Goal: Transaction & Acquisition: Download file/media

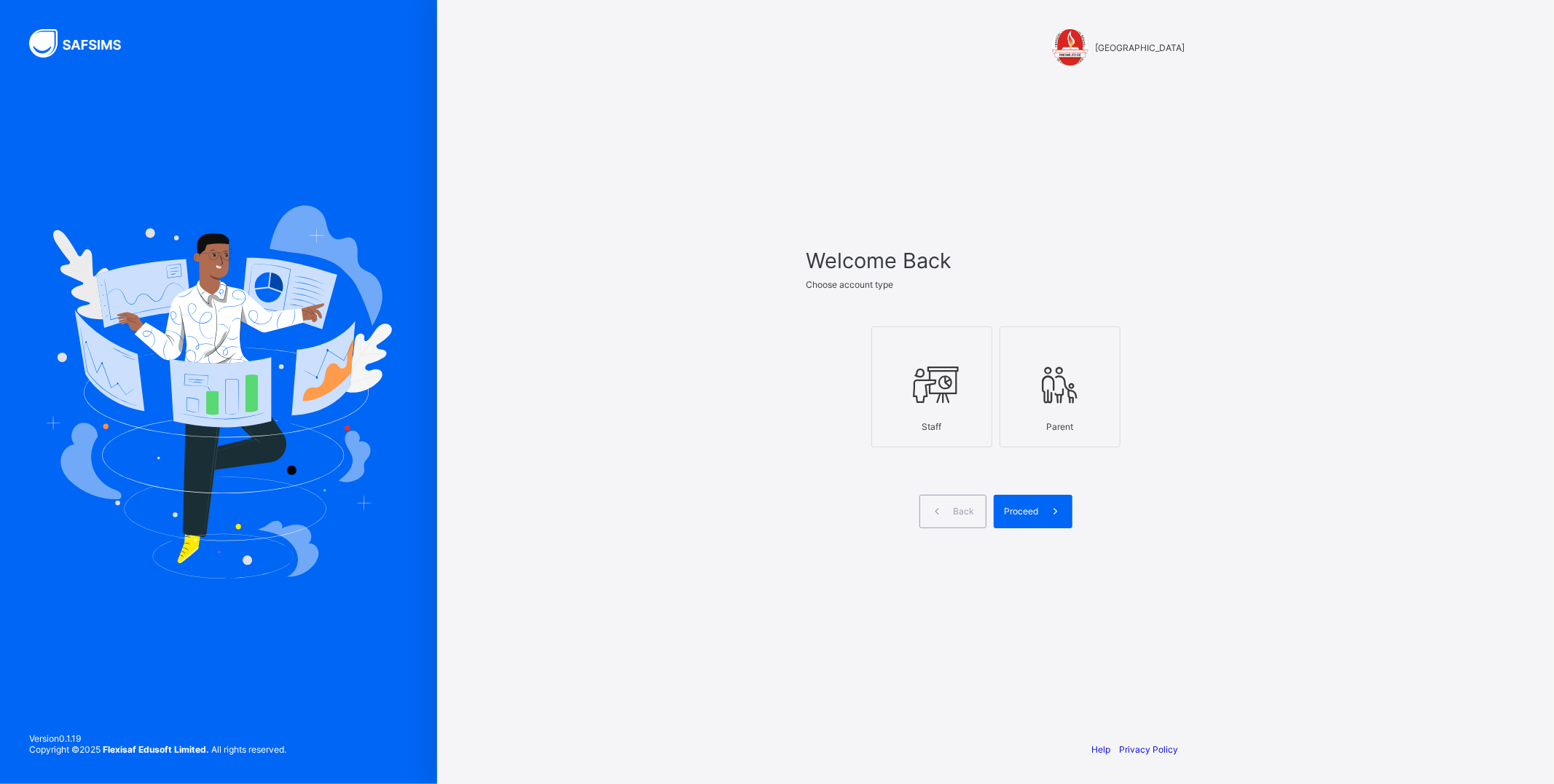
click at [925, 390] on icon at bounding box center [931, 384] width 51 height 43
click at [1020, 521] on div "Proceed" at bounding box center [1033, 511] width 78 height 33
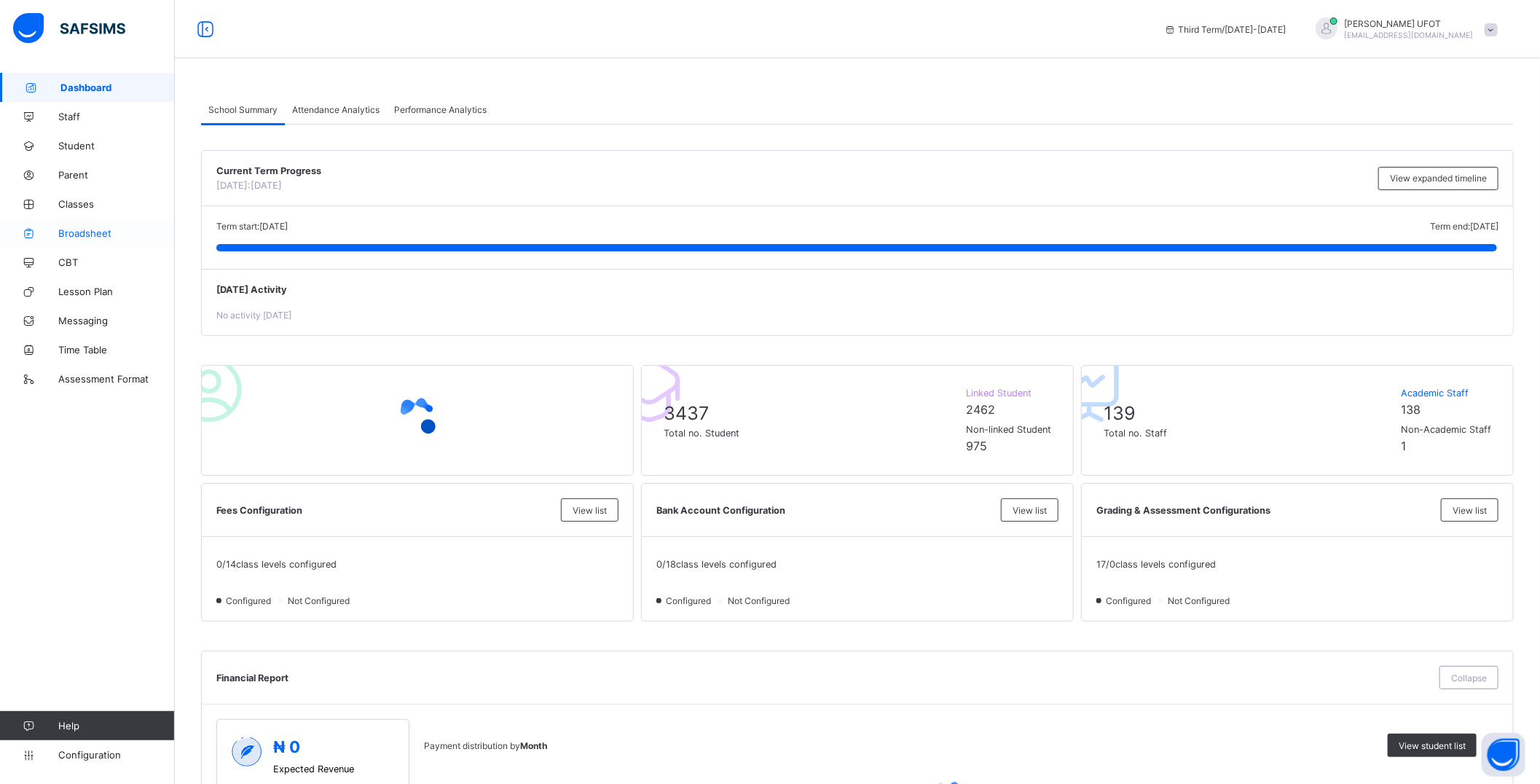
click at [94, 230] on span "Broadsheet" at bounding box center [116, 233] width 116 height 11
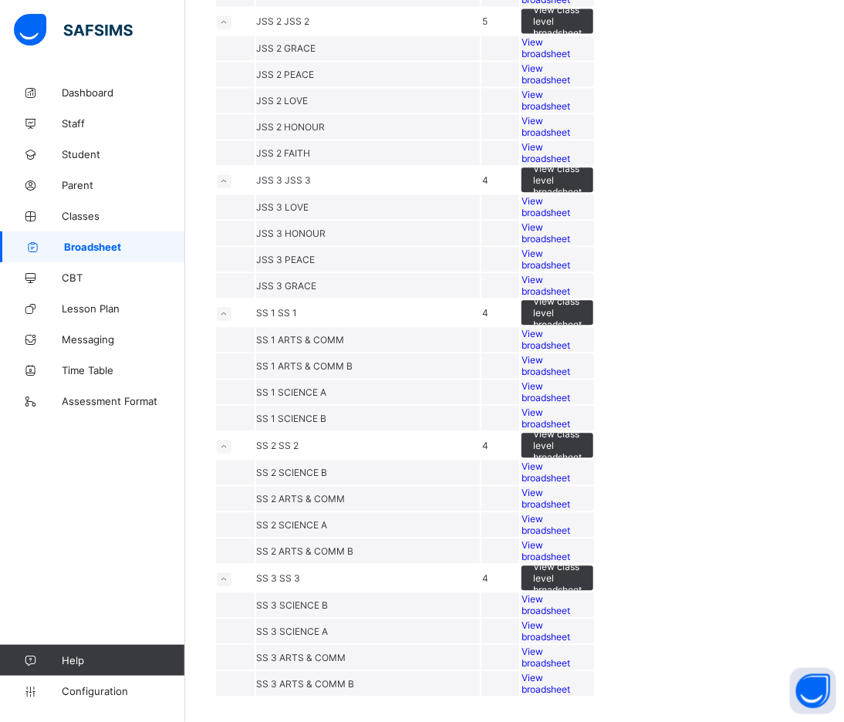
scroll to position [1285, 0]
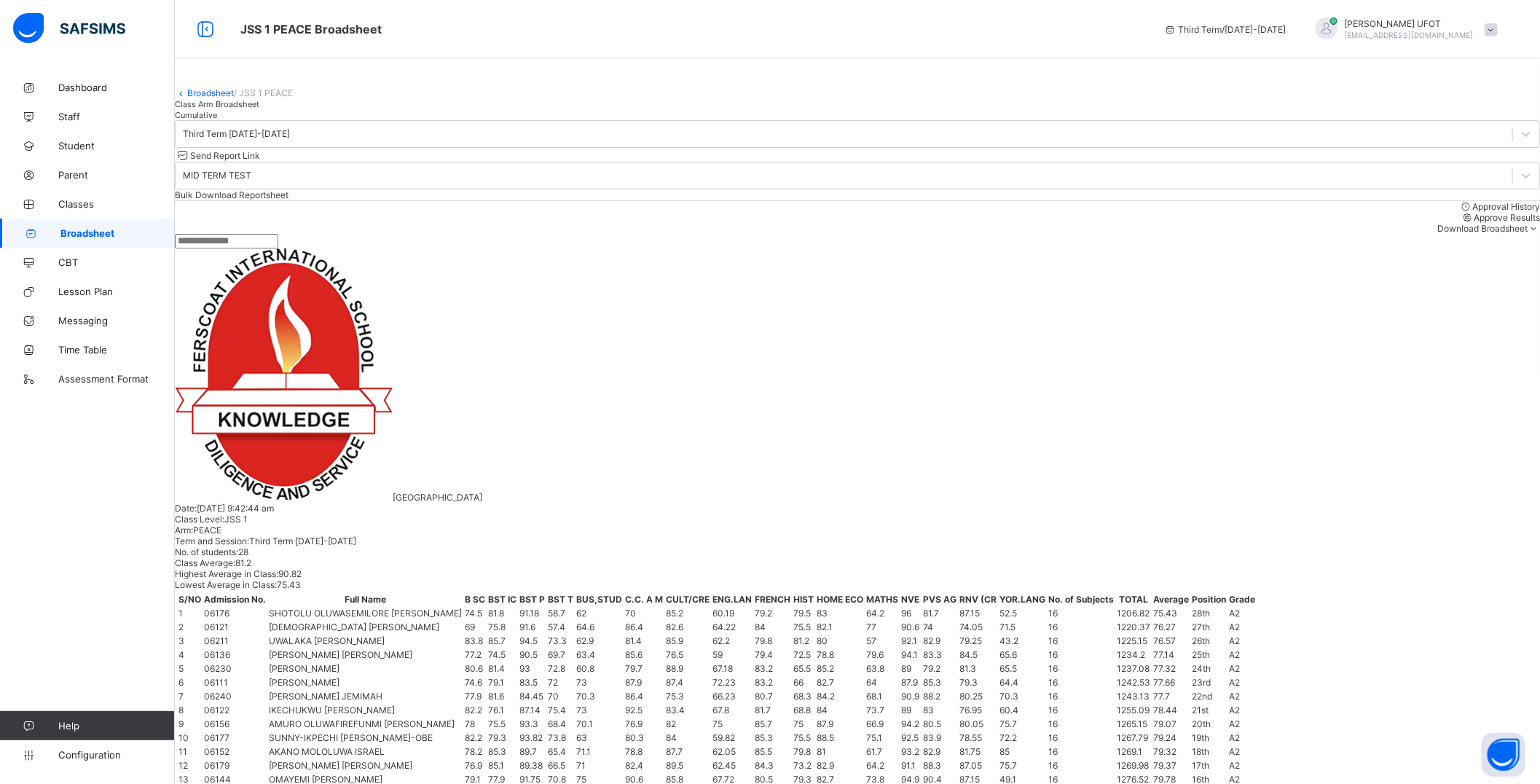
click at [1462, 234] on span "Download Broadsheet" at bounding box center [1482, 229] width 91 height 11
click at [1517, 264] on li "PDF" at bounding box center [1511, 253] width 59 height 23
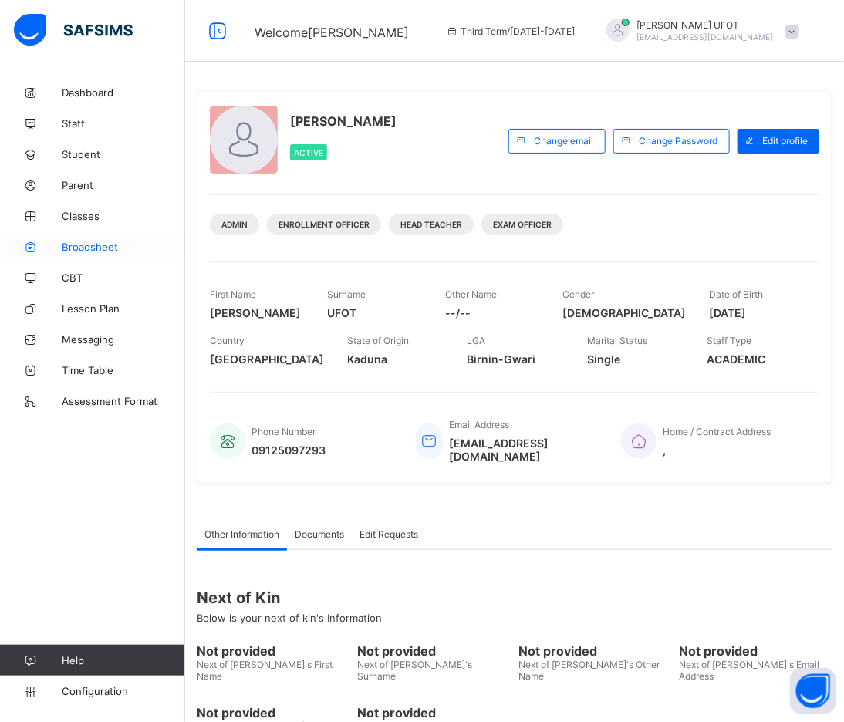
click at [86, 247] on span "Broadsheet" at bounding box center [123, 247] width 123 height 12
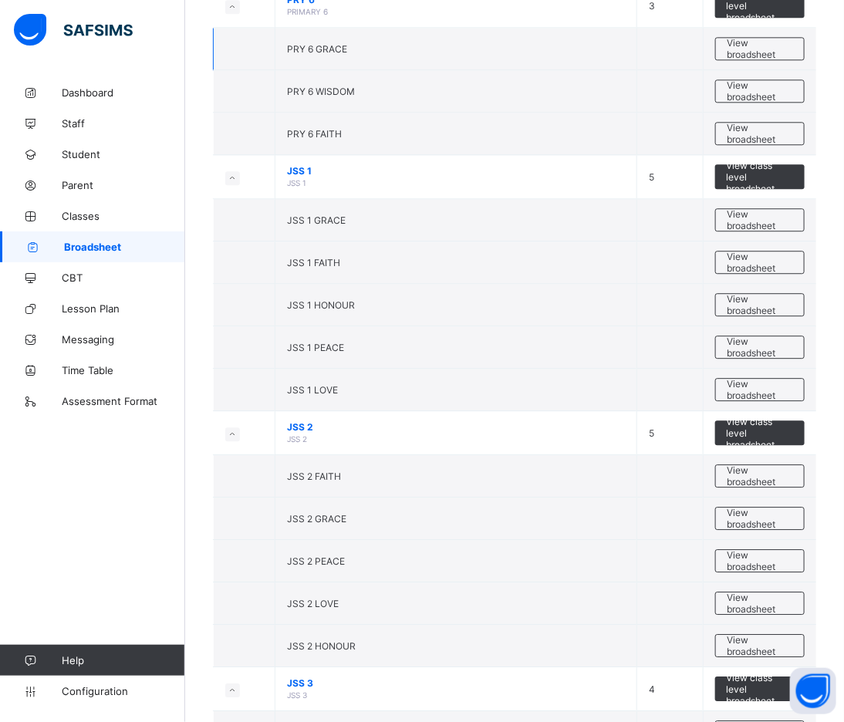
scroll to position [1285, 0]
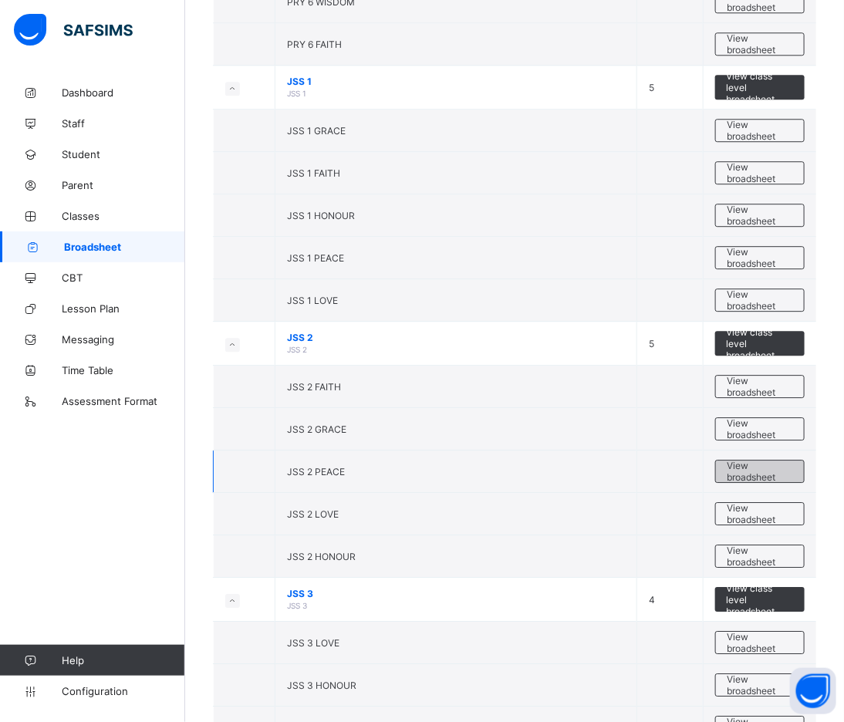
click at [787, 476] on span "View broadsheet" at bounding box center [759, 471] width 65 height 23
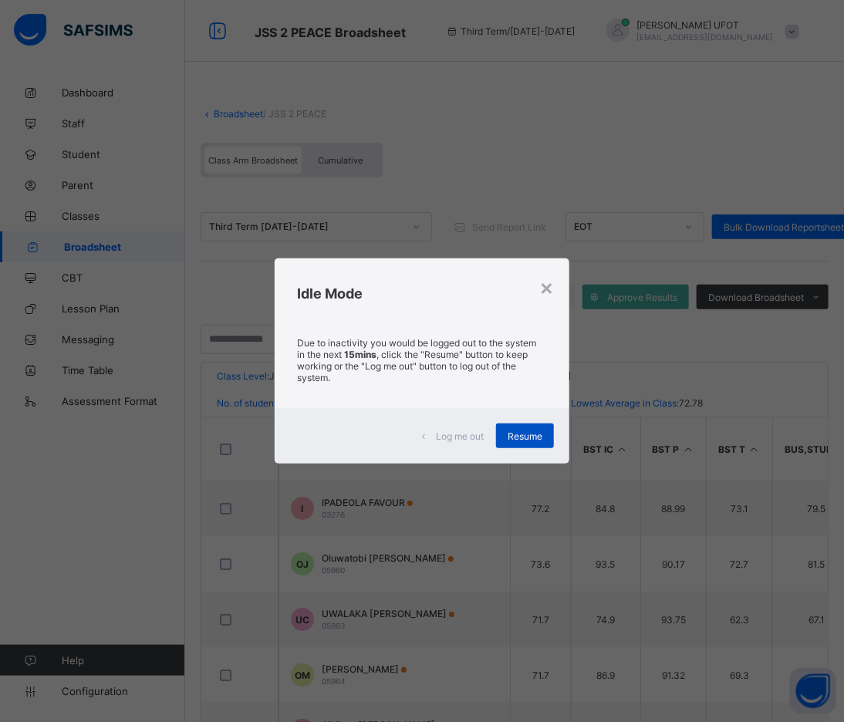
click at [520, 430] on span "Resume" at bounding box center [524, 436] width 35 height 12
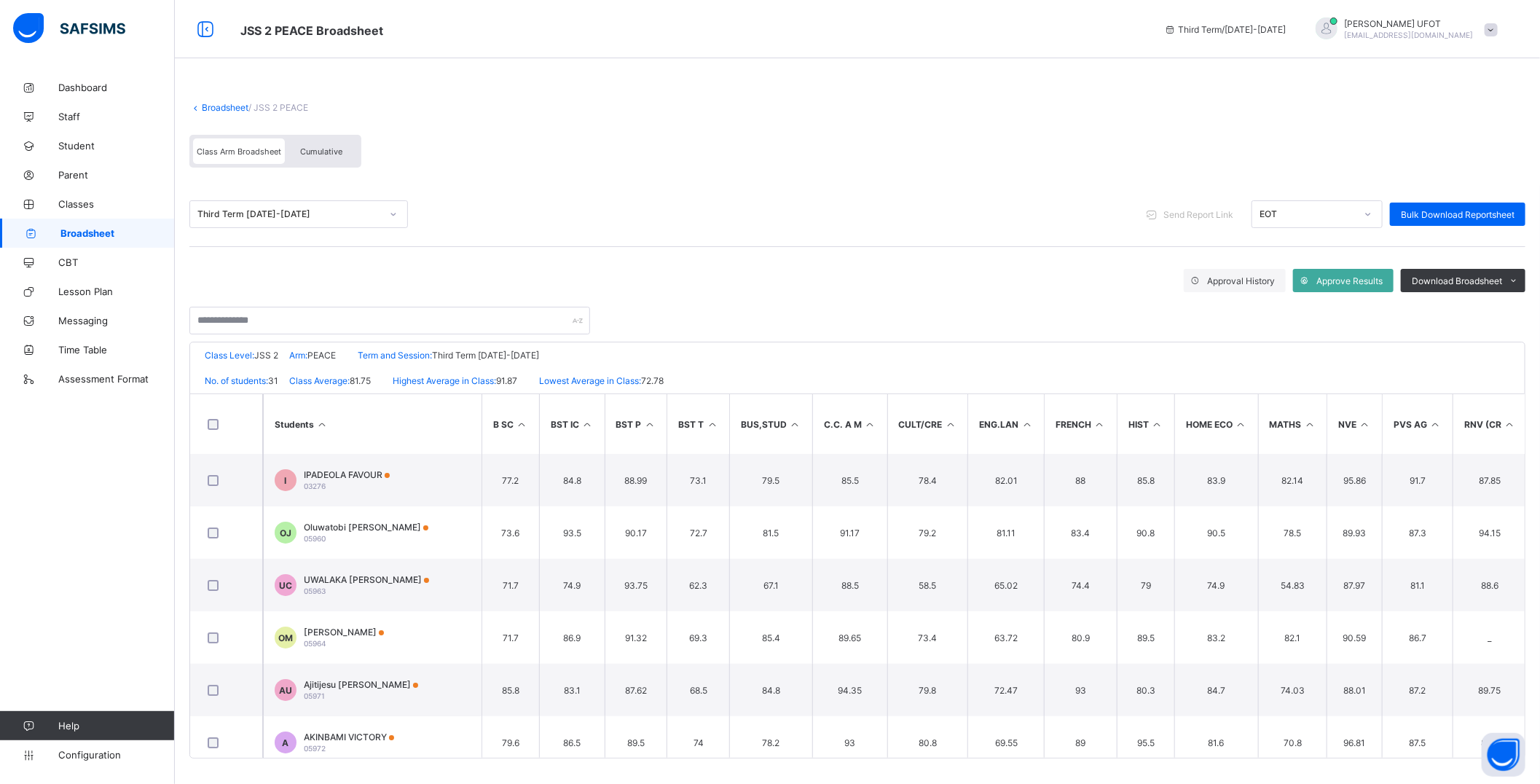
click at [827, 397] on th "C.C. A M" at bounding box center [849, 423] width 75 height 60
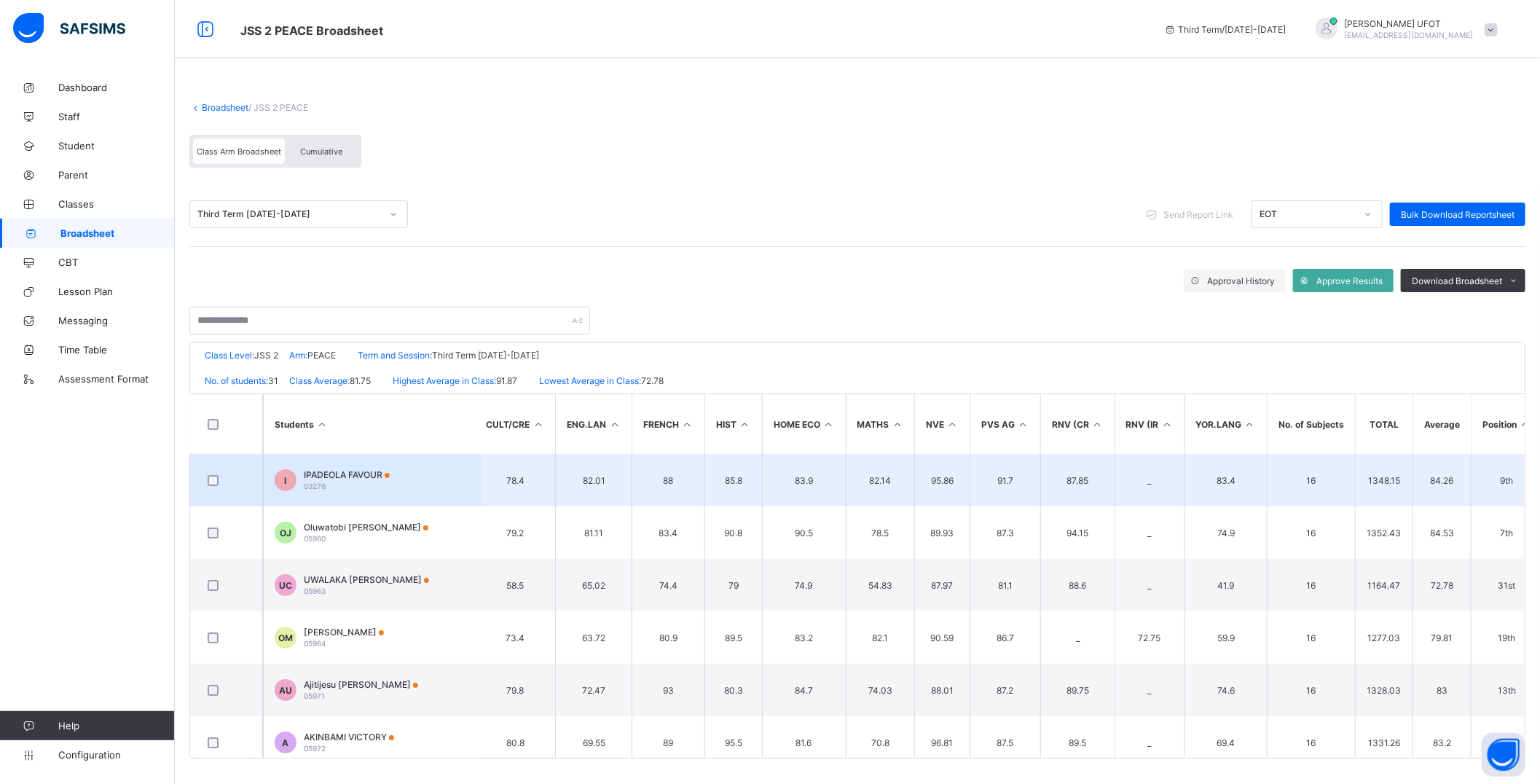
scroll to position [0, 477]
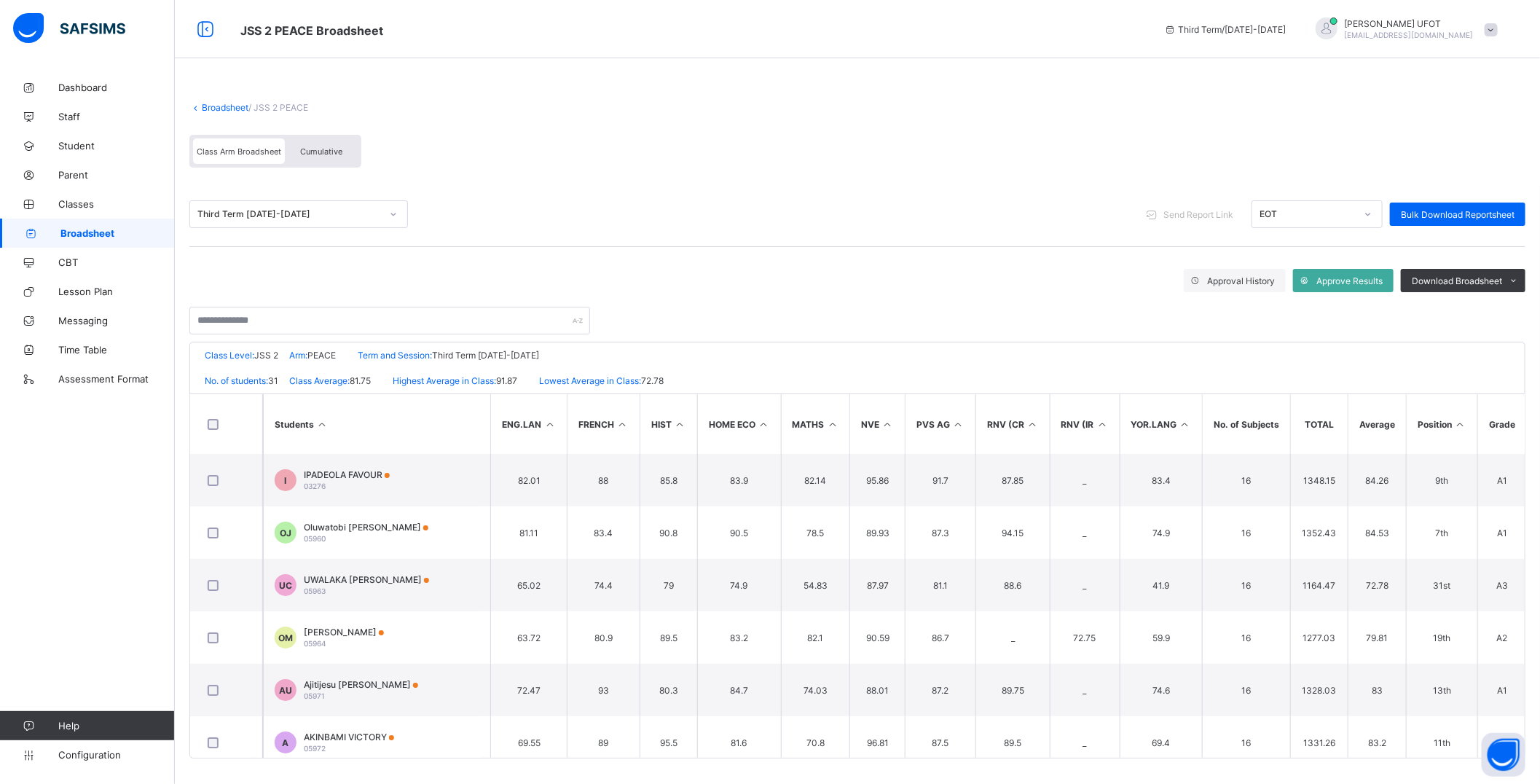
click at [1466, 422] on icon at bounding box center [1460, 424] width 12 height 11
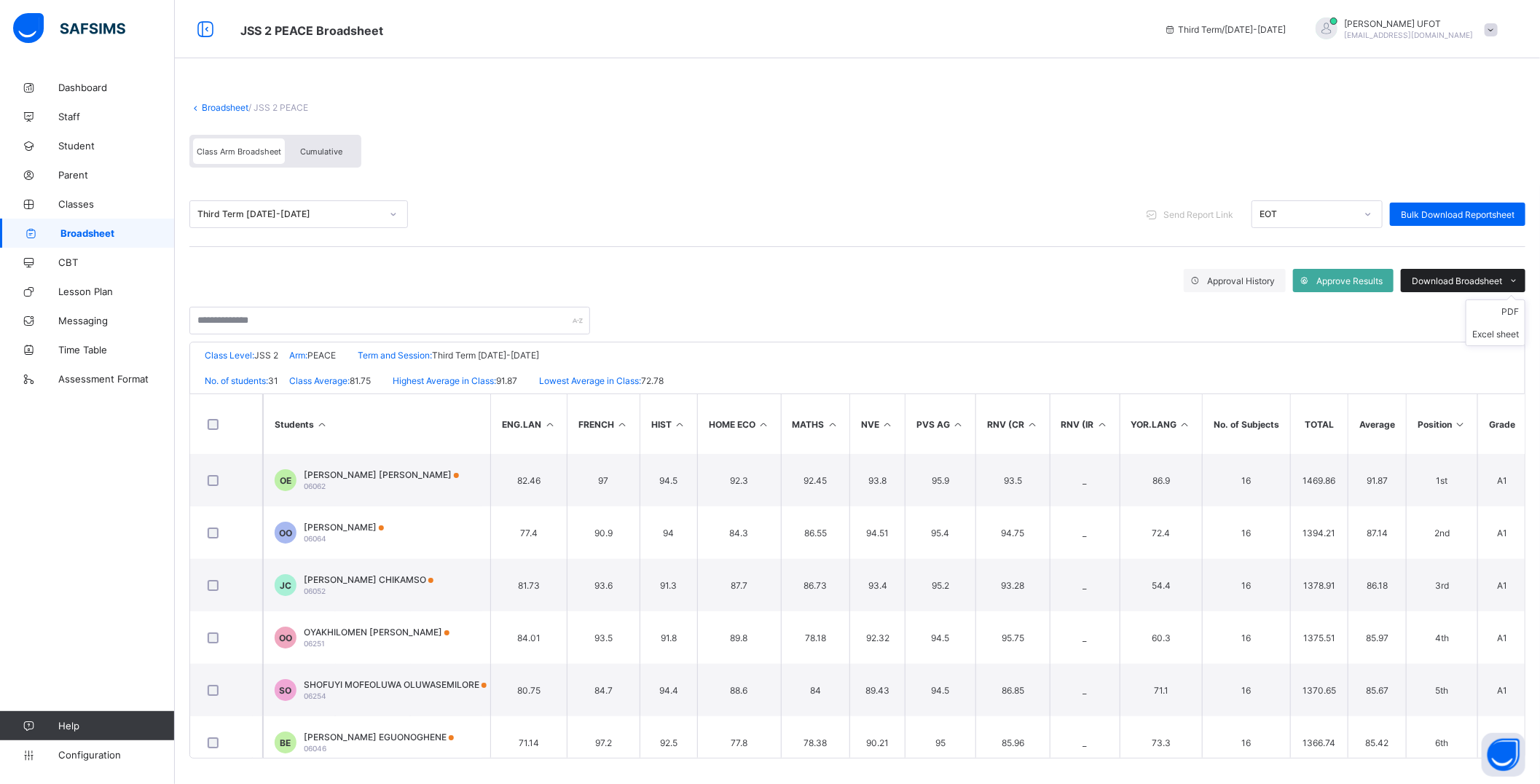
click at [1470, 279] on span "Download Broadsheet" at bounding box center [1457, 281] width 91 height 11
click at [1492, 308] on li "PDF" at bounding box center [1496, 312] width 59 height 23
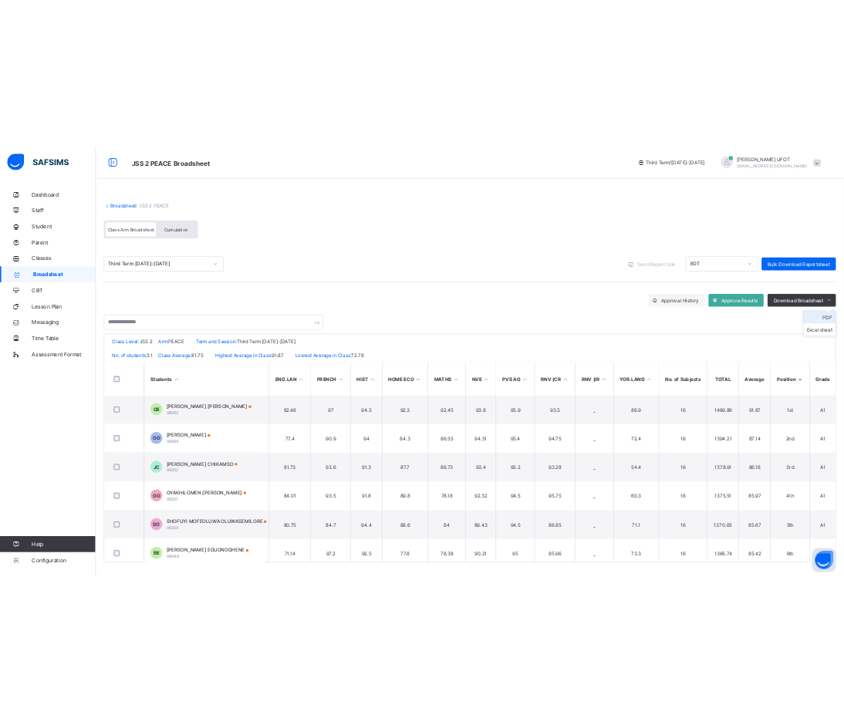
scroll to position [0, 0]
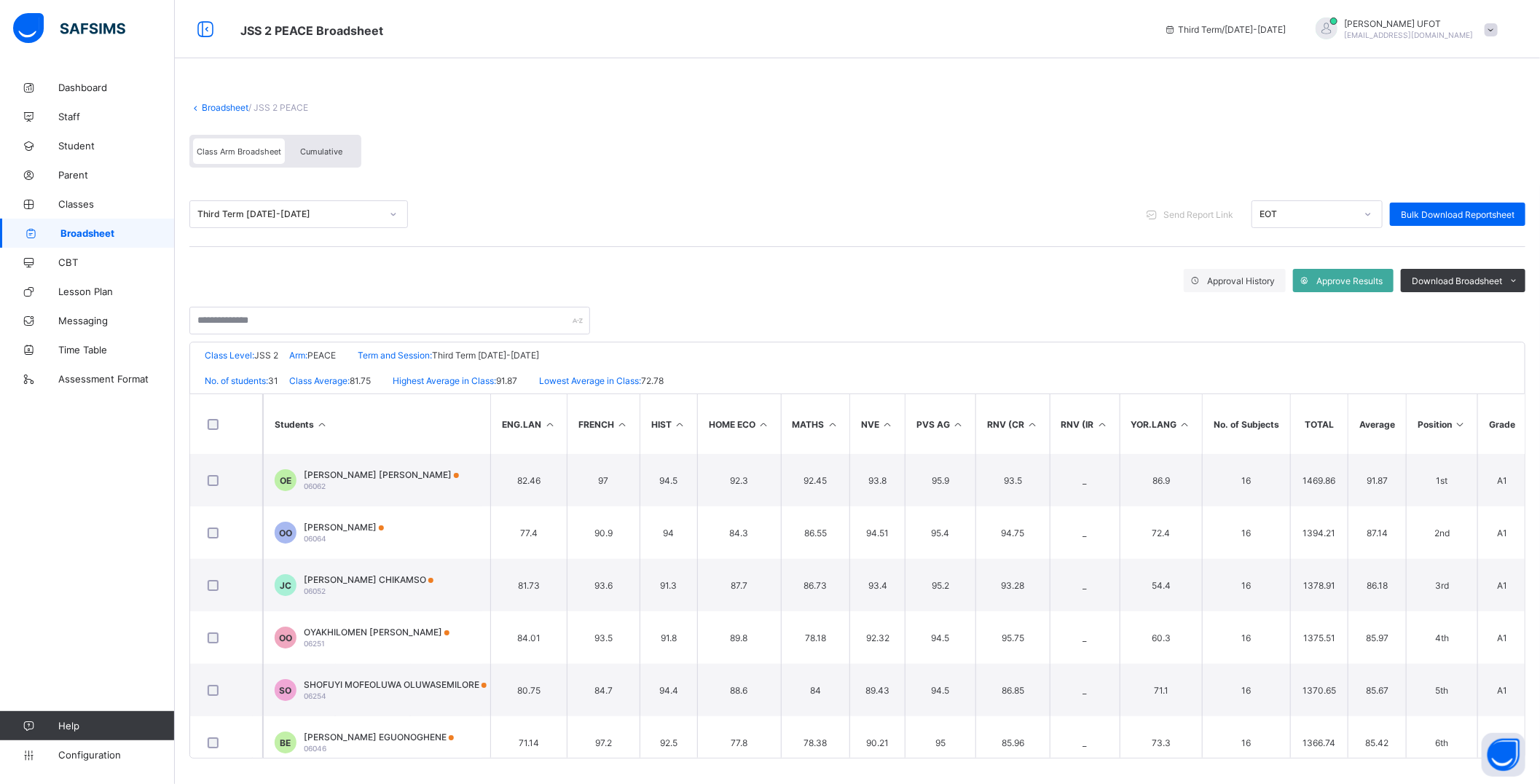
click at [228, 107] on link "Broadsheet" at bounding box center [225, 108] width 46 height 11
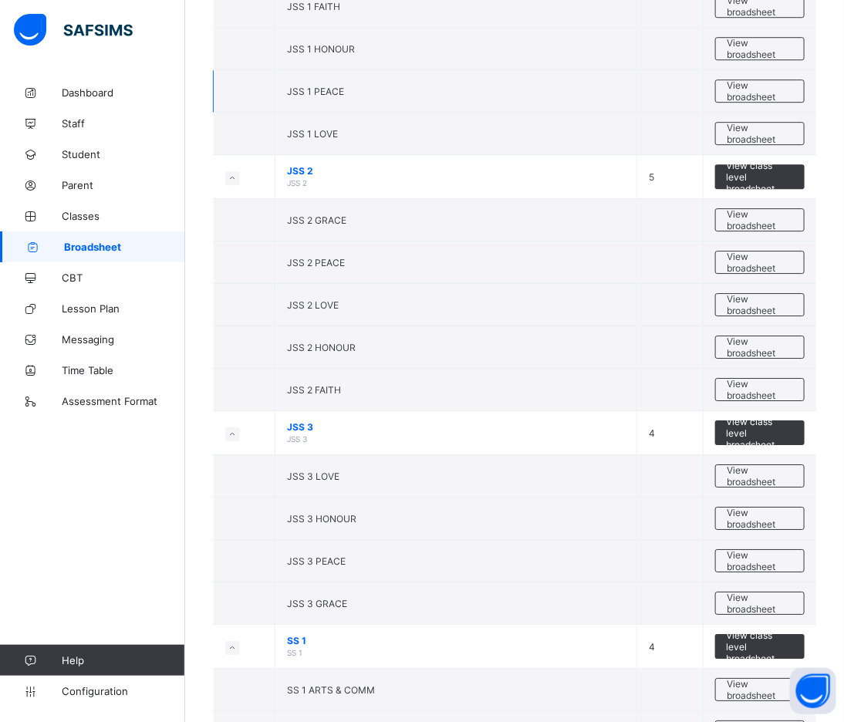
scroll to position [1456, 0]
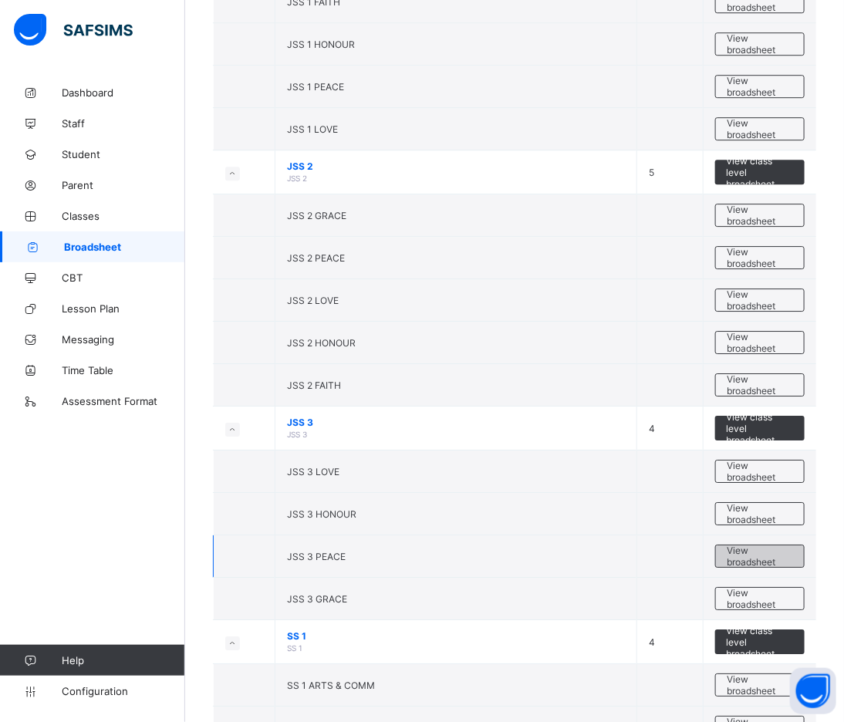
click at [750, 557] on span "View broadsheet" at bounding box center [759, 555] width 65 height 23
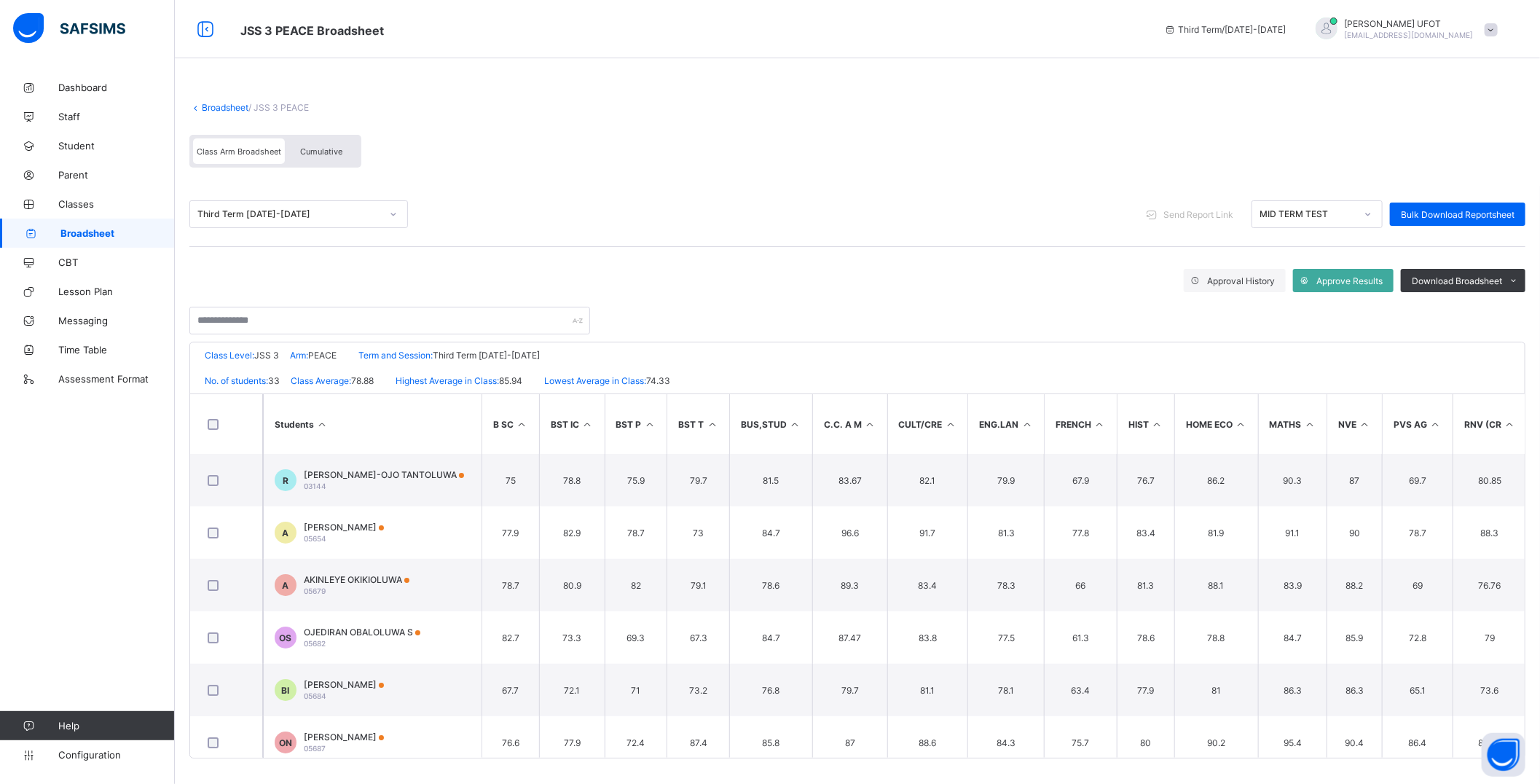
click at [1071, 400] on th "FRENCH" at bounding box center [1080, 423] width 73 height 60
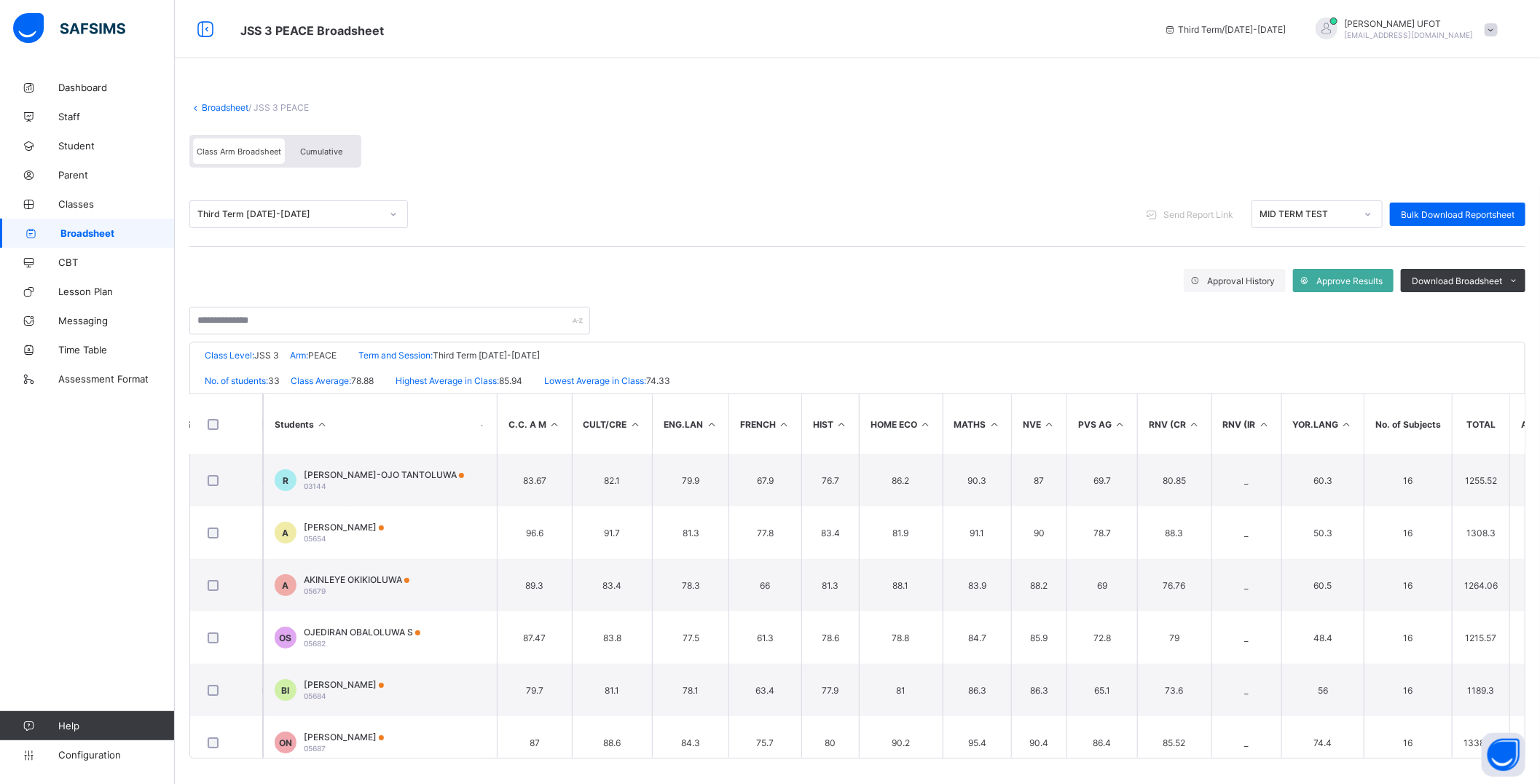
scroll to position [0, 477]
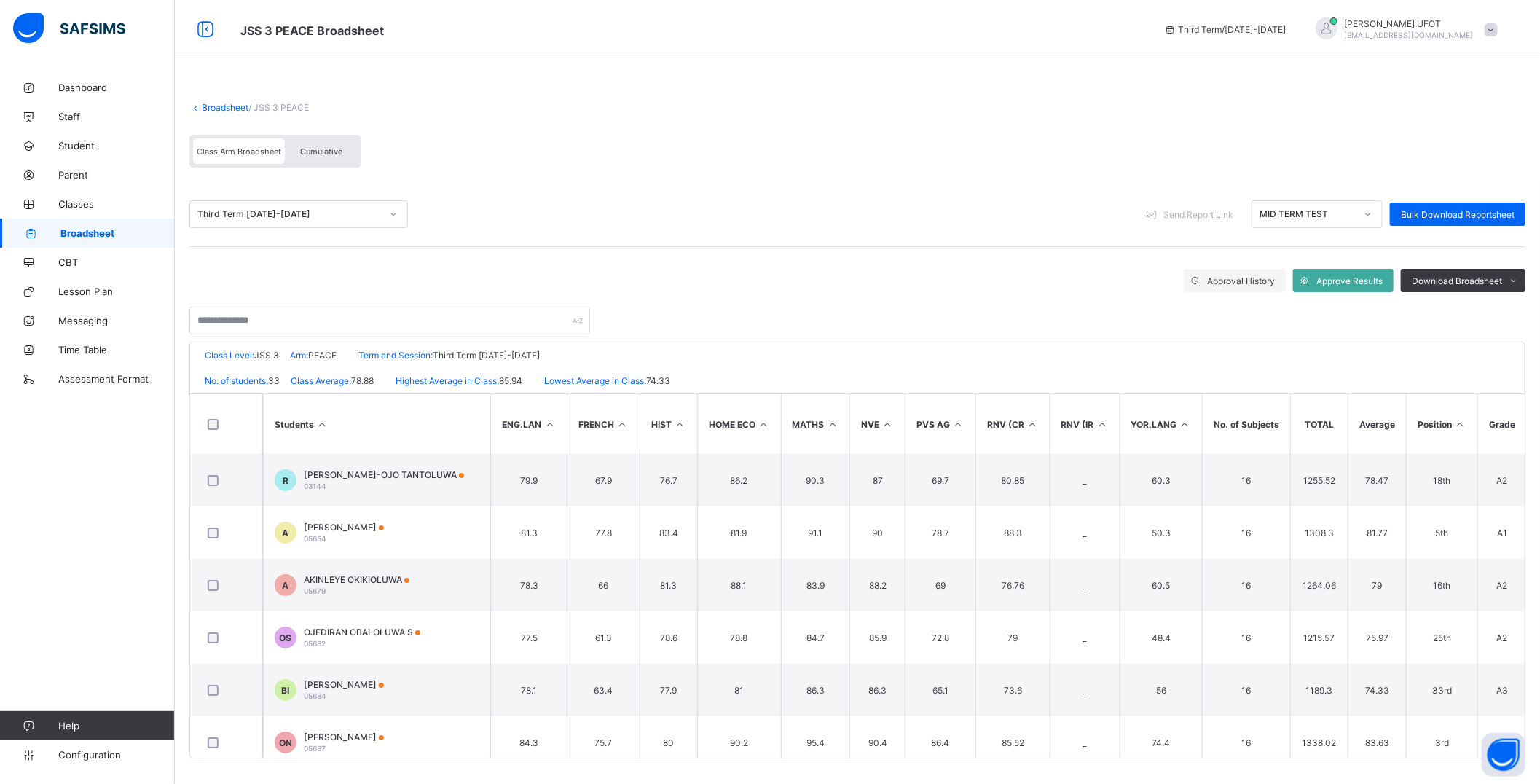
click at [1466, 422] on icon at bounding box center [1460, 424] width 12 height 11
click at [1453, 273] on div "Download Broadsheet" at bounding box center [1463, 281] width 125 height 24
click at [1499, 307] on li "PDF" at bounding box center [1496, 312] width 59 height 23
click at [1501, 307] on li "PDF" at bounding box center [1496, 312] width 59 height 23
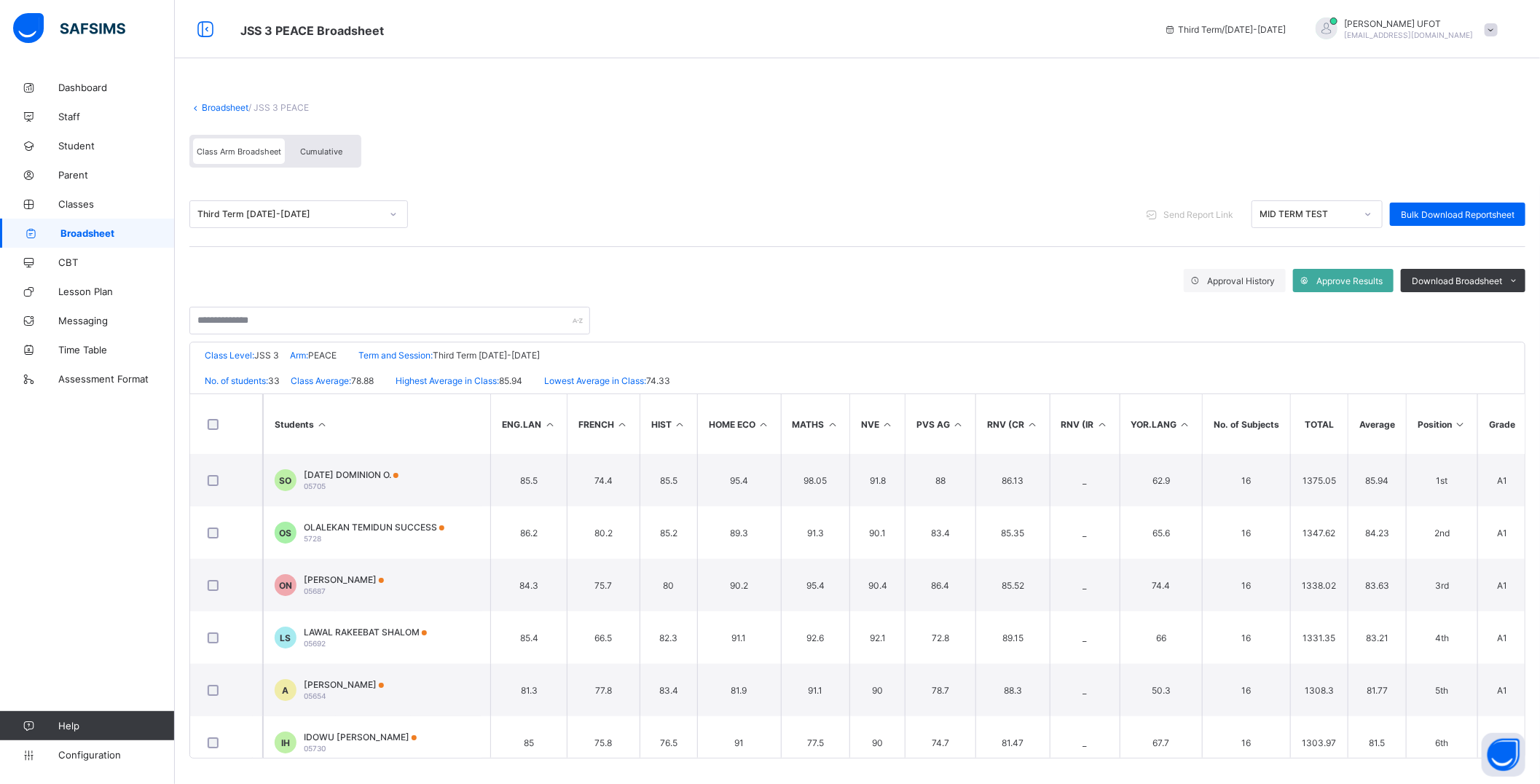
click at [1069, 401] on th "RNV (IR" at bounding box center [1085, 423] width 70 height 60
click at [1466, 424] on icon at bounding box center [1460, 424] width 12 height 11
click at [1469, 280] on span "Download Broadsheet" at bounding box center [1457, 281] width 91 height 11
click at [1508, 310] on li "PDF" at bounding box center [1496, 312] width 59 height 23
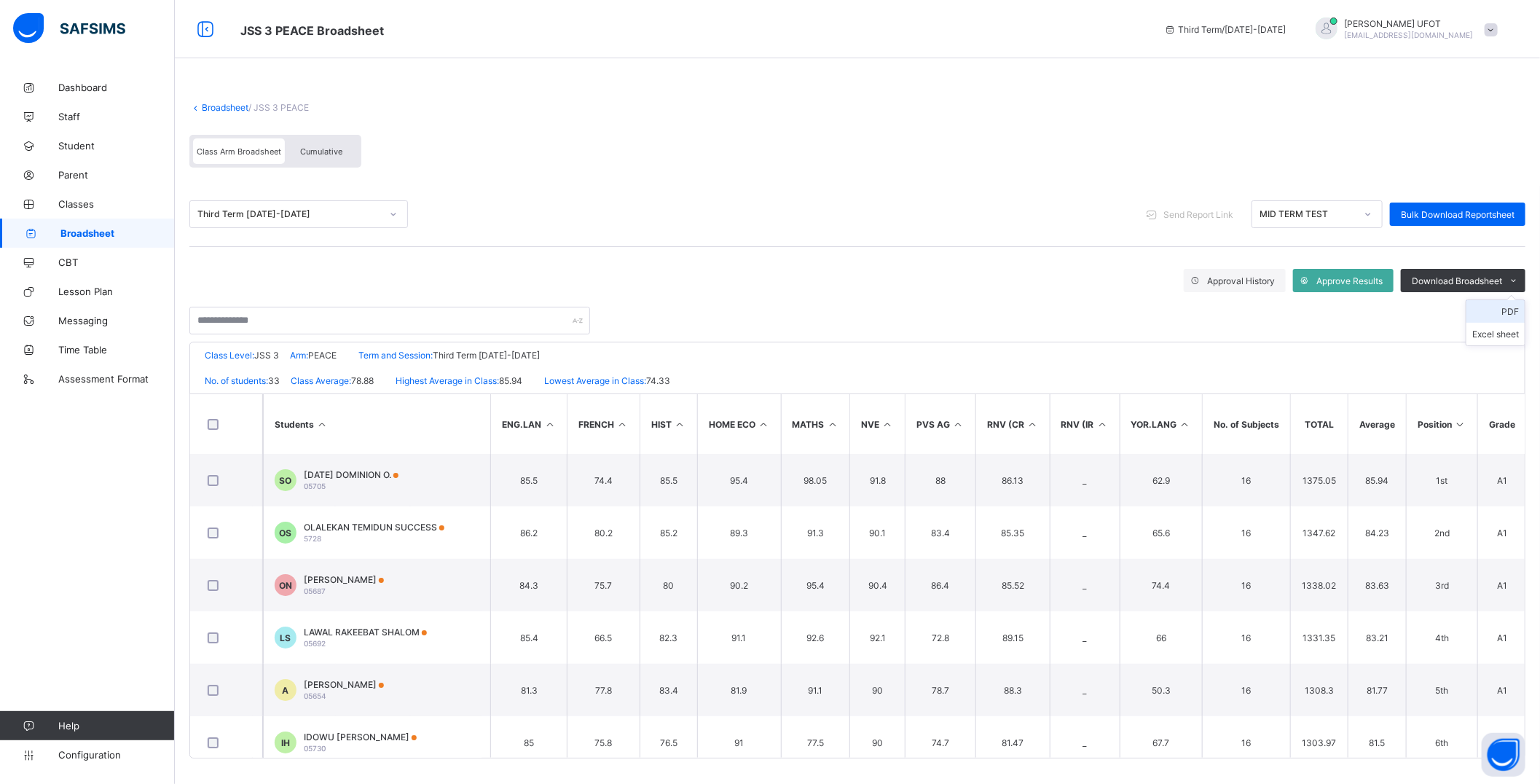
click at [1508, 310] on li "PDF" at bounding box center [1496, 312] width 59 height 23
click at [209, 106] on link "Broadsheet" at bounding box center [225, 108] width 46 height 11
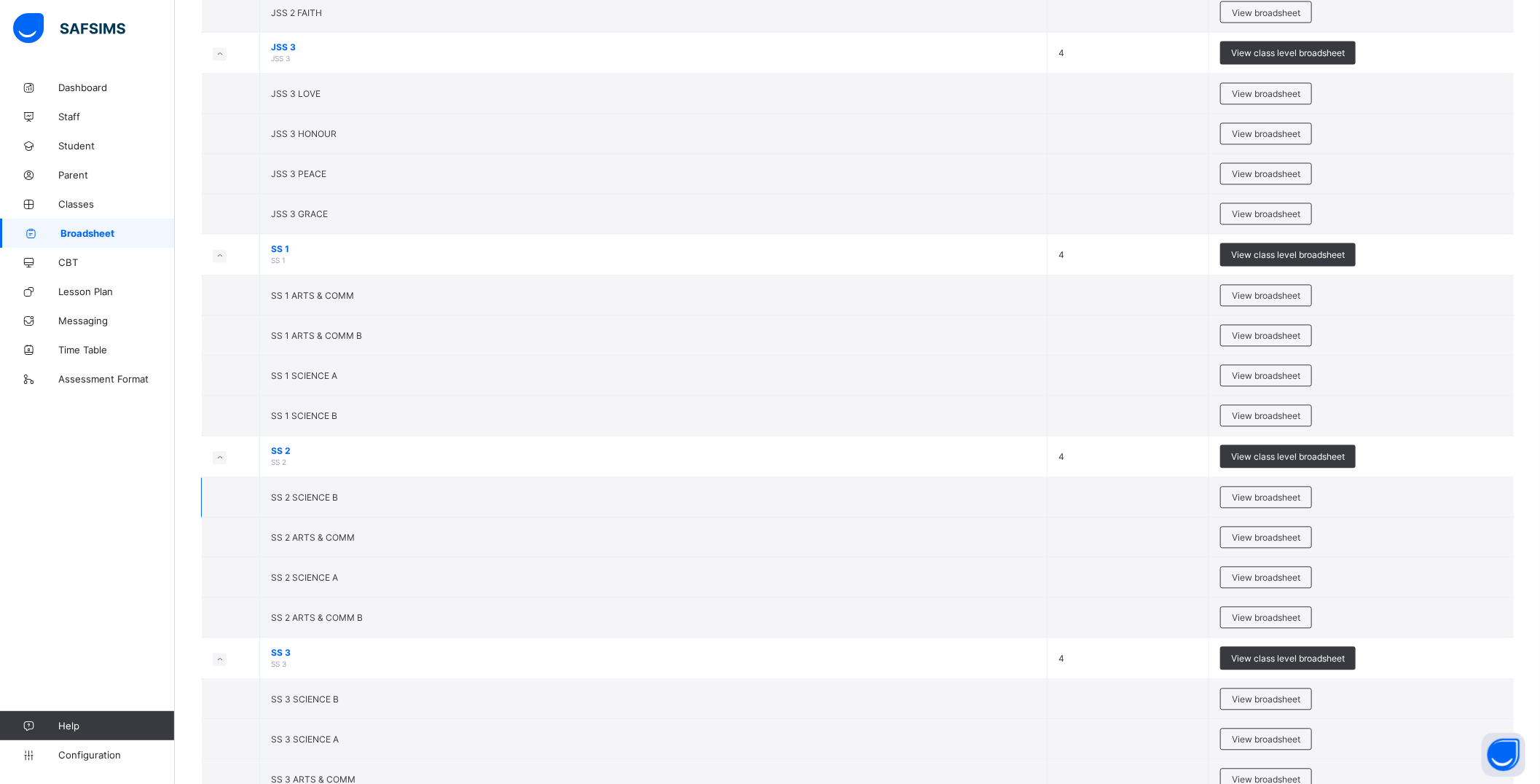
scroll to position [1811, 0]
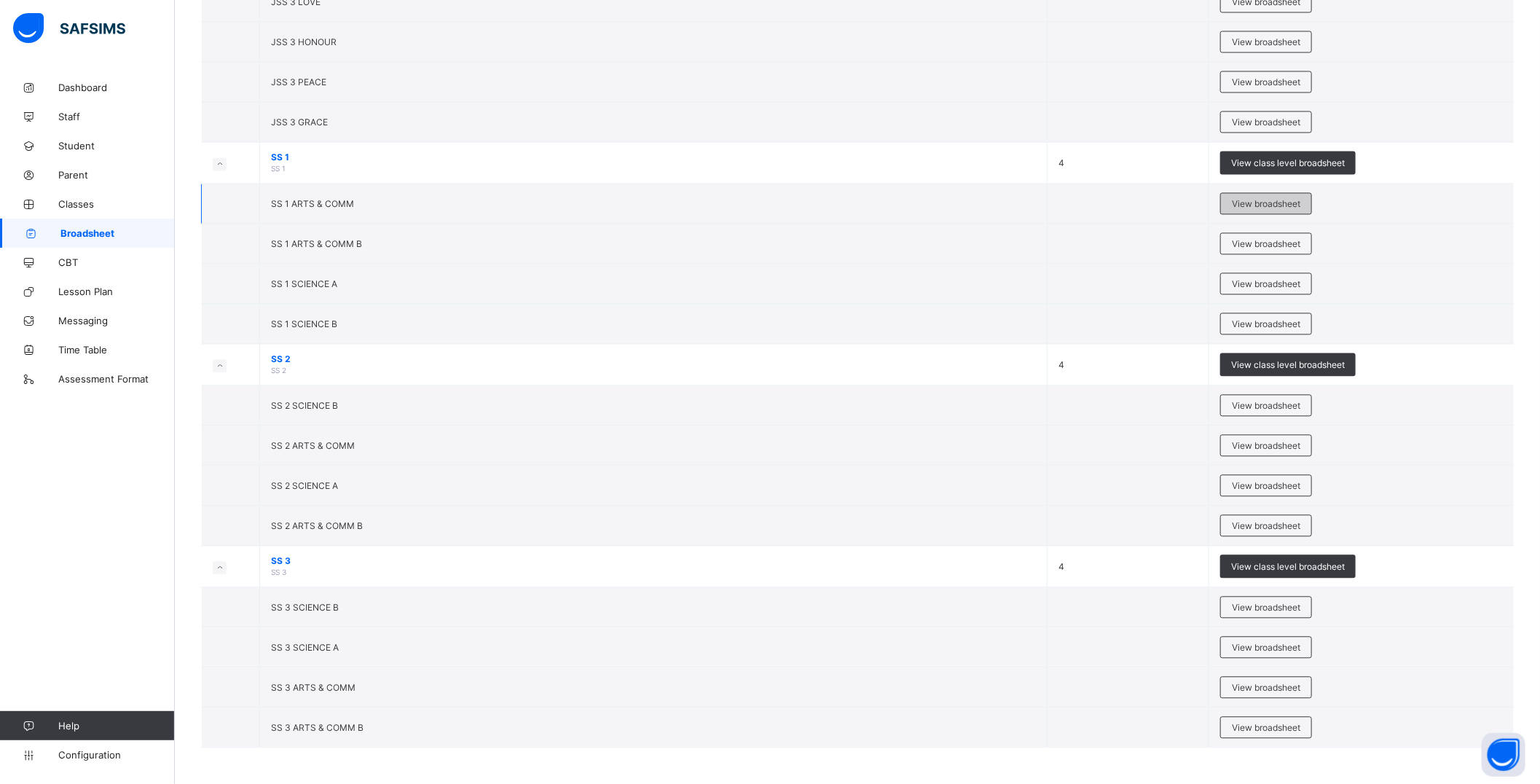
click at [1258, 204] on span "View broadsheet" at bounding box center [1266, 204] width 68 height 11
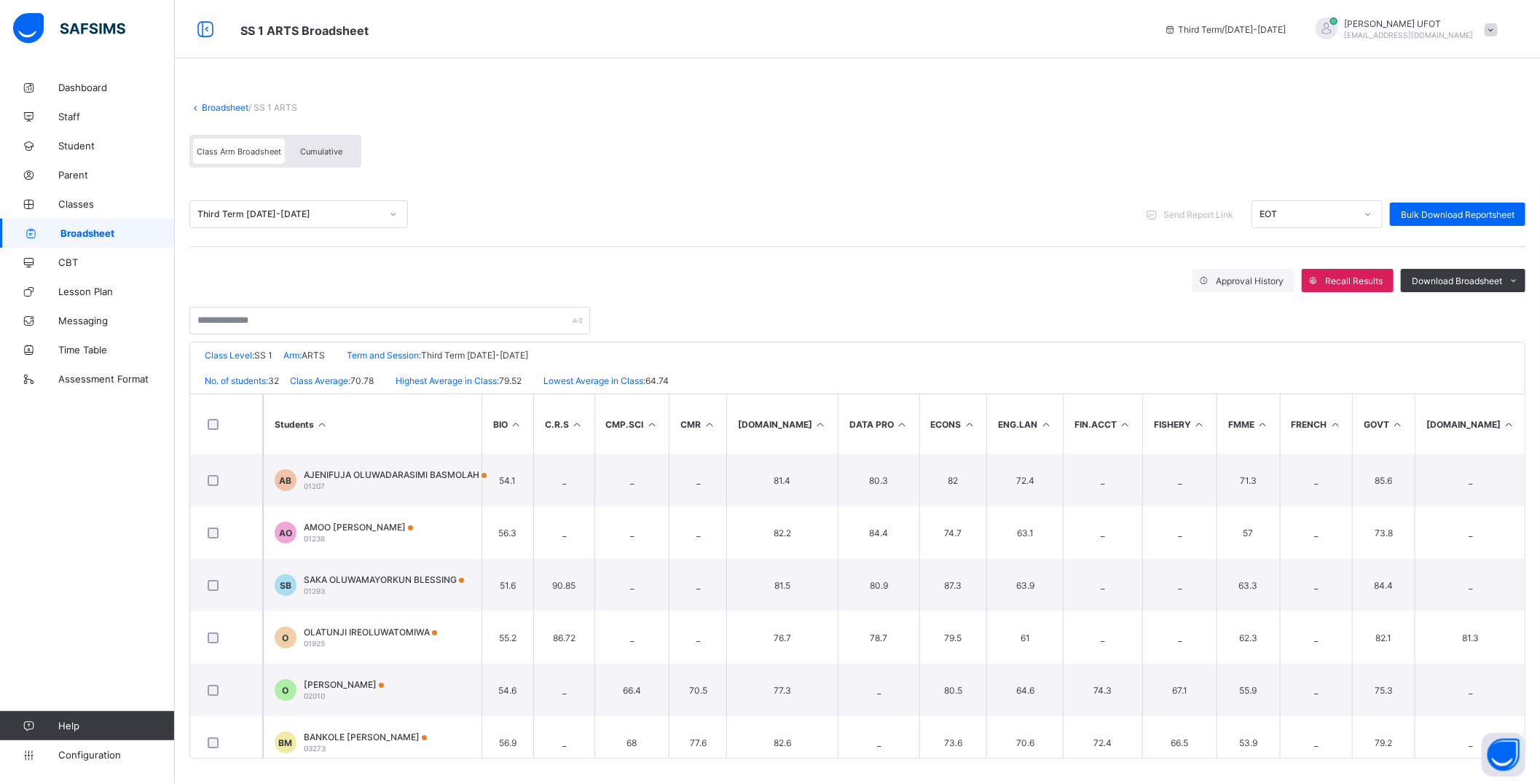
click at [447, 416] on th "Students" at bounding box center [371, 423] width 218 height 60
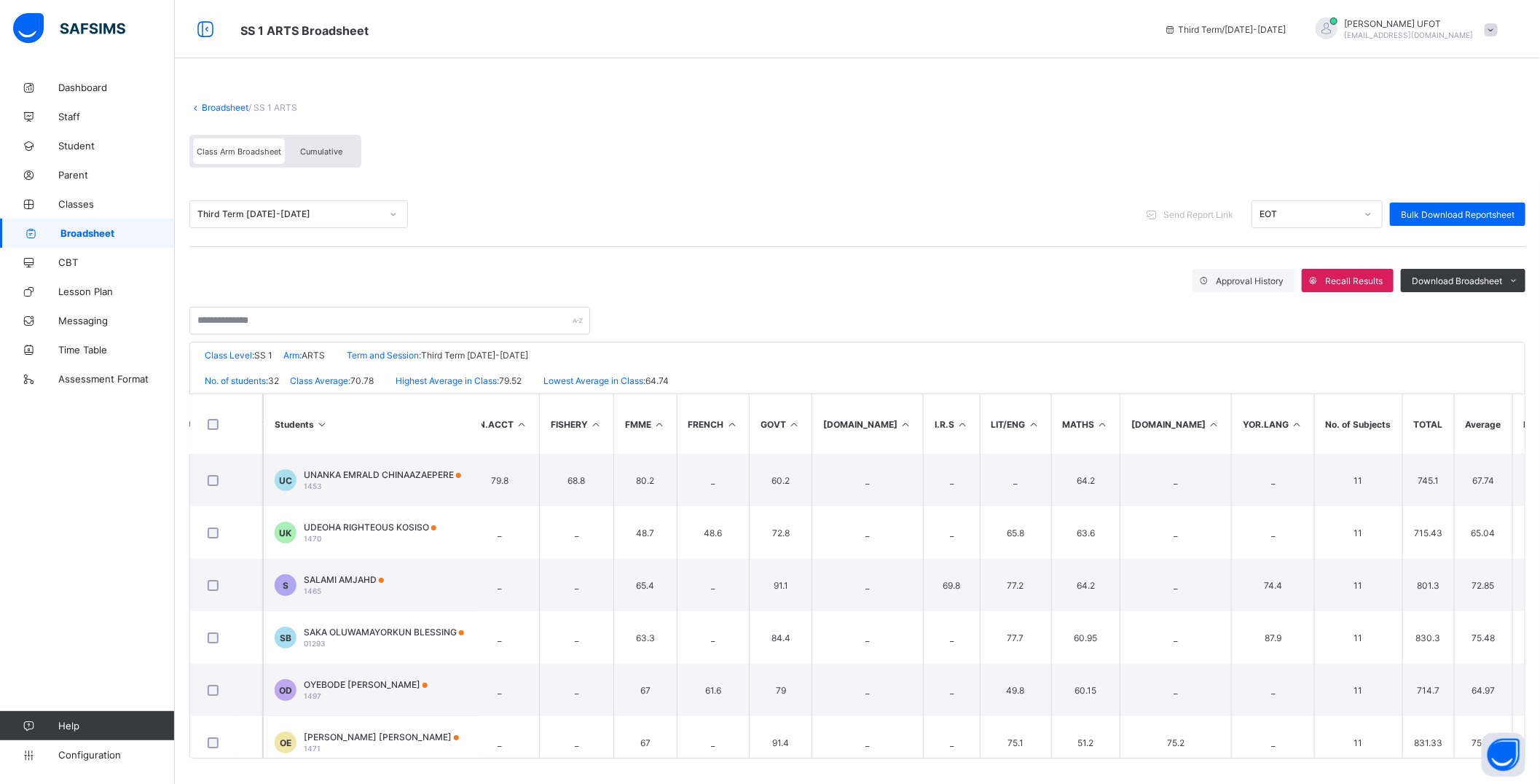
scroll to position [0, 606]
click at [1553, 422] on icon at bounding box center [1564, 424] width 12 height 11
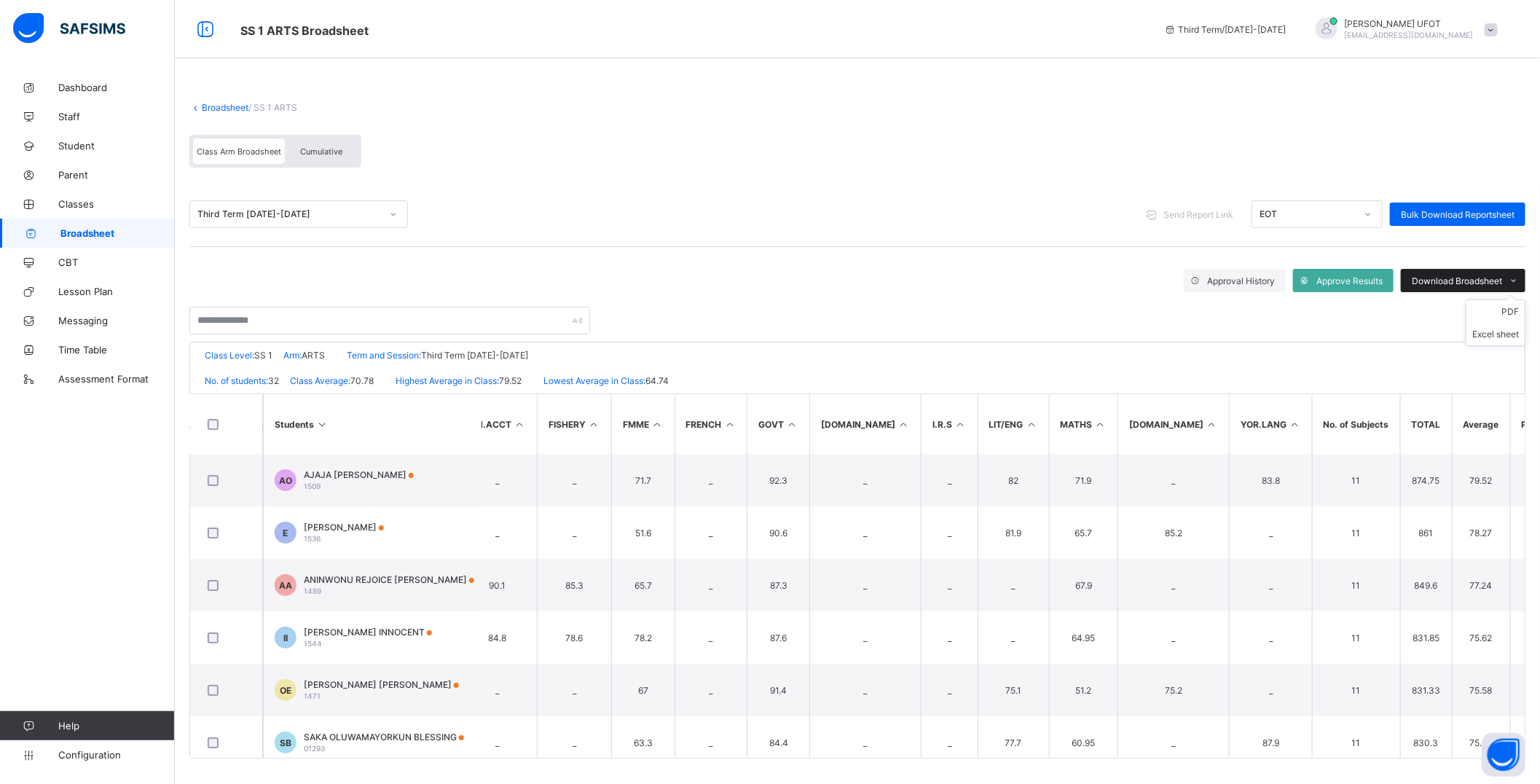
click at [1475, 275] on span "Download Broadsheet" at bounding box center [1457, 281] width 91 height 11
click at [1495, 308] on li "PDF" at bounding box center [1496, 312] width 59 height 23
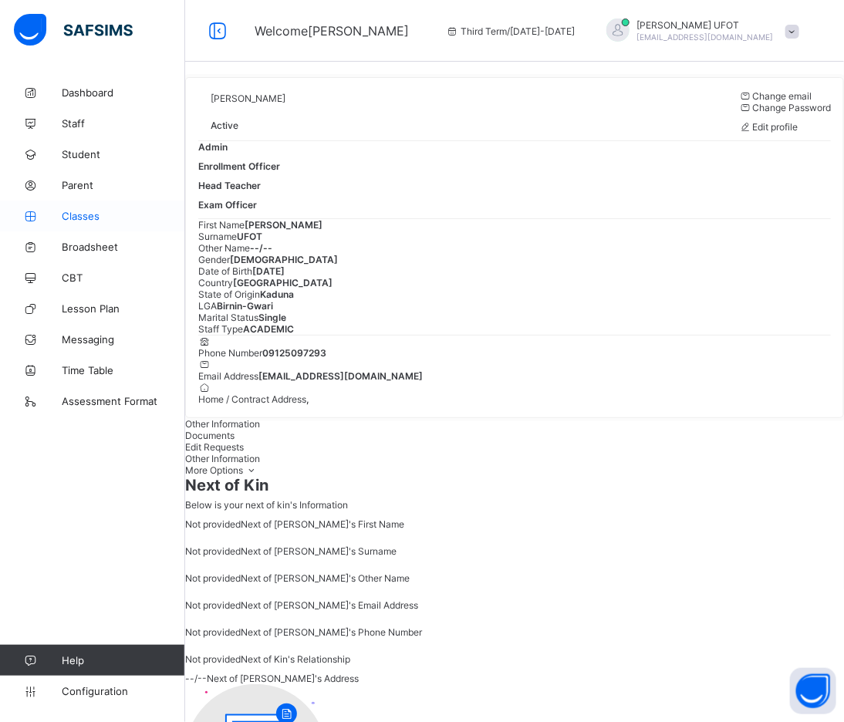
click at [120, 228] on link "Classes" at bounding box center [92, 215] width 185 height 31
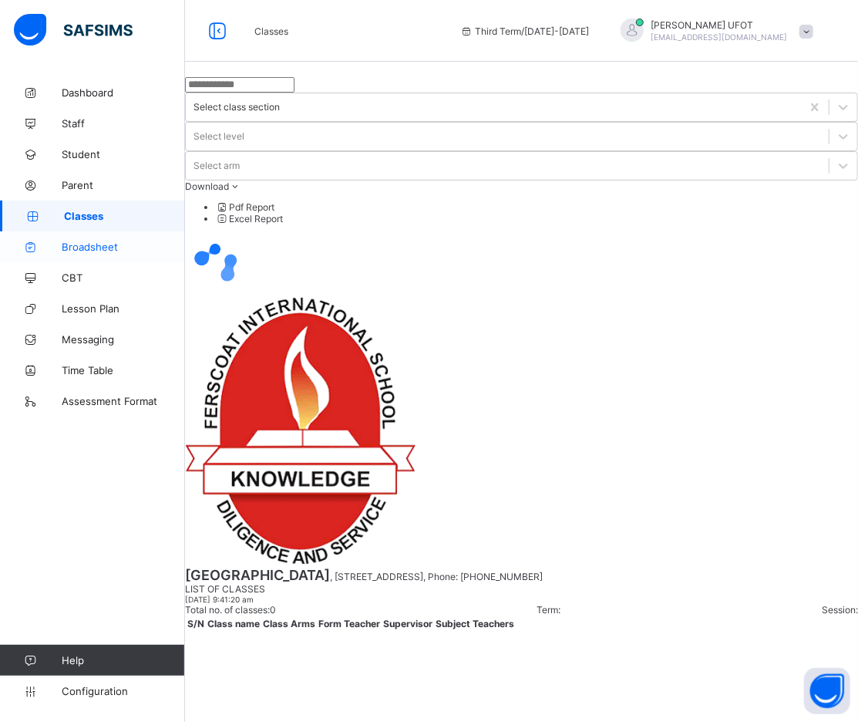
click at [112, 251] on span "Broadsheet" at bounding box center [123, 247] width 123 height 12
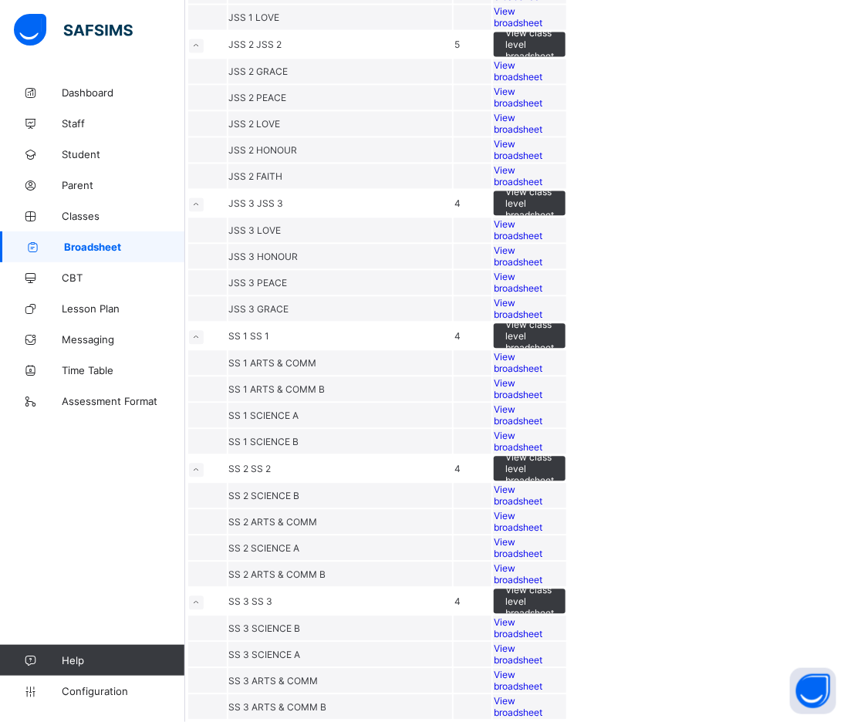
scroll to position [1285, 0]
click at [542, 83] on span "View broadsheet" at bounding box center [518, 70] width 49 height 23
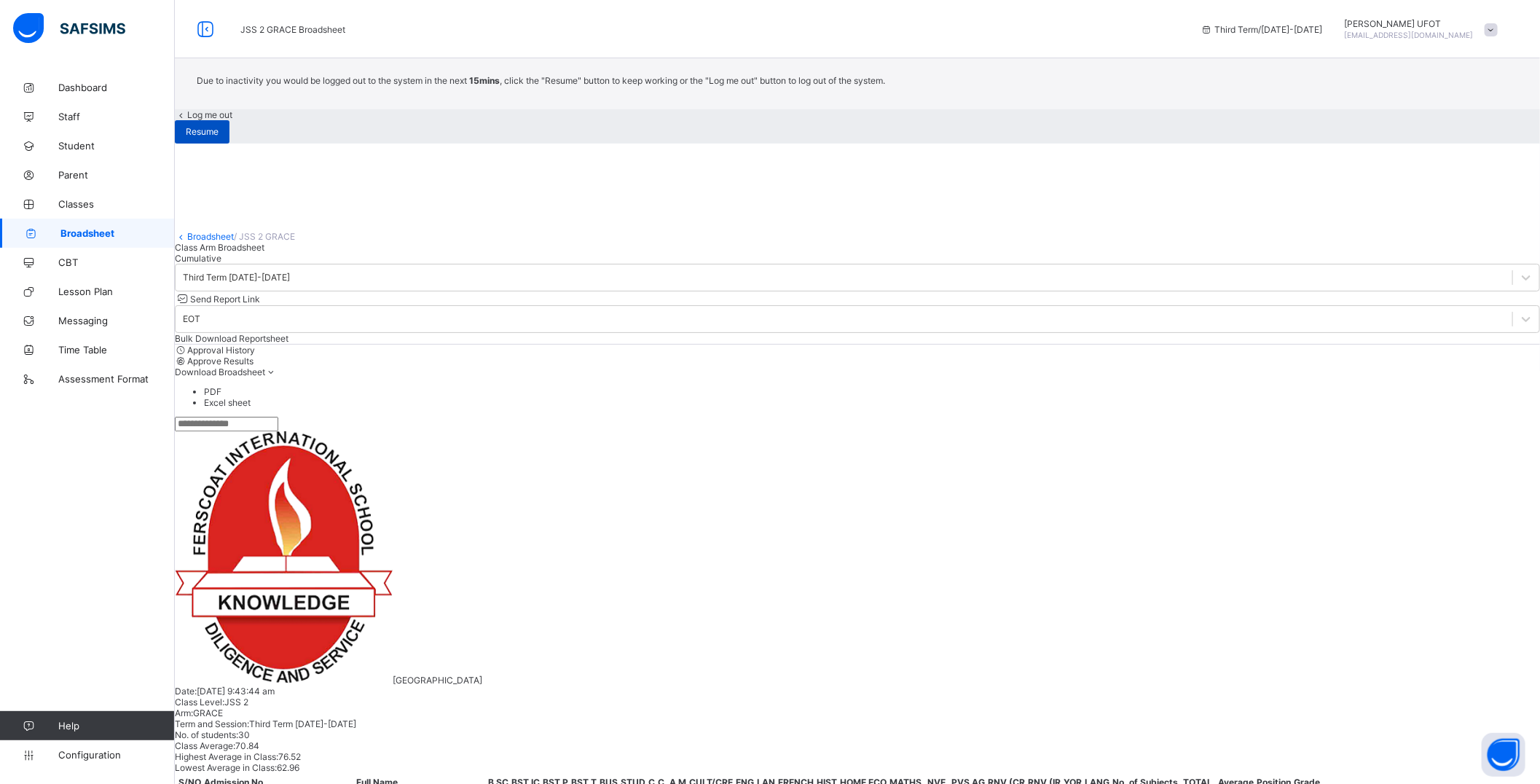
click at [230, 144] on div "Resume" at bounding box center [202, 131] width 55 height 24
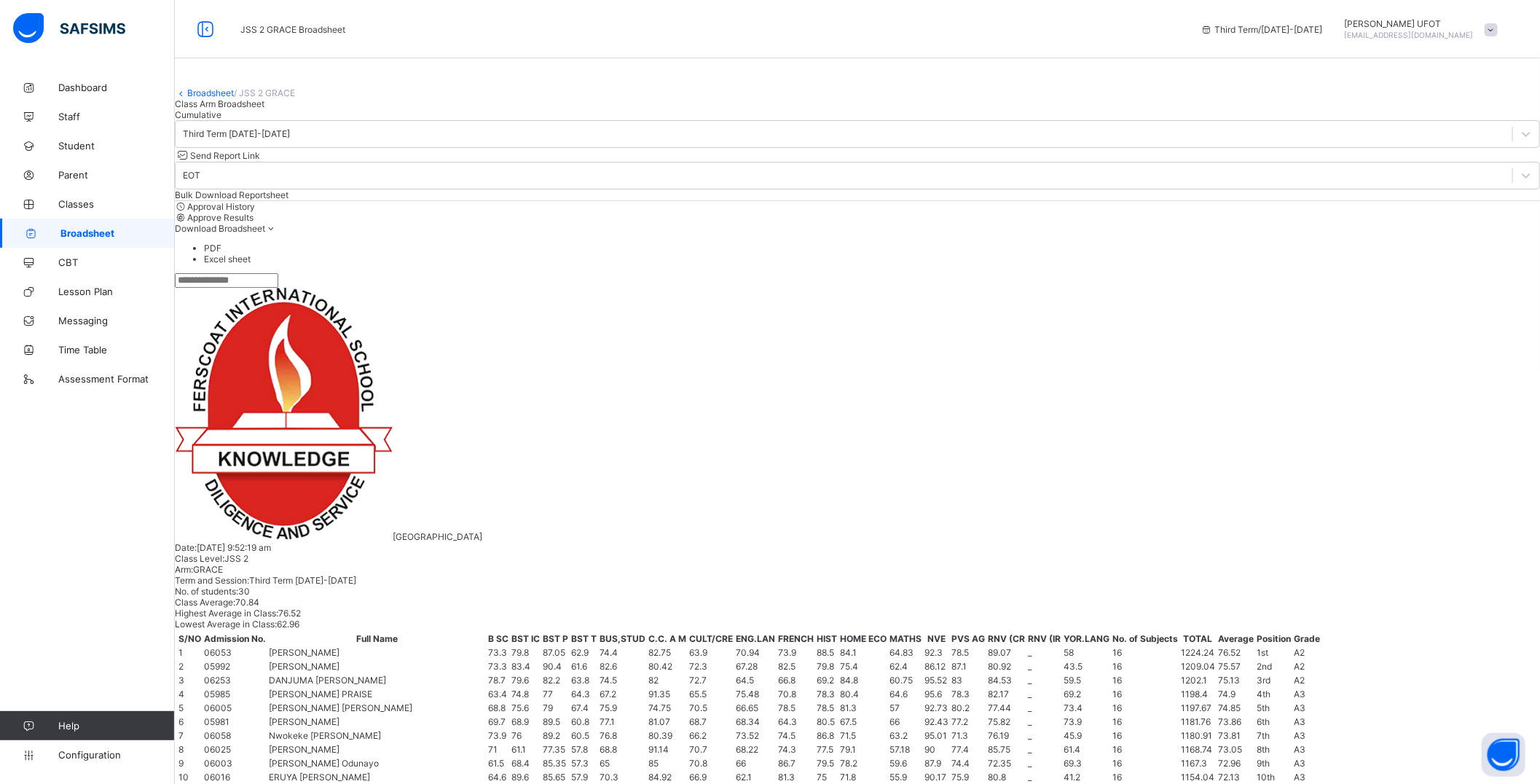
click at [265, 234] on span "Download Broadsheet" at bounding box center [220, 229] width 91 height 11
click at [1504, 253] on li "PDF" at bounding box center [872, 248] width 1336 height 11
click at [221, 98] on link "Broadsheet" at bounding box center [210, 94] width 46 height 11
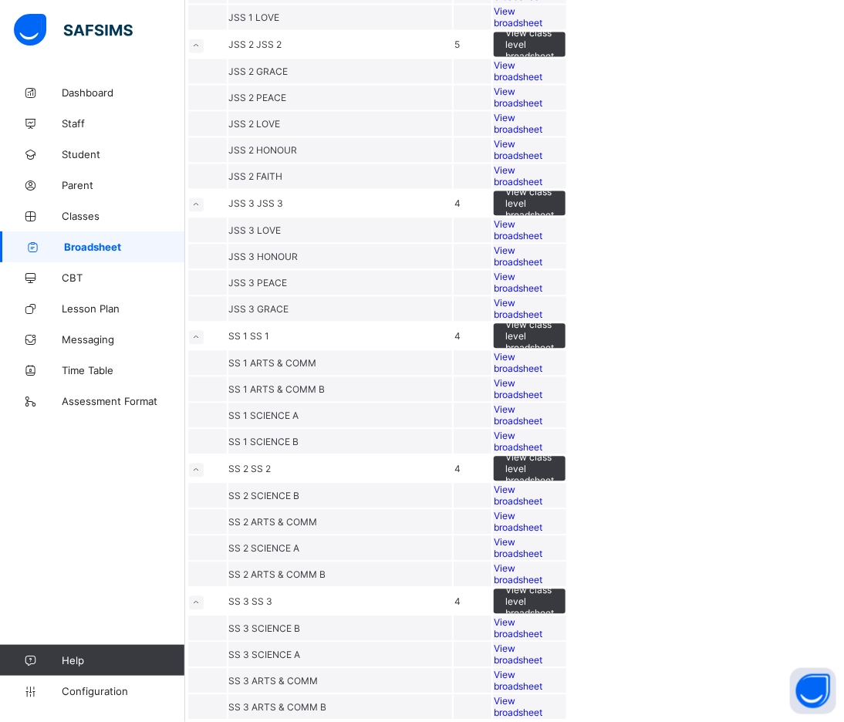
scroll to position [1628, 0]
click at [542, 320] on span "View broadsheet" at bounding box center [518, 308] width 49 height 23
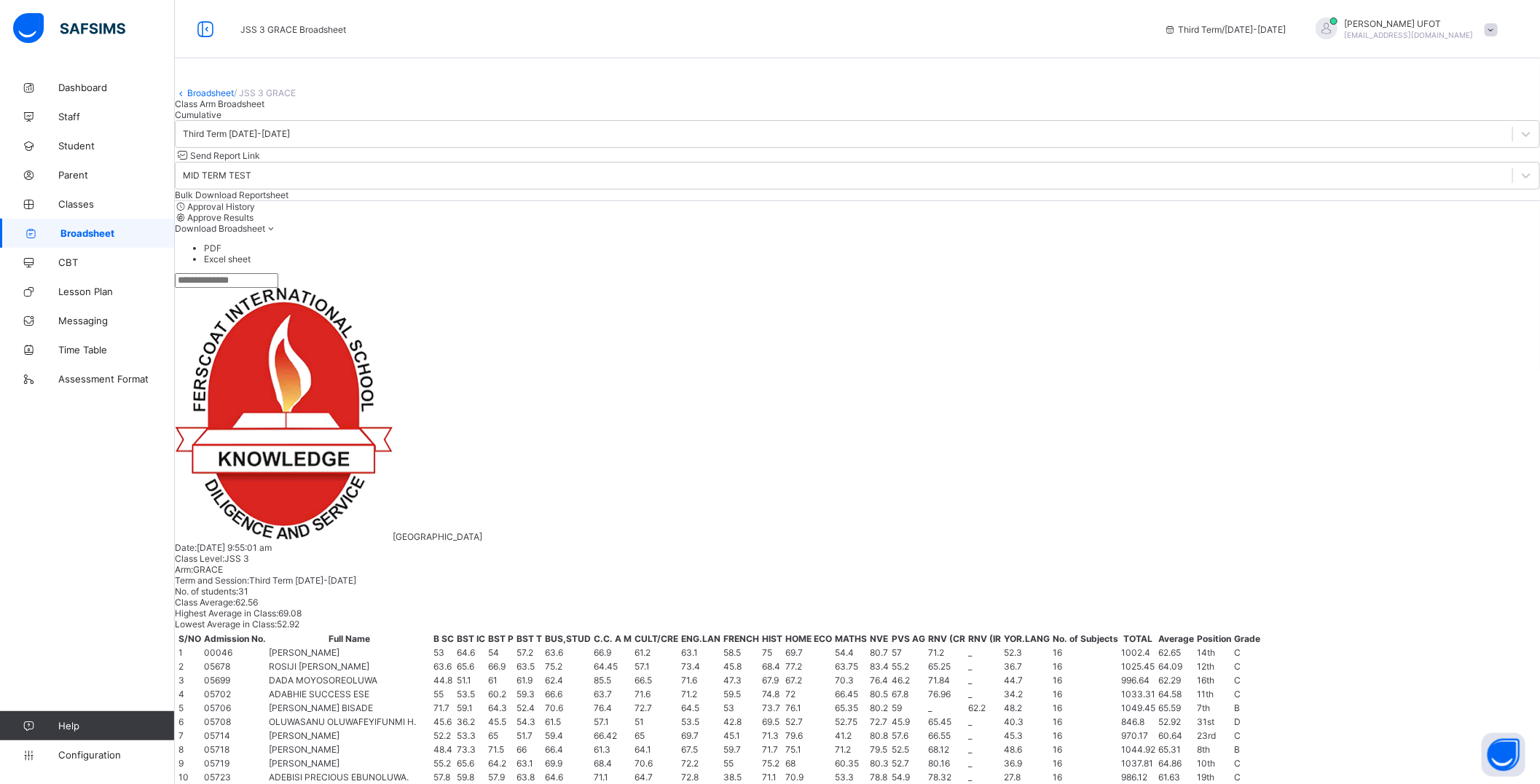
click at [1487, 253] on li "PDF" at bounding box center [872, 248] width 1336 height 11
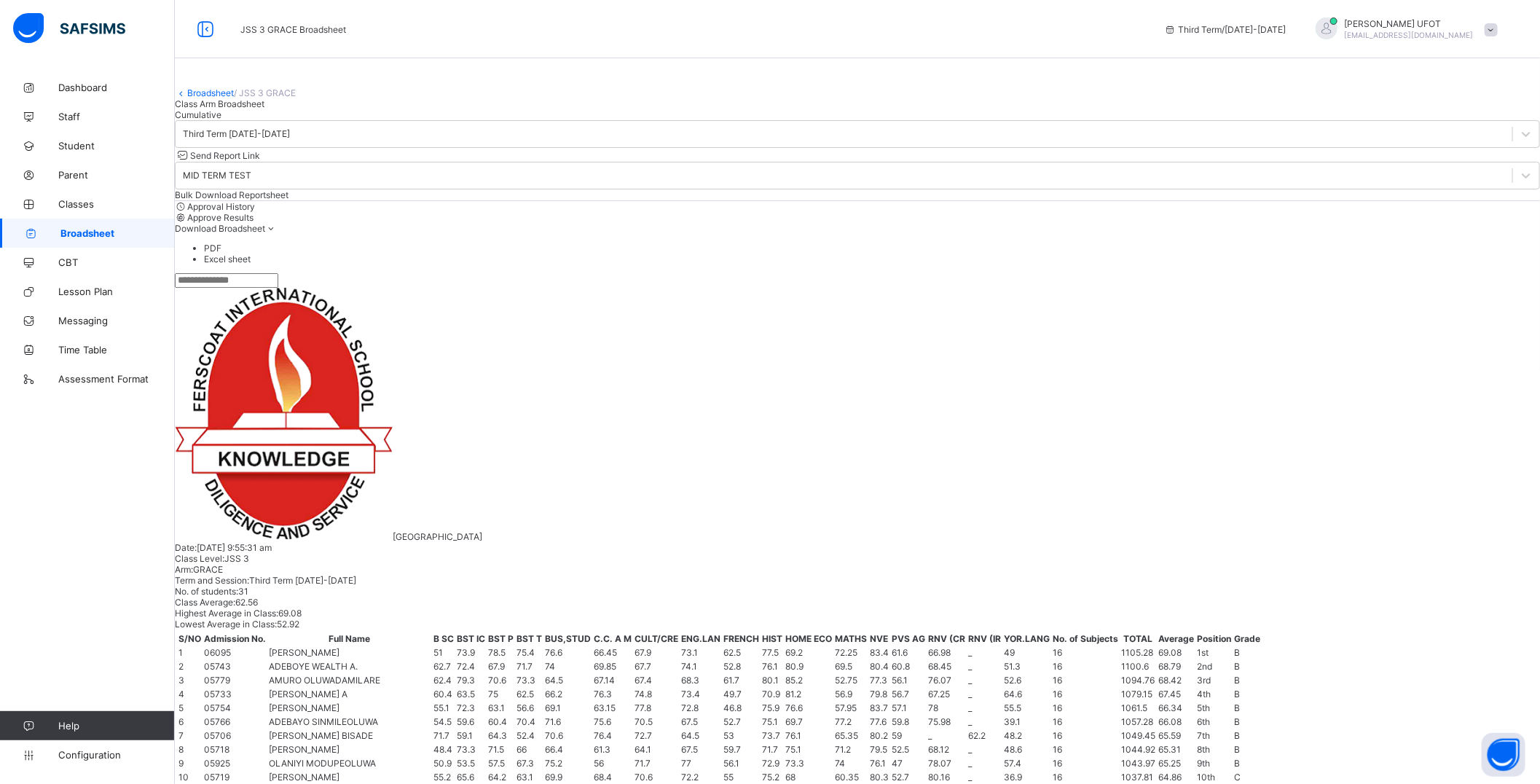
click at [223, 98] on link "Broadsheet" at bounding box center [210, 94] width 46 height 11
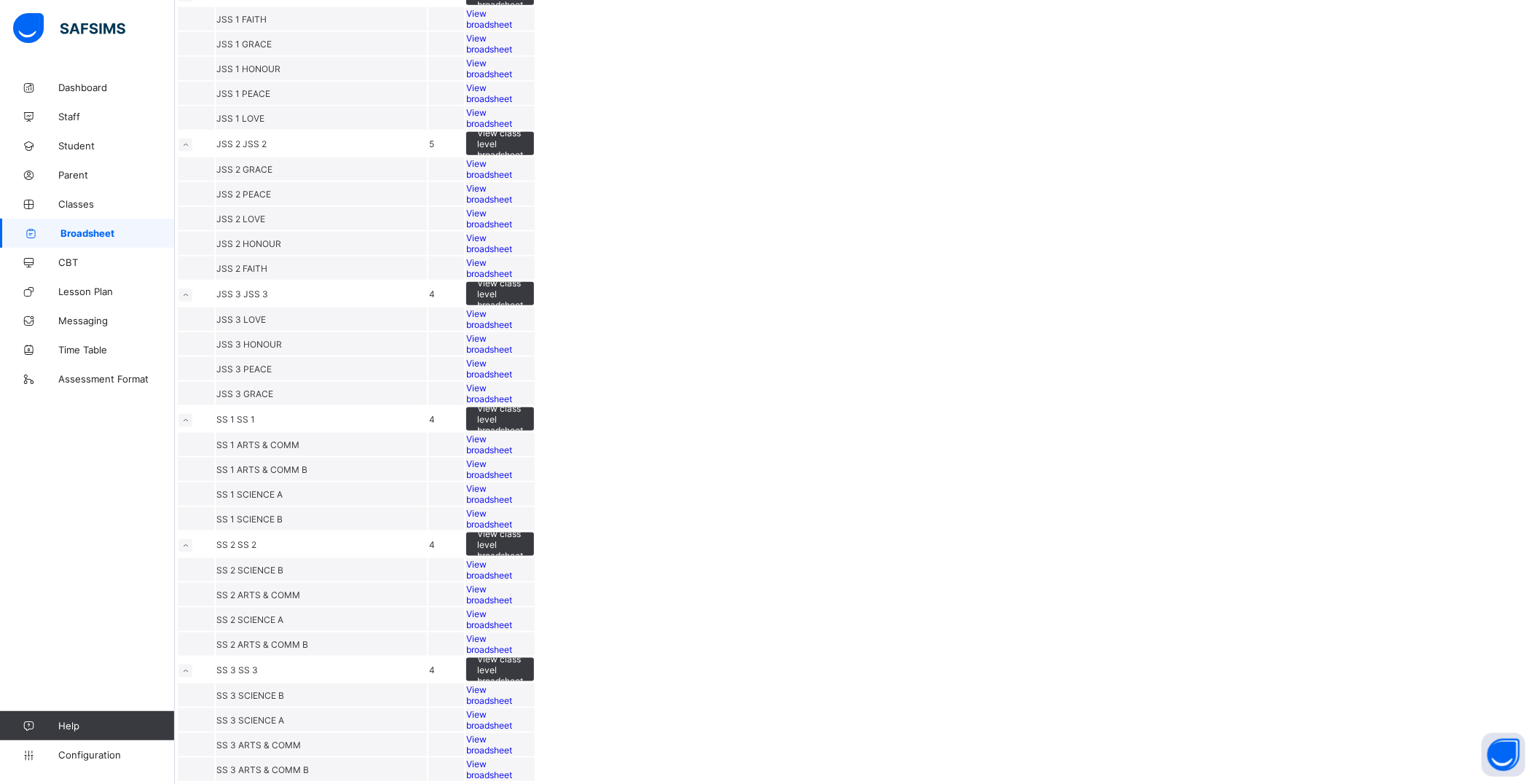
scroll to position [1699, 0]
click at [512, 483] on span "View broadsheet" at bounding box center [489, 493] width 46 height 22
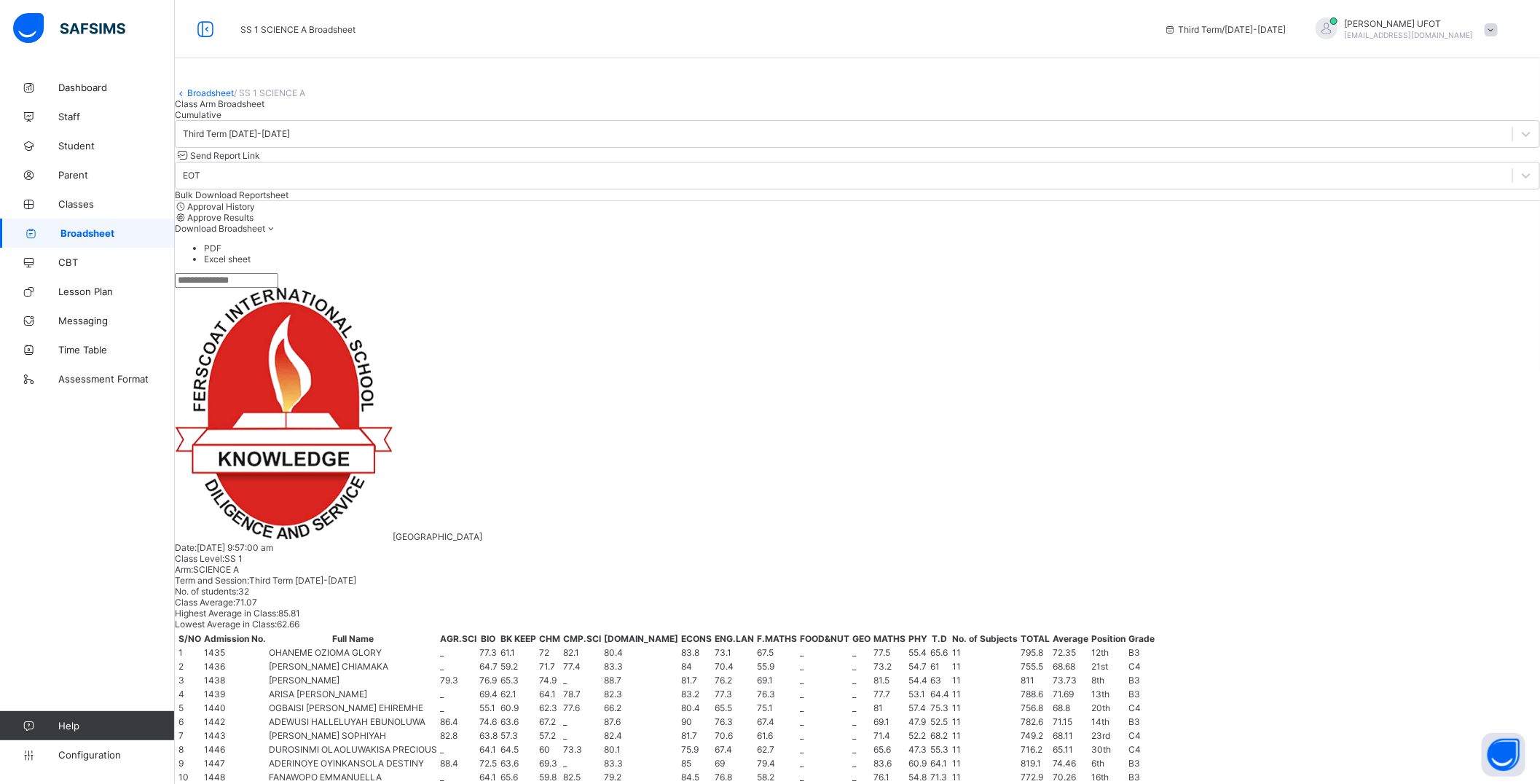
click at [265, 234] on span "Download Broadsheet" at bounding box center [220, 229] width 91 height 11
click at [1499, 264] on ul "PDF Excel sheet" at bounding box center [857, 253] width 1365 height 22
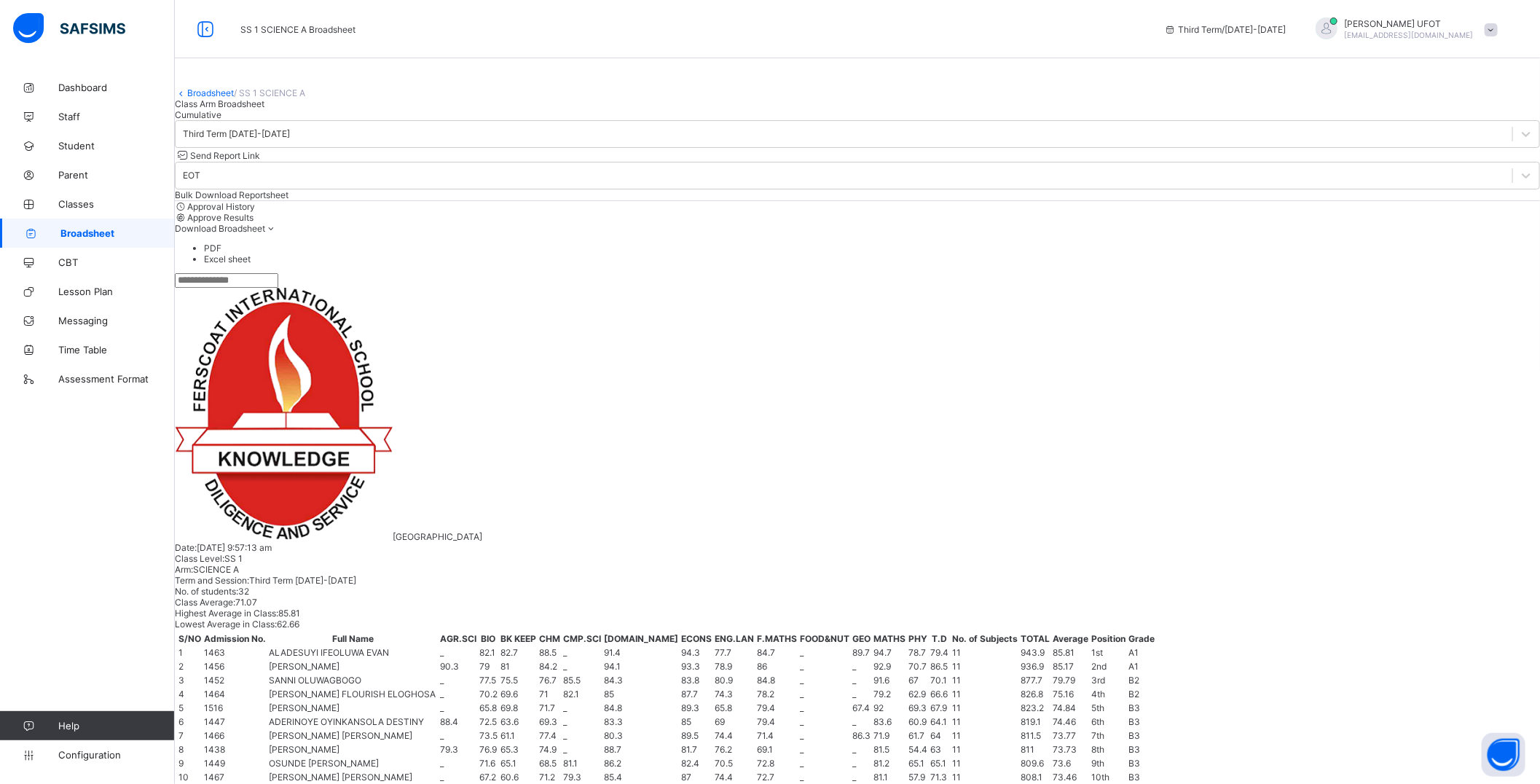
click at [1501, 253] on li "PDF" at bounding box center [872, 248] width 1336 height 11
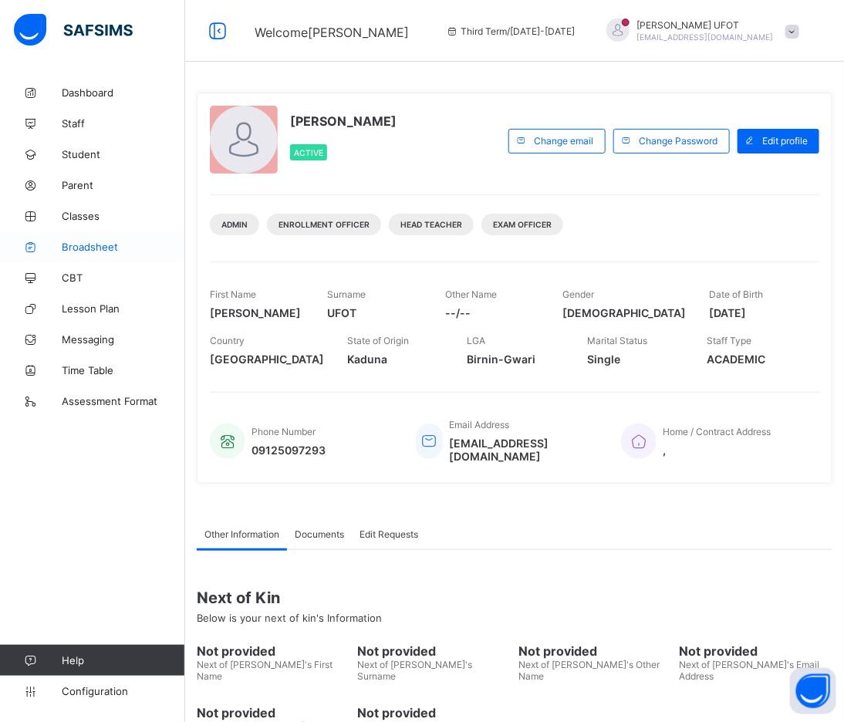
click at [89, 250] on span "Broadsheet" at bounding box center [123, 247] width 123 height 12
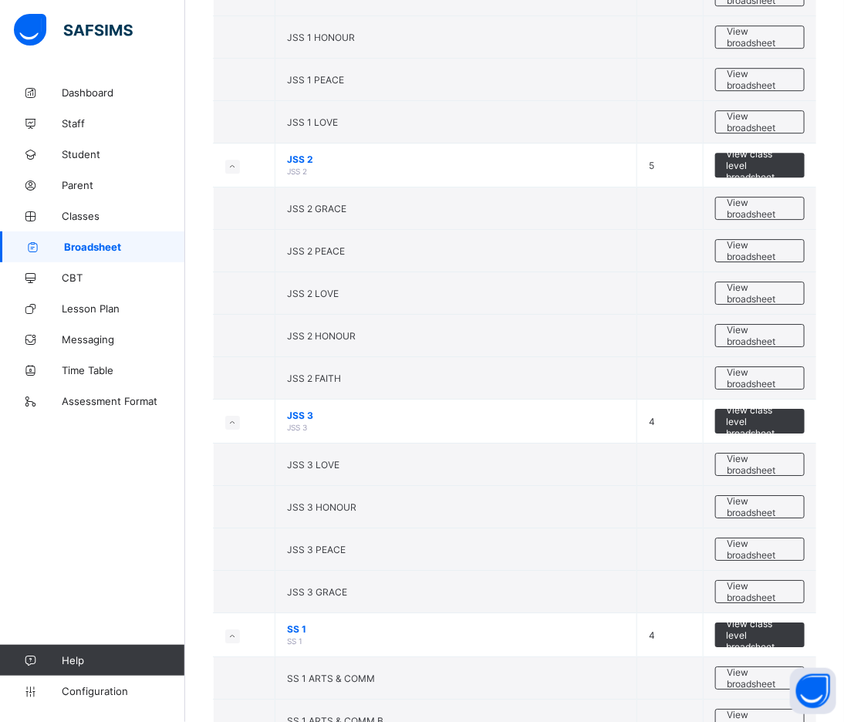
scroll to position [1628, 0]
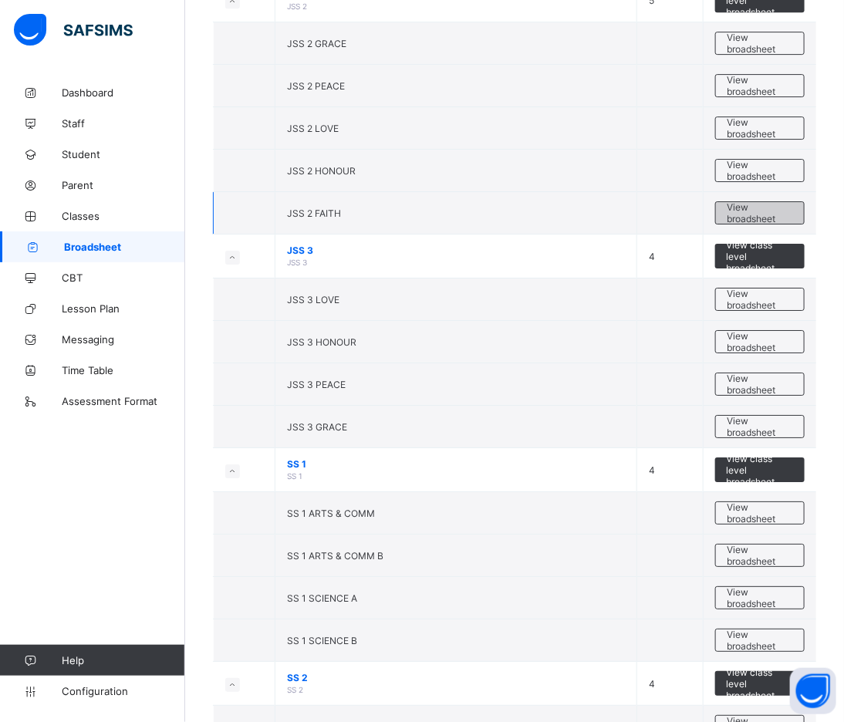
click at [746, 217] on span "View broadsheet" at bounding box center [759, 212] width 65 height 23
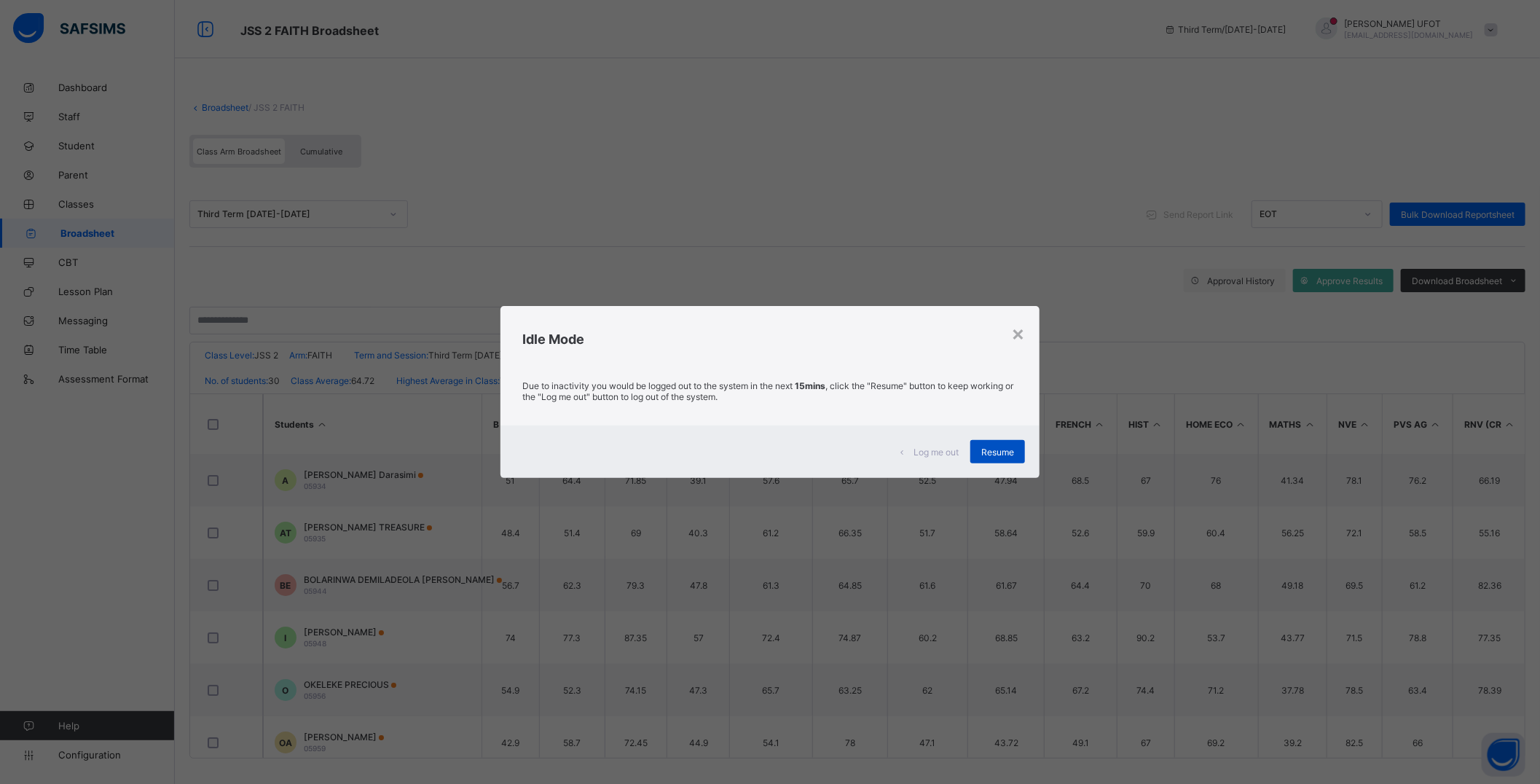
click at [989, 456] on span "Resume" at bounding box center [998, 452] width 33 height 11
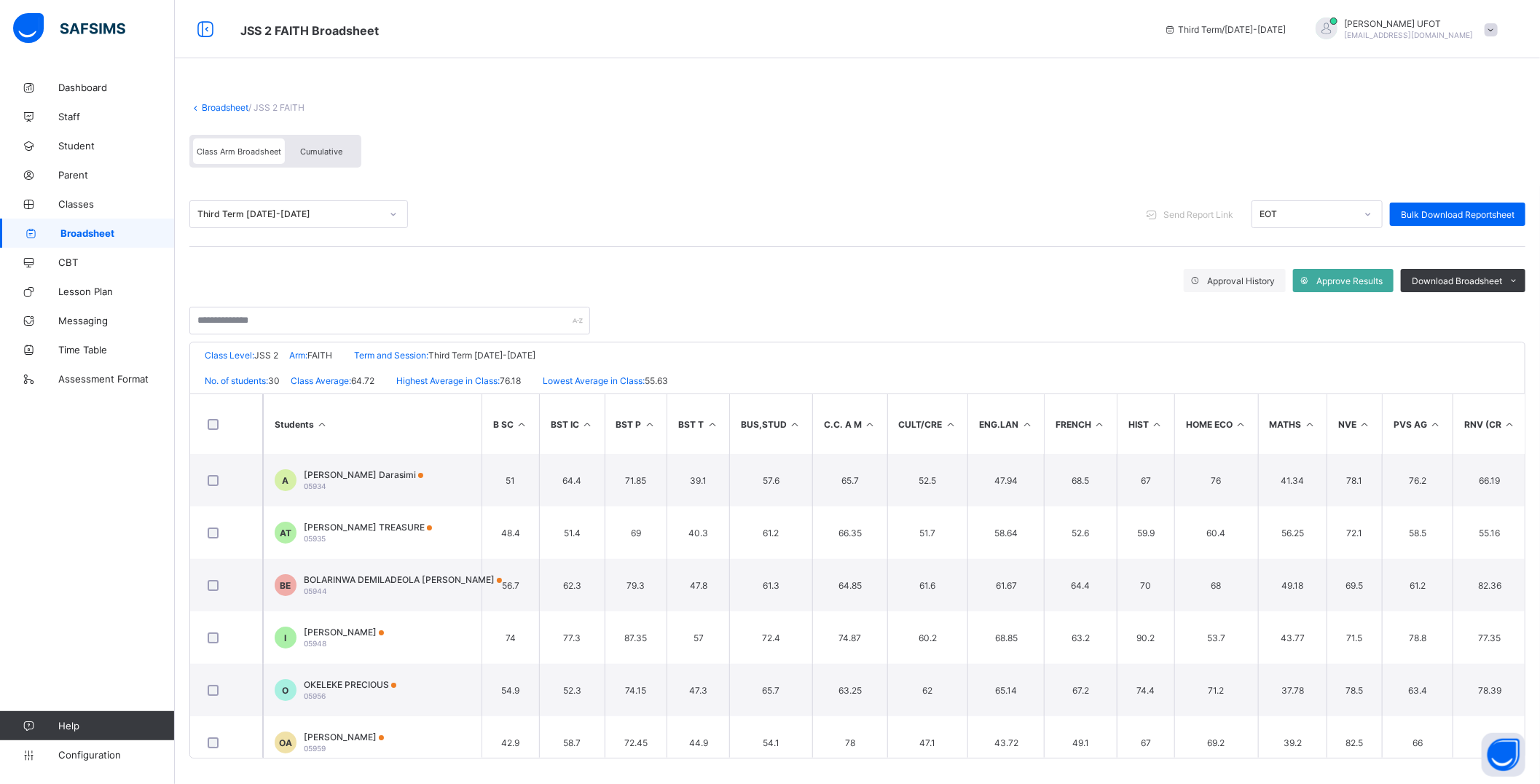
click at [1305, 396] on th "MATHS" at bounding box center [1292, 423] width 69 height 60
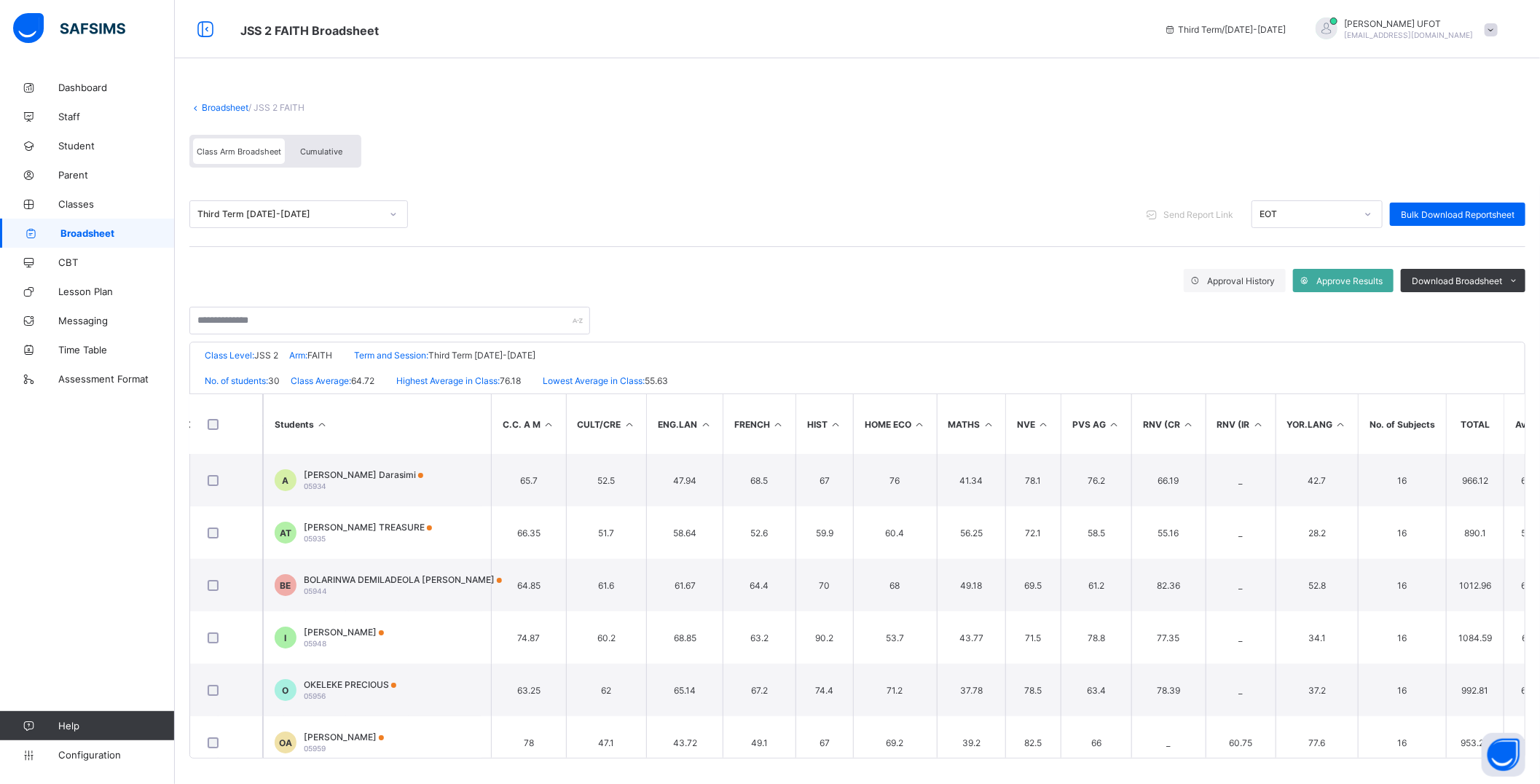
scroll to position [0, 476]
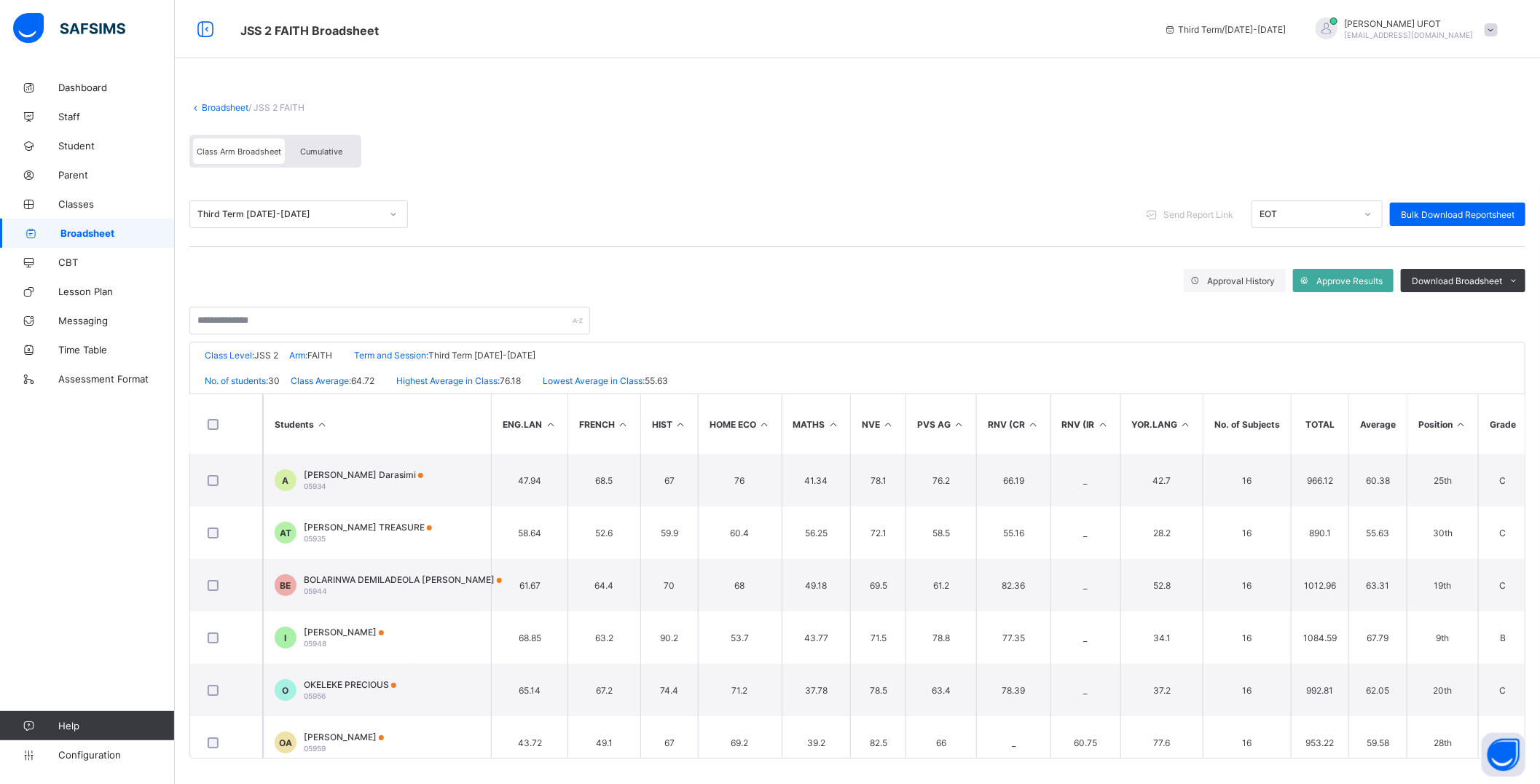
click at [1467, 420] on icon at bounding box center [1461, 424] width 12 height 11
click at [1455, 275] on span "Download Broadsheet" at bounding box center [1457, 281] width 91 height 11
click at [1501, 314] on li "PDF" at bounding box center [1496, 312] width 59 height 23
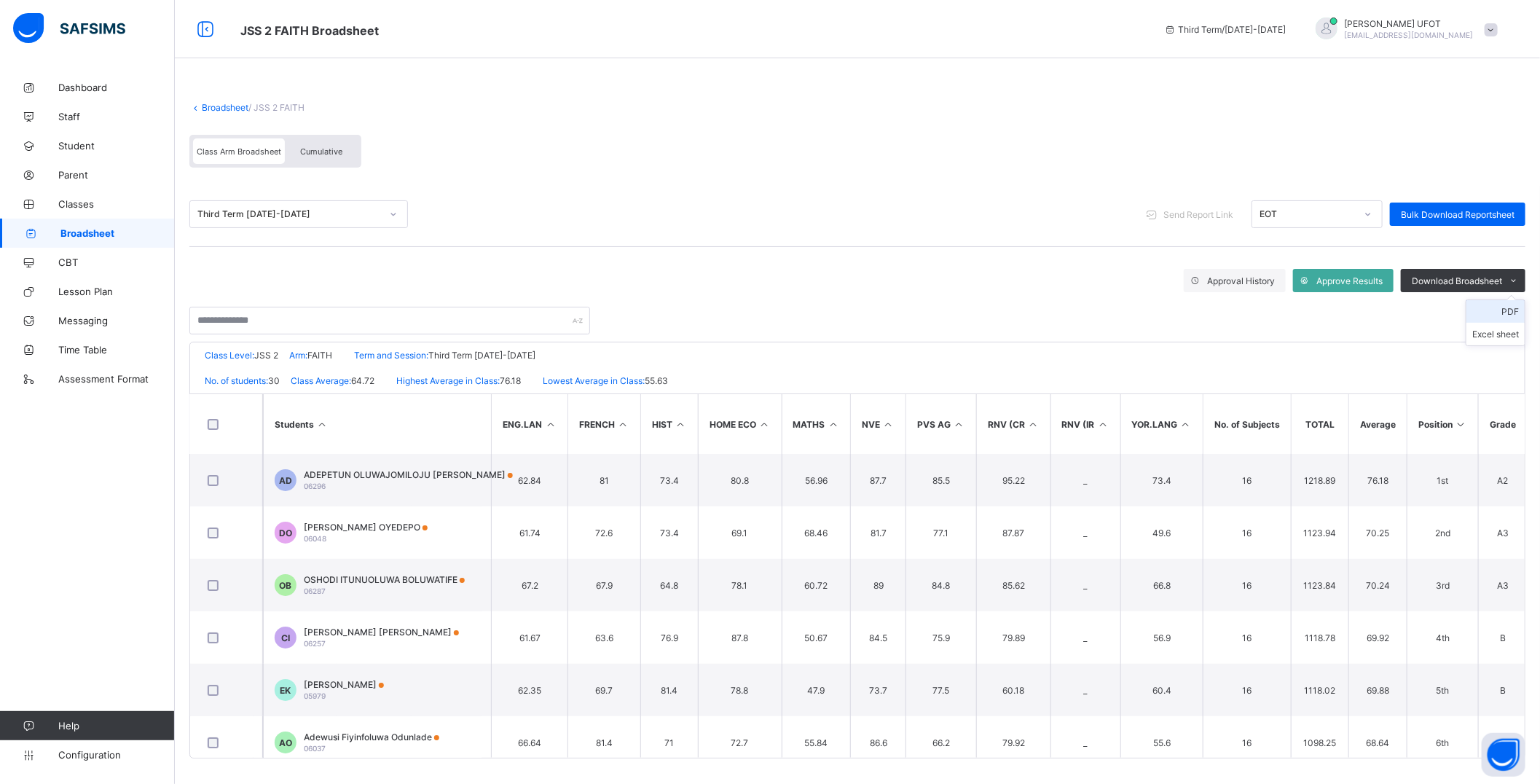
scroll to position [0, 0]
click at [1501, 314] on li "PDF" at bounding box center [1496, 312] width 59 height 23
click at [205, 103] on link "Broadsheet" at bounding box center [225, 108] width 46 height 11
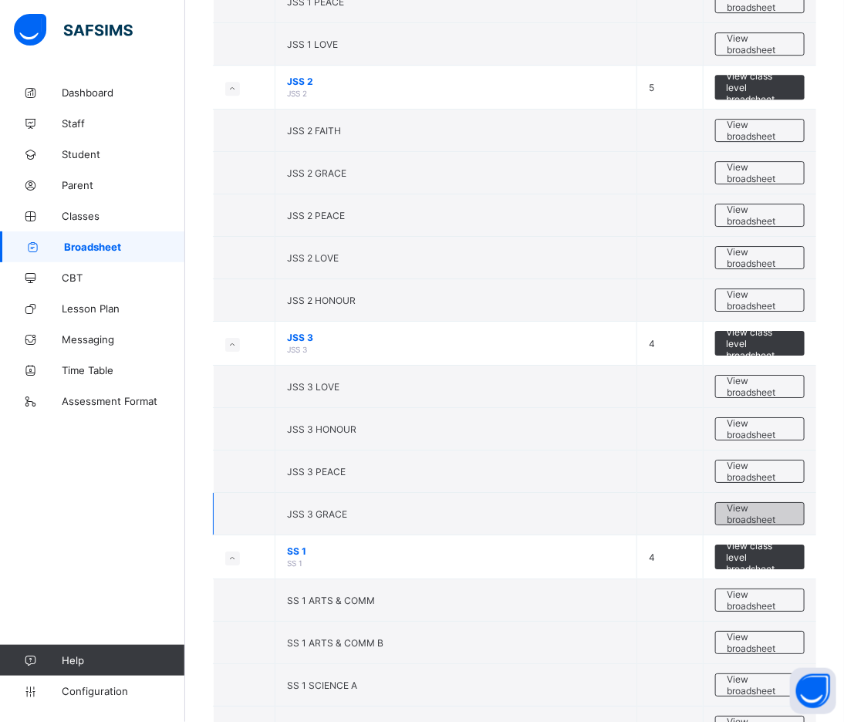
scroll to position [1542, 0]
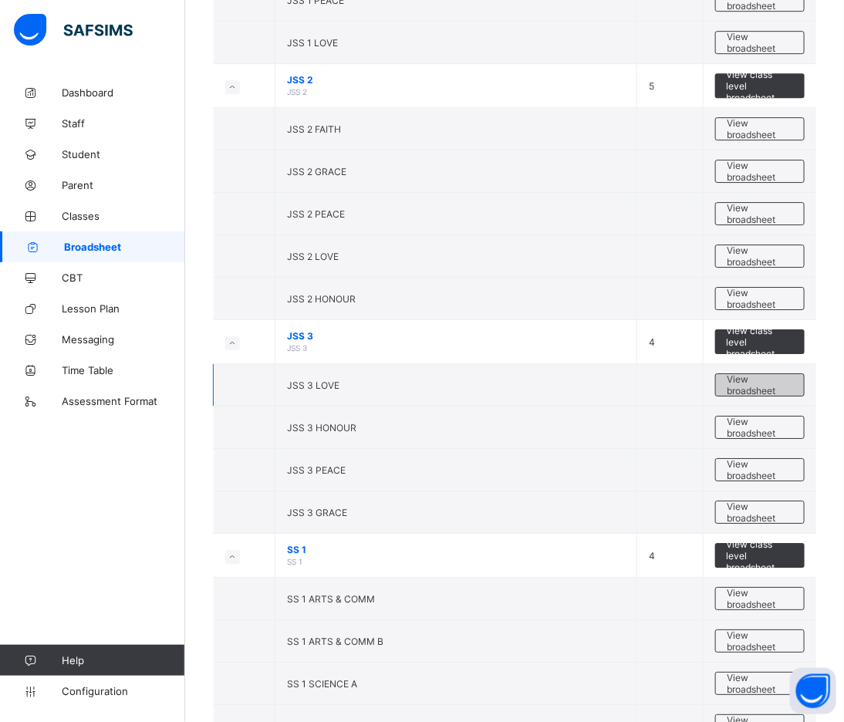
click at [748, 389] on span "View broadsheet" at bounding box center [759, 384] width 65 height 23
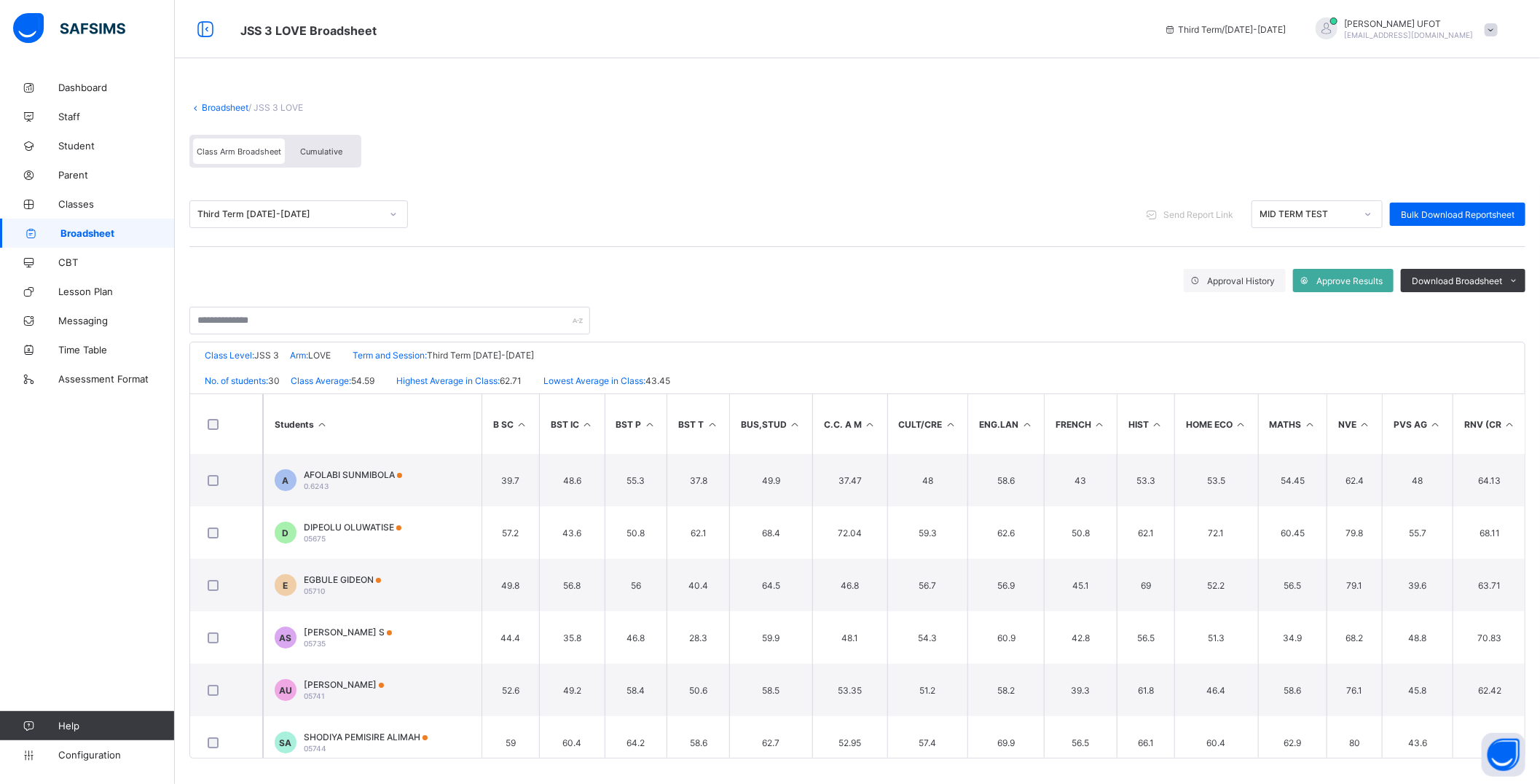
click at [861, 397] on th "C.C. A M" at bounding box center [849, 423] width 75 height 60
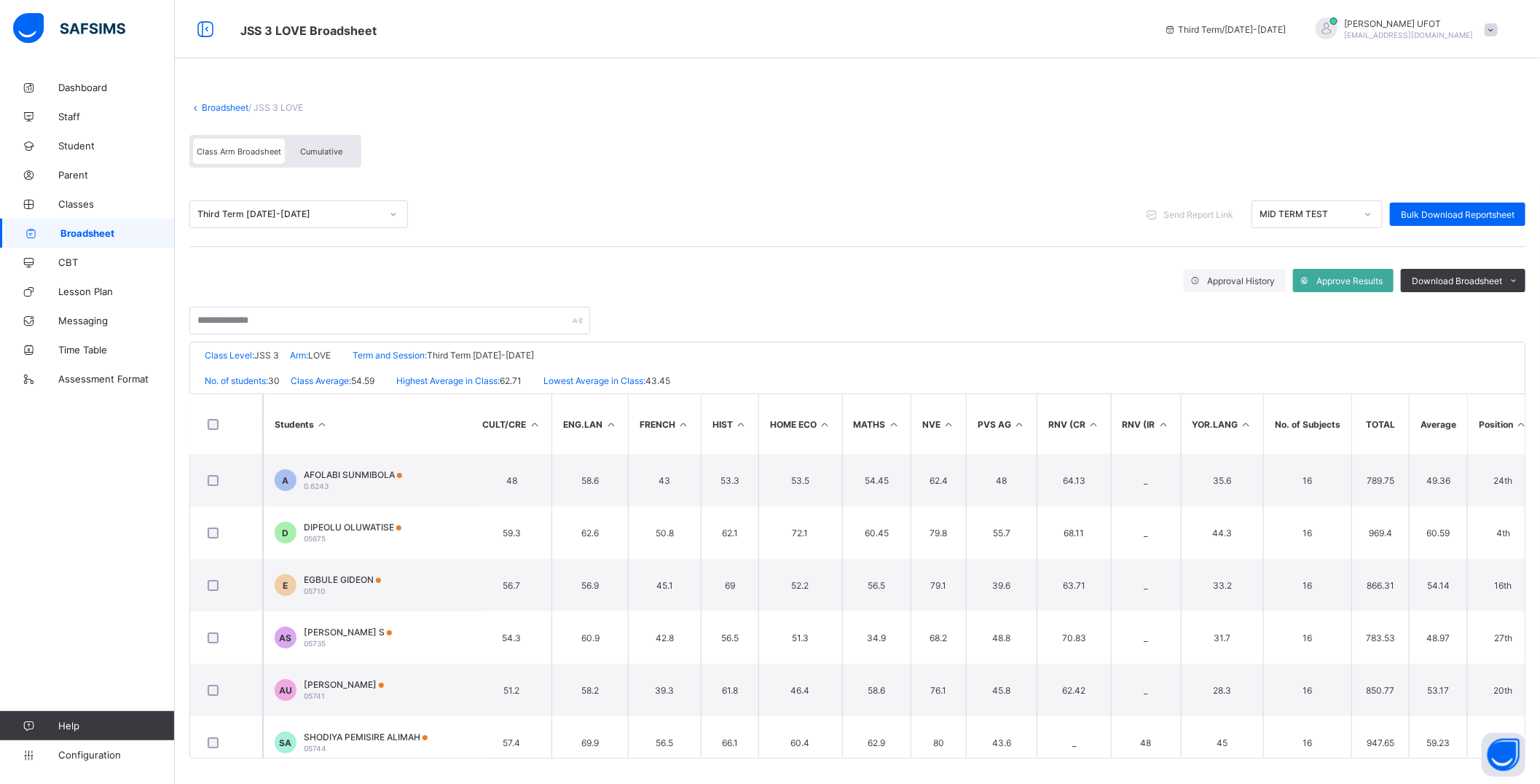
scroll to position [0, 476]
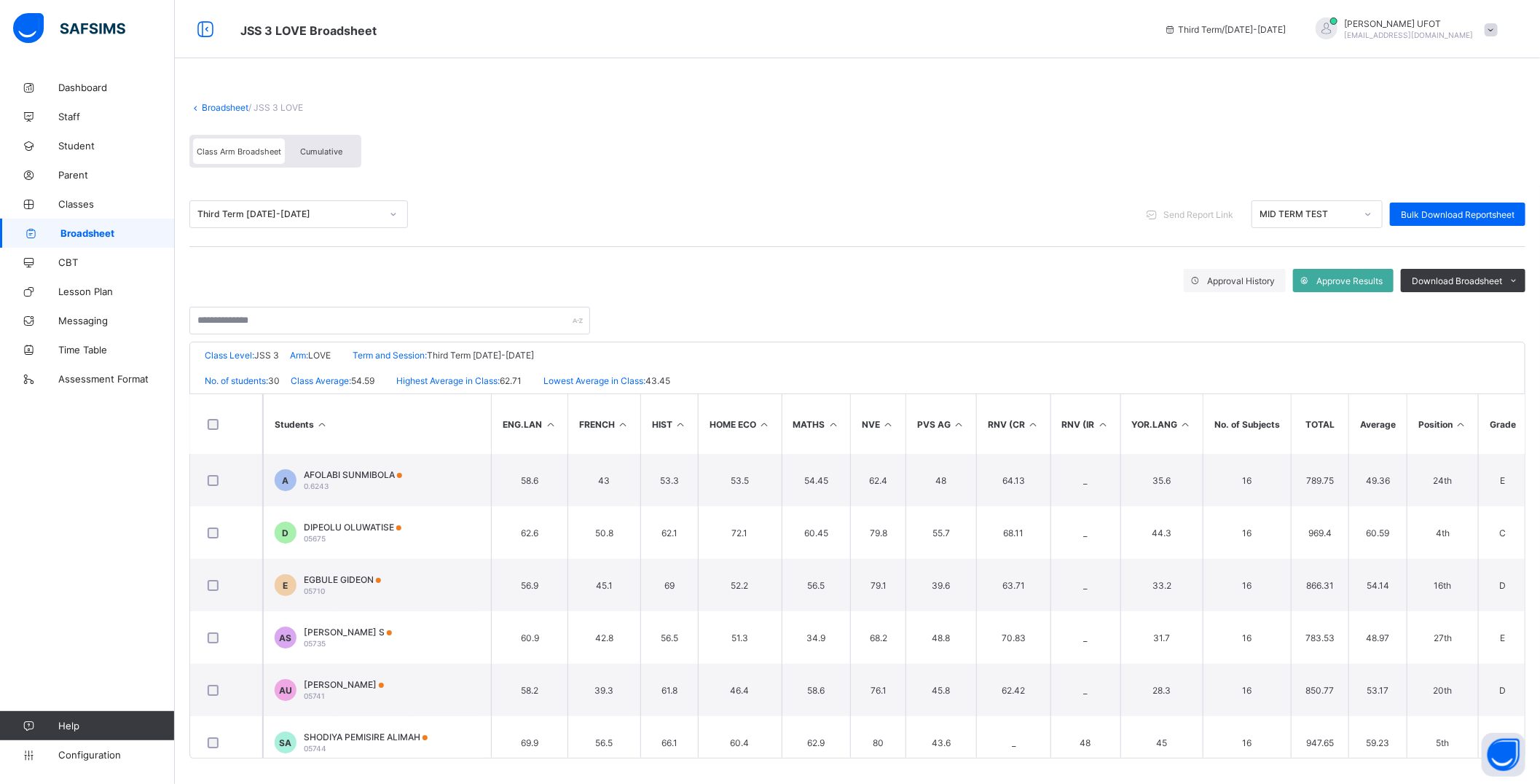
click at [1466, 418] on icon at bounding box center [1461, 424] width 12 height 11
click at [1480, 280] on span "Download Broadsheet" at bounding box center [1457, 281] width 91 height 11
click at [1508, 311] on li "PDF" at bounding box center [1496, 312] width 59 height 23
click at [1504, 309] on li "PDF" at bounding box center [1496, 312] width 59 height 23
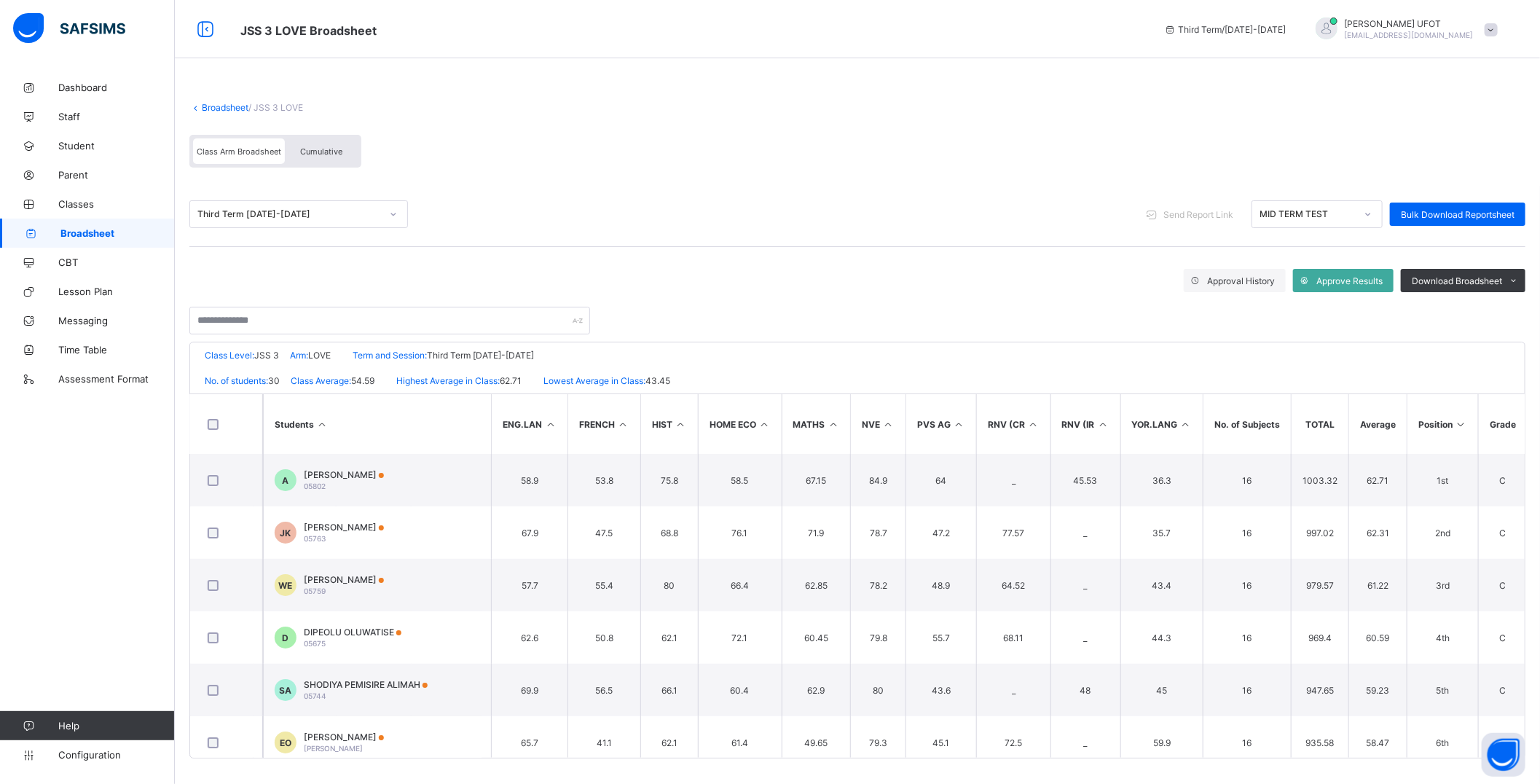
click at [222, 107] on link "Broadsheet" at bounding box center [225, 108] width 46 height 11
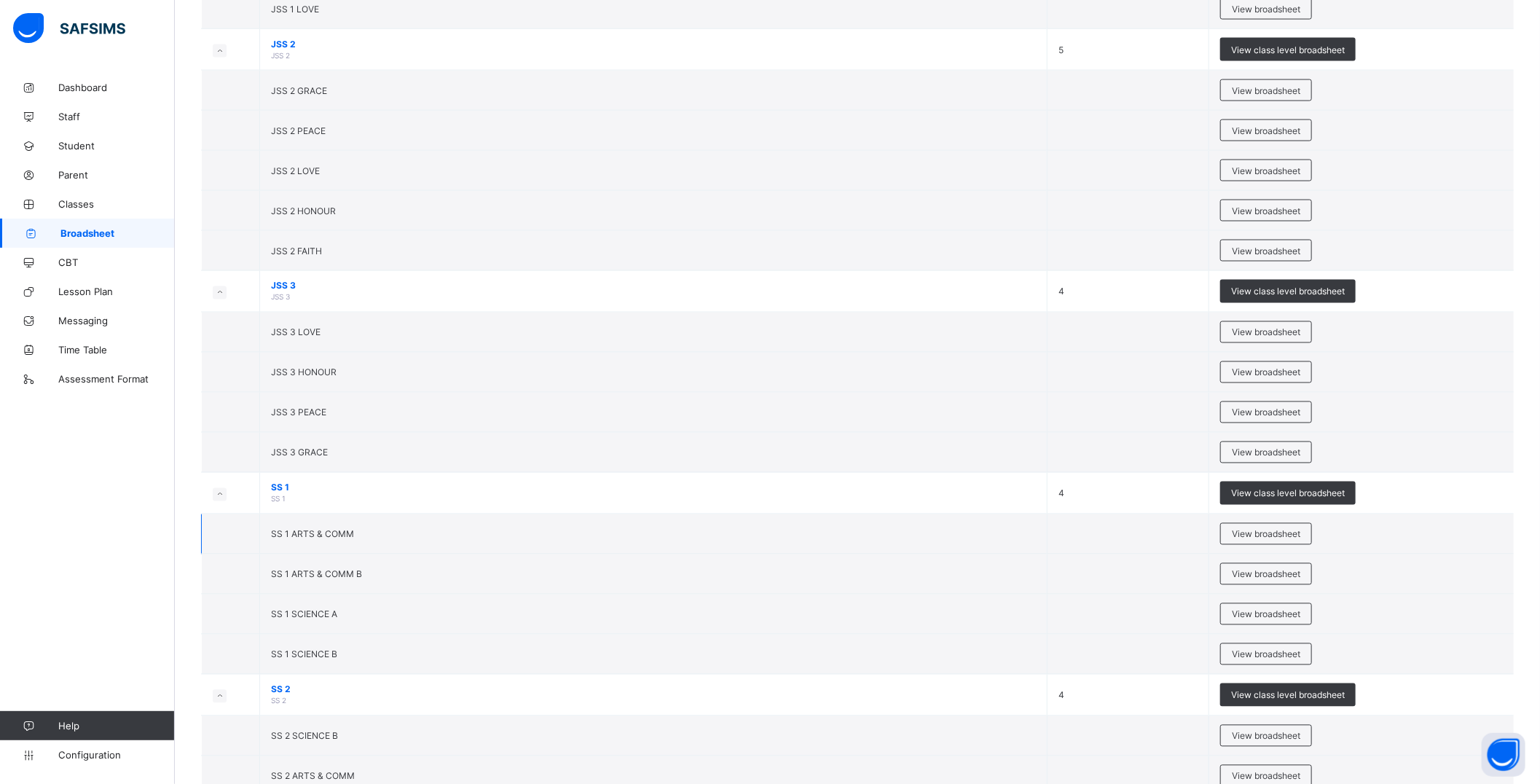
scroll to position [1699, 0]
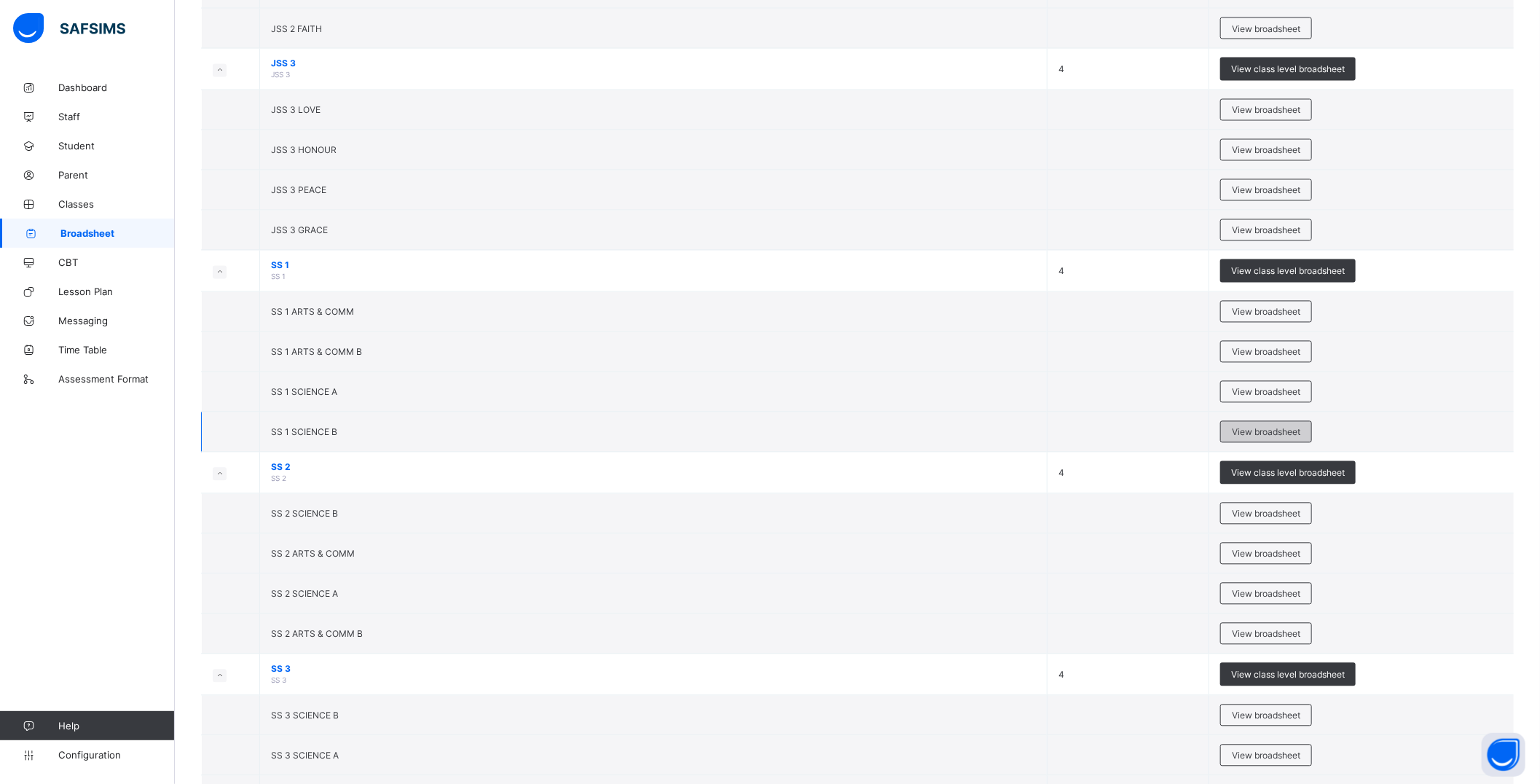
click at [1285, 435] on span "View broadsheet" at bounding box center [1266, 433] width 68 height 11
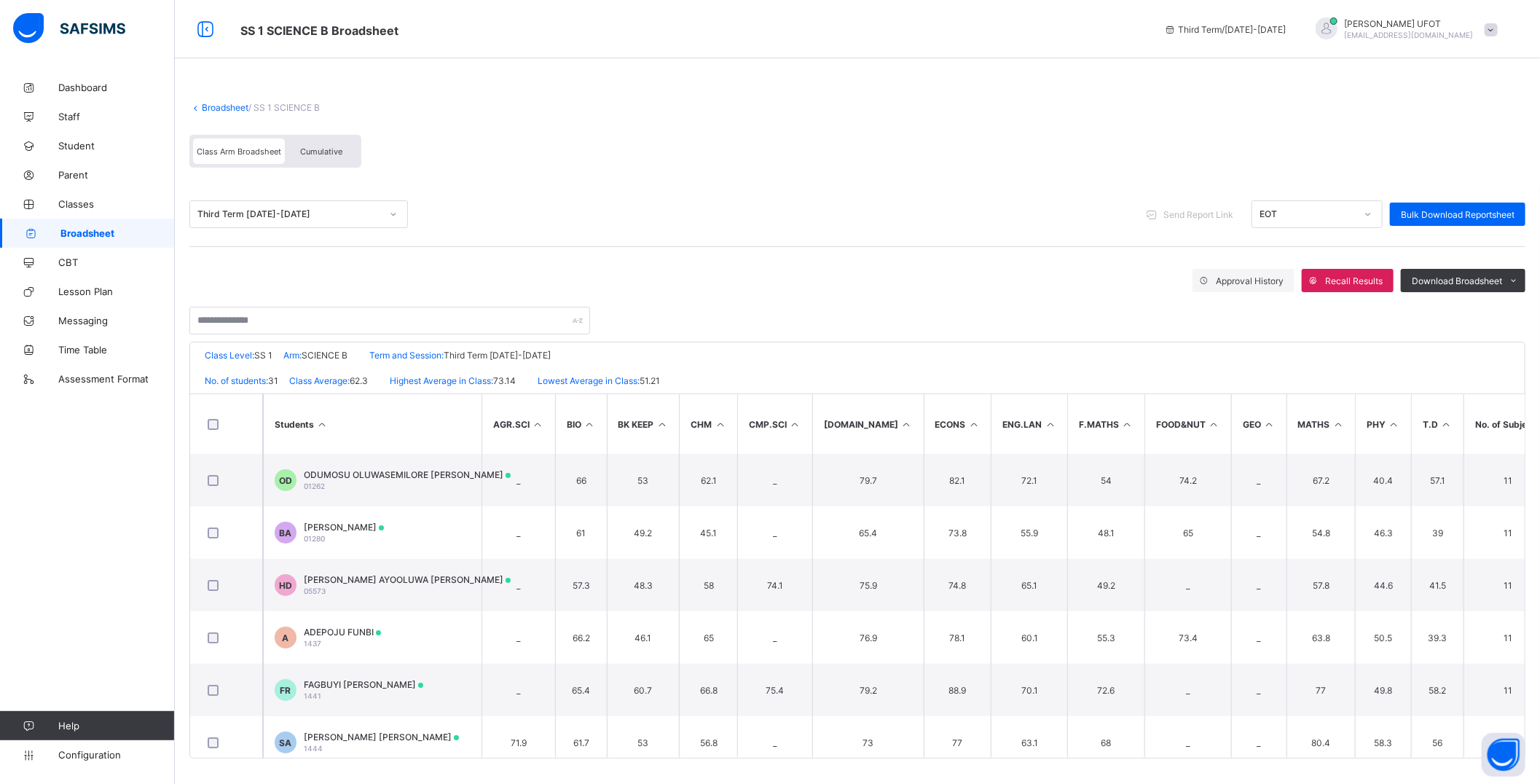
click at [847, 396] on th "[DOMAIN_NAME]" at bounding box center [868, 423] width 111 height 60
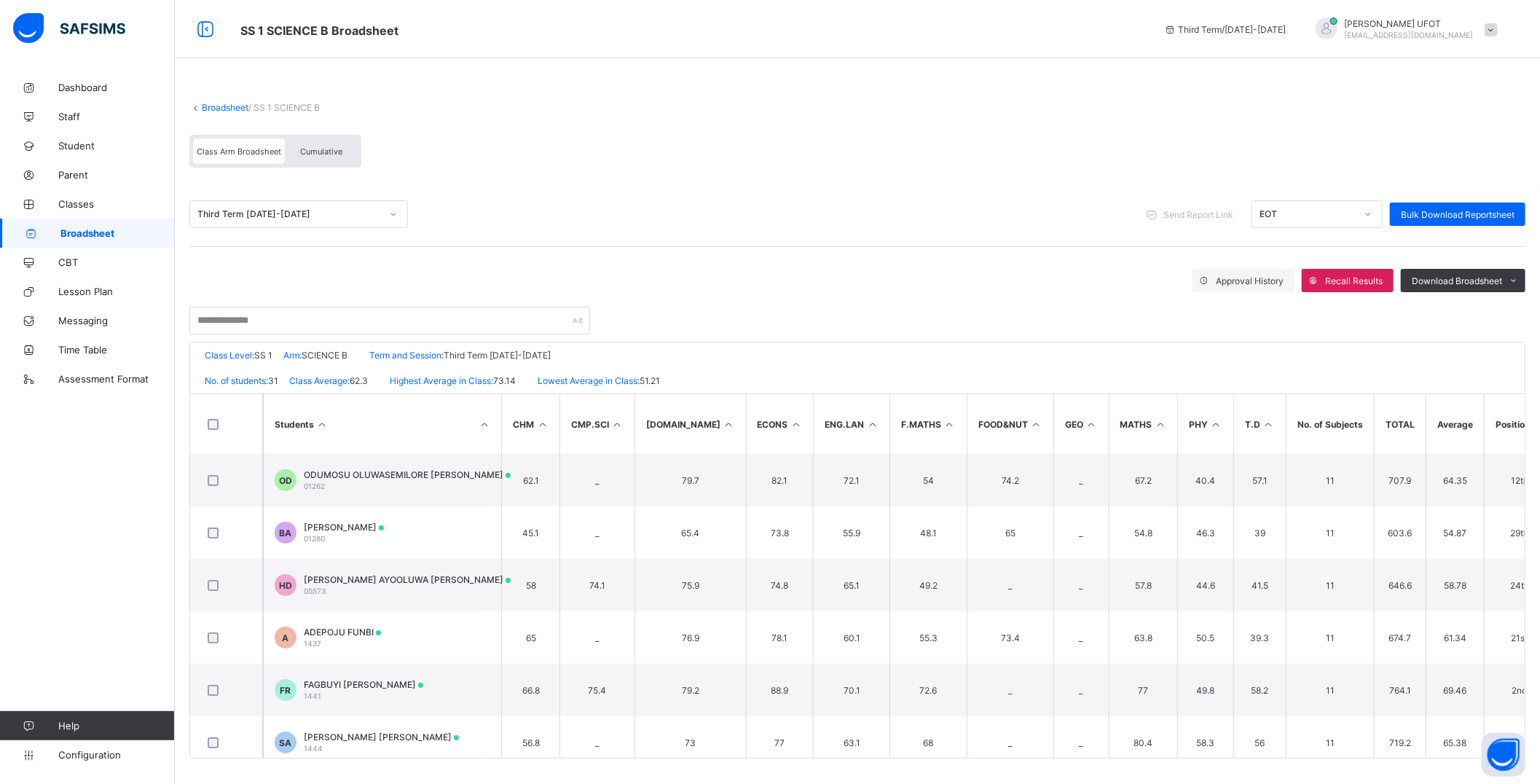
scroll to position [0, 214]
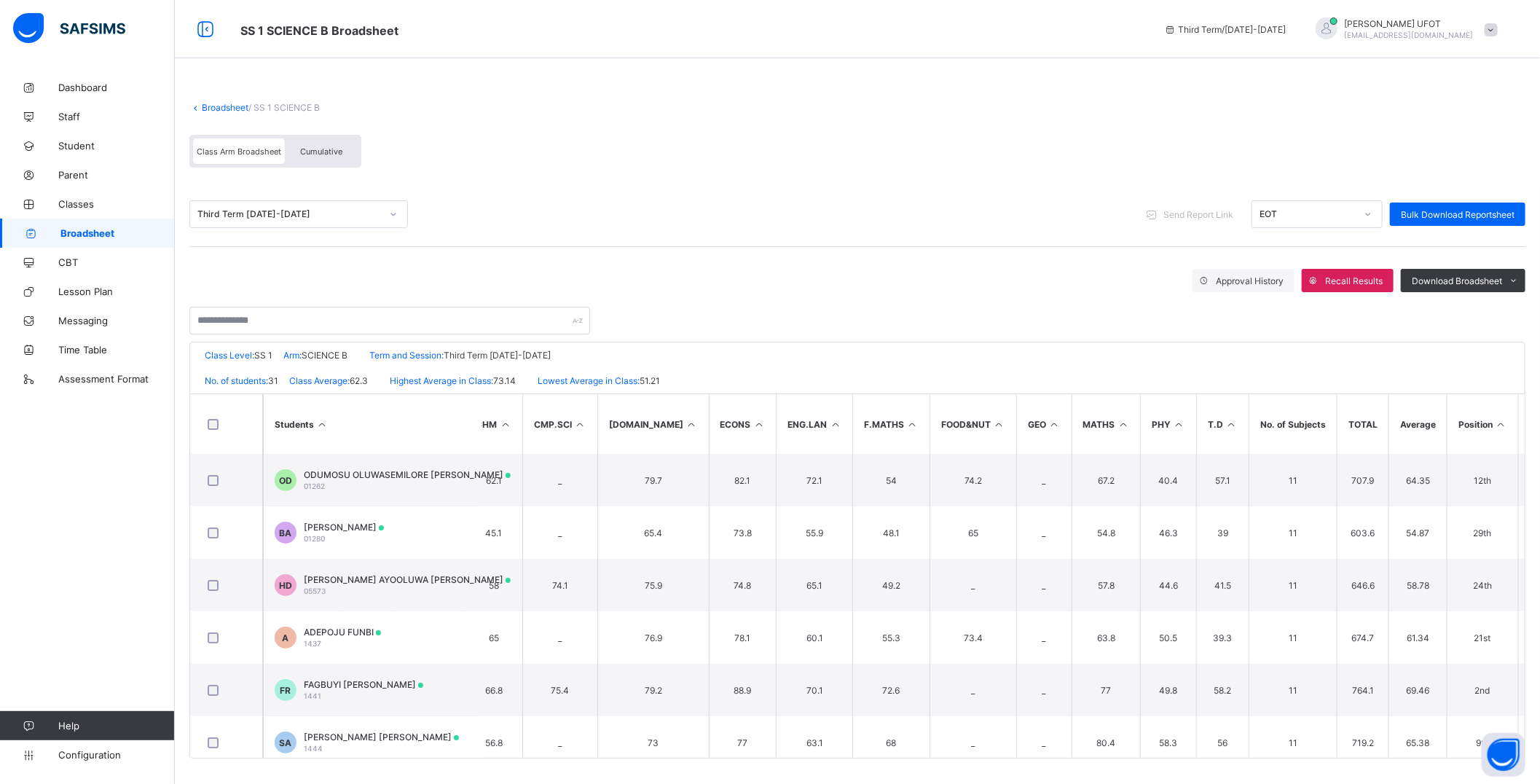
click at [1495, 423] on icon at bounding box center [1500, 424] width 12 height 11
click at [1510, 273] on div "Download Broadsheet" at bounding box center [1463, 281] width 125 height 24
click at [1525, 314] on li "PDF" at bounding box center [1496, 312] width 59 height 23
click at [1524, 312] on li "PDF" at bounding box center [1496, 312] width 59 height 23
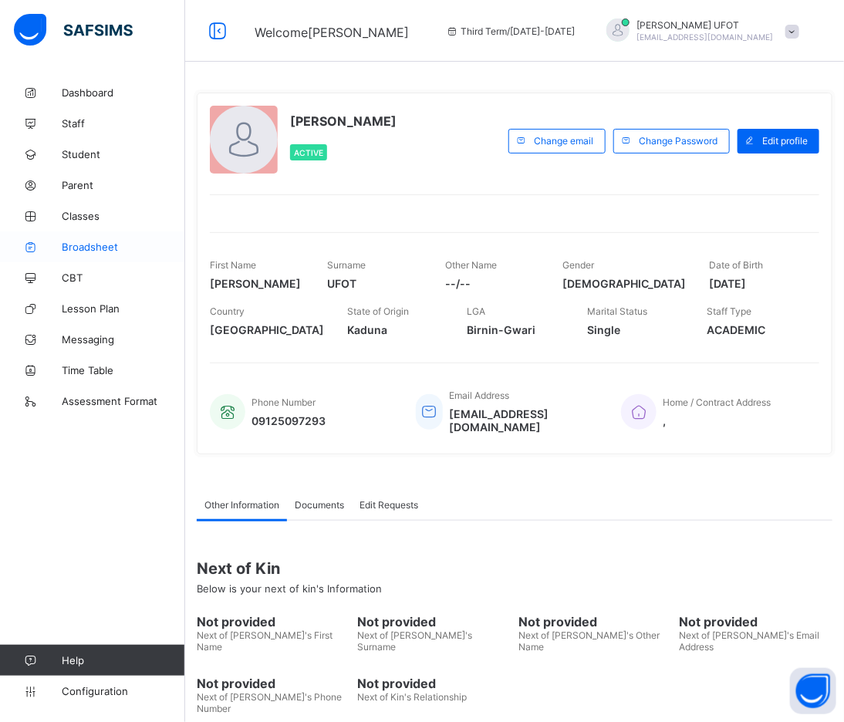
click at [72, 240] on link "Broadsheet" at bounding box center [92, 246] width 185 height 31
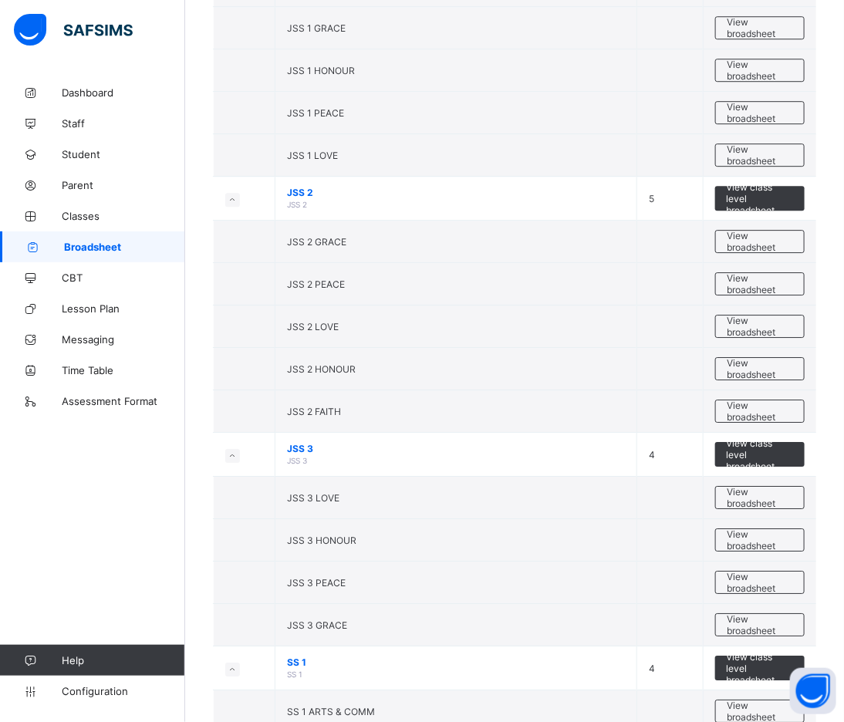
scroll to position [1456, 0]
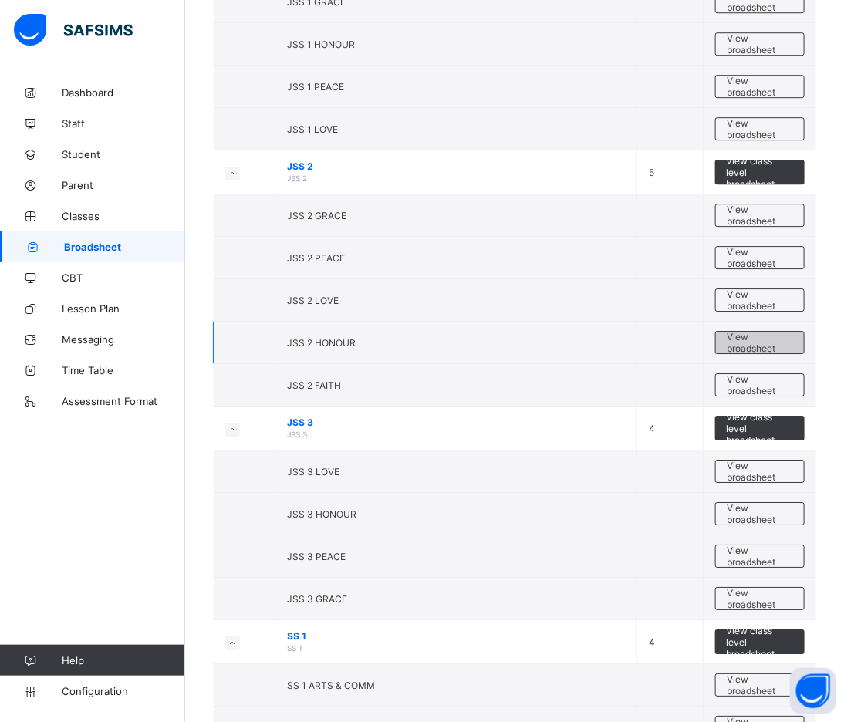
click at [764, 342] on span "View broadsheet" at bounding box center [759, 342] width 65 height 23
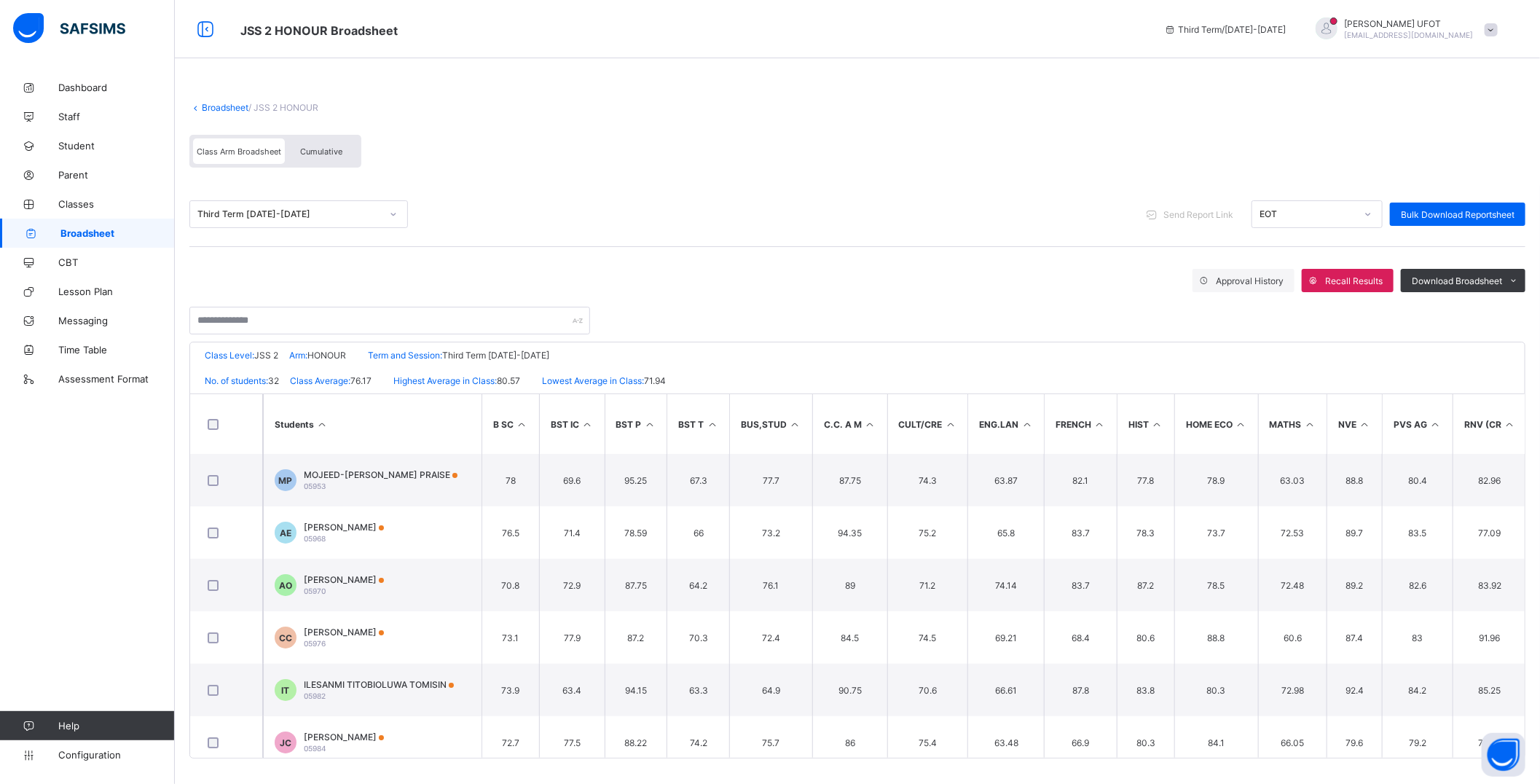
click at [1425, 402] on th "PVS AG" at bounding box center [1417, 423] width 71 height 60
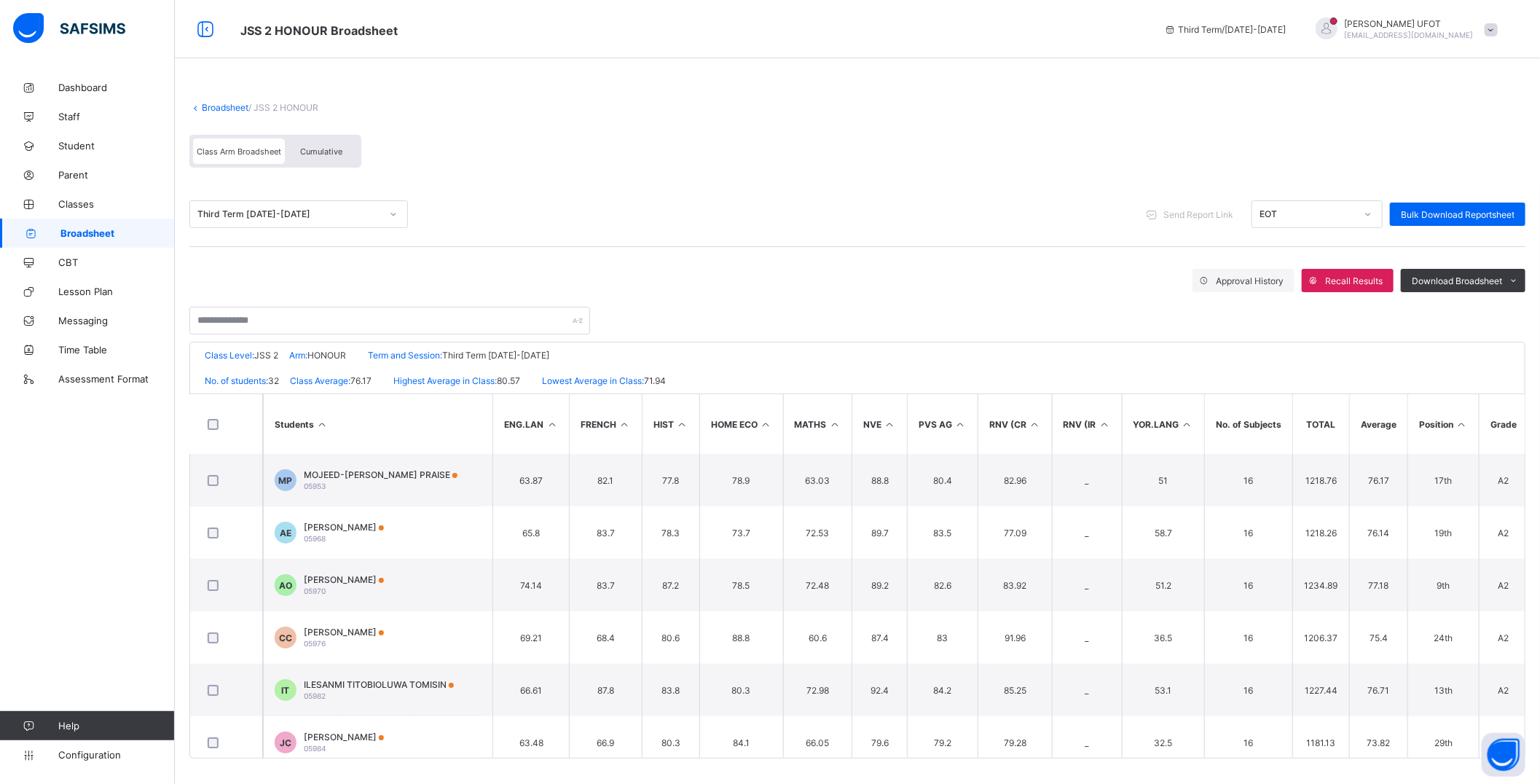
scroll to position [0, 476]
click at [1466, 421] on icon at bounding box center [1460, 424] width 12 height 11
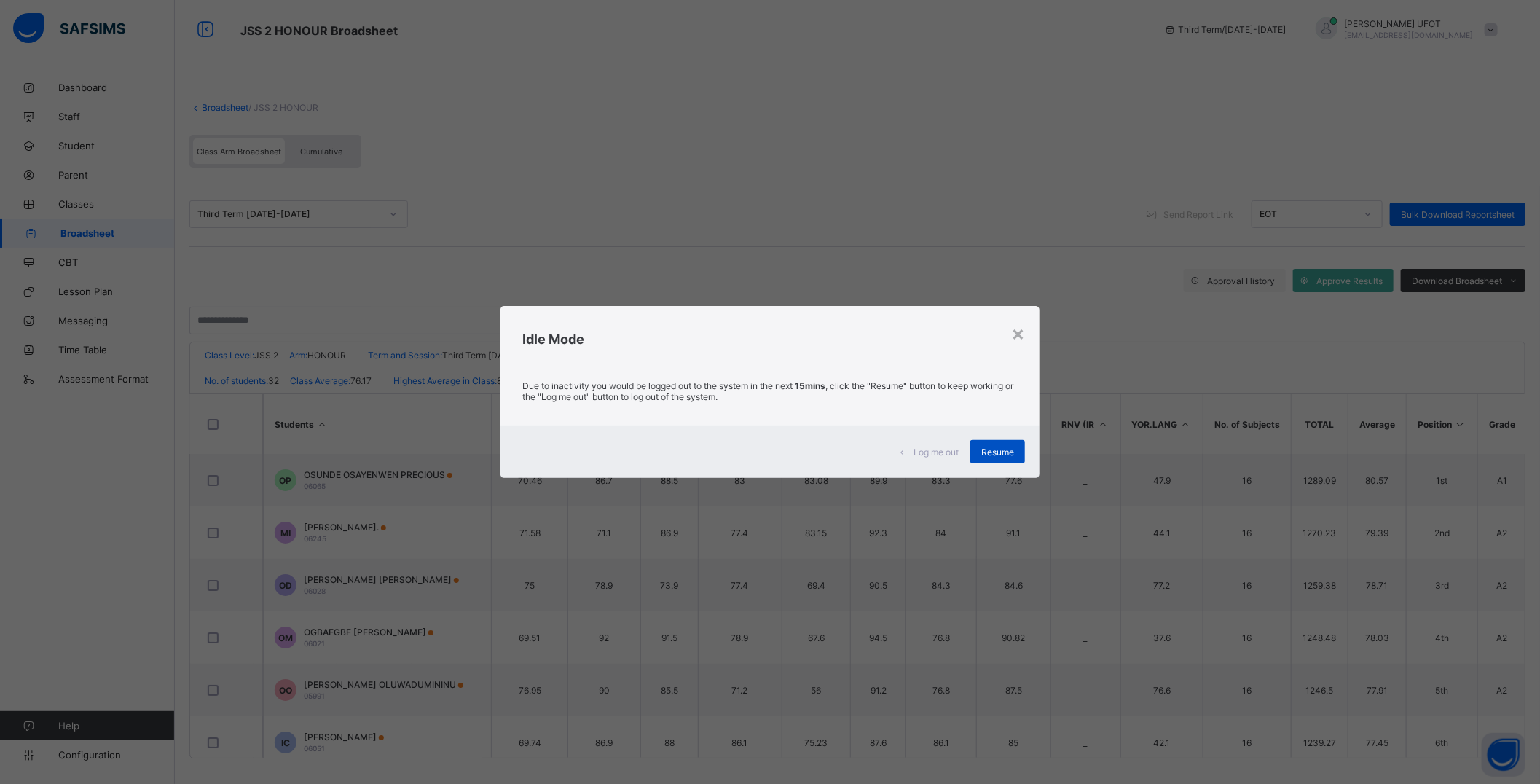
click at [1001, 457] on div "Resume" at bounding box center [998, 452] width 55 height 24
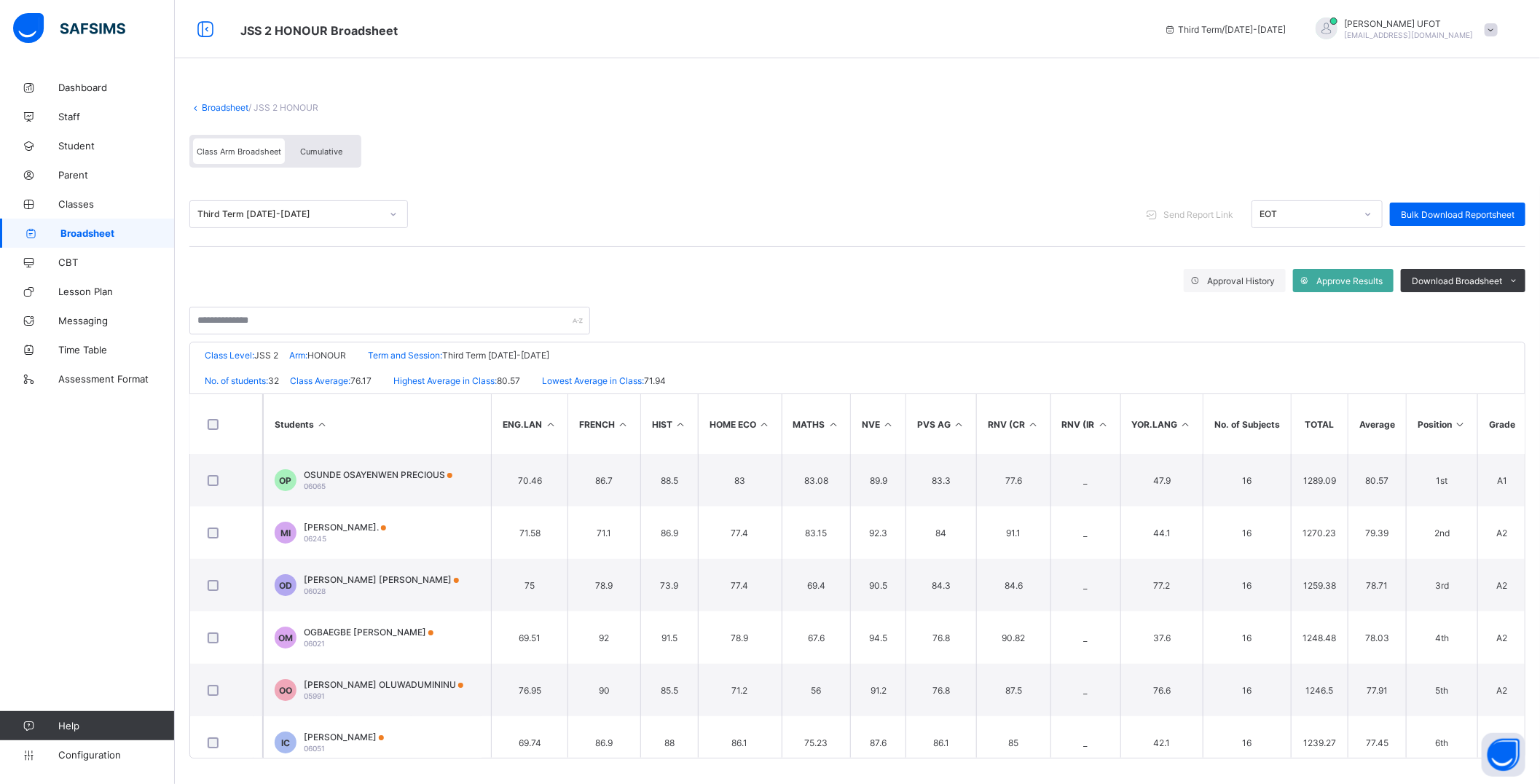
click at [1466, 419] on icon at bounding box center [1460, 424] width 12 height 11
click at [1466, 423] on icon at bounding box center [1460, 424] width 12 height 11
click at [1472, 280] on span "Download Broadsheet" at bounding box center [1457, 281] width 91 height 11
click at [1495, 303] on ul "PDF Excel sheet" at bounding box center [1496, 322] width 60 height 46
click at [1496, 311] on li "PDF" at bounding box center [1496, 312] width 59 height 23
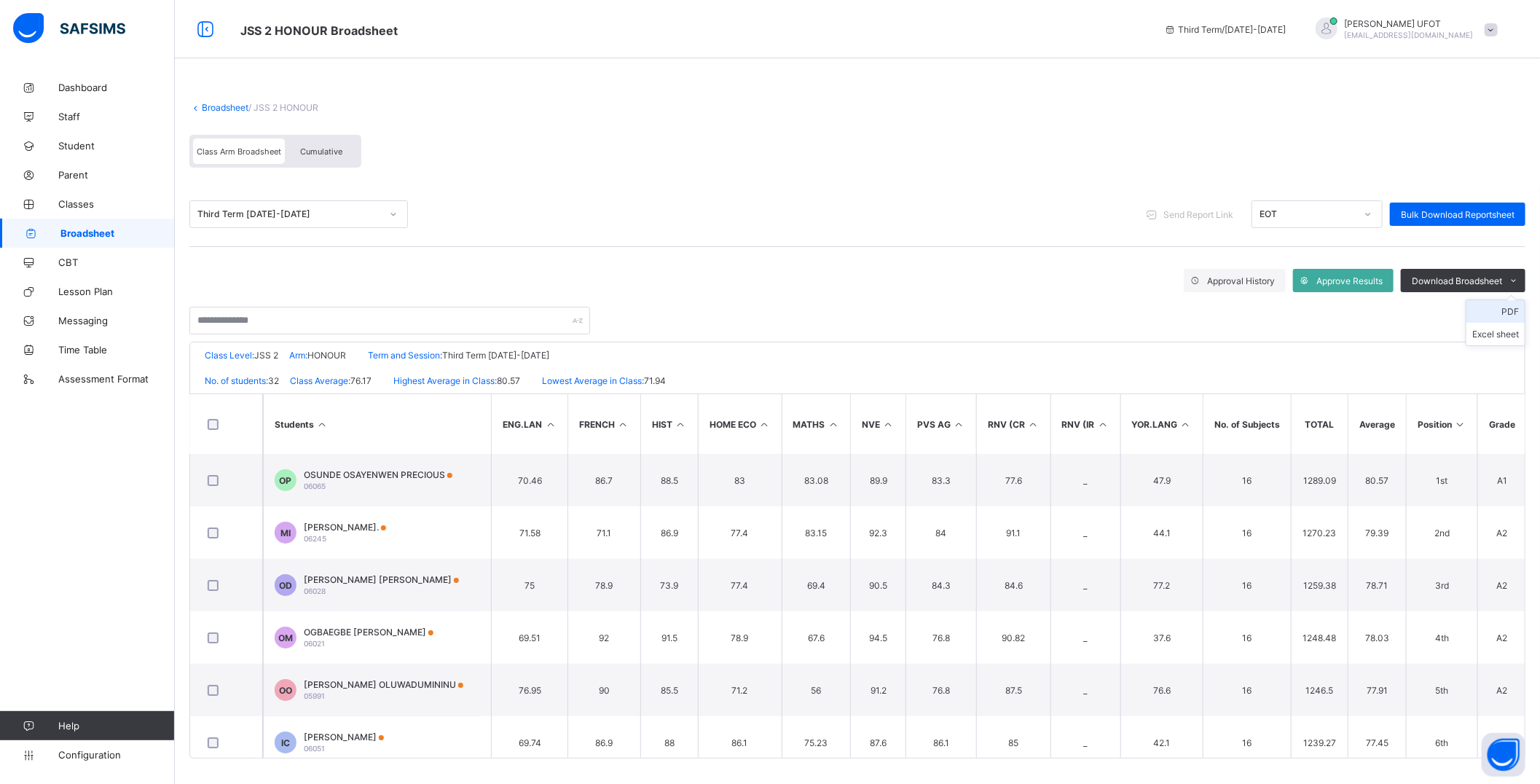
scroll to position [0, 0]
click at [1496, 311] on li "PDF" at bounding box center [1496, 312] width 59 height 23
click at [228, 108] on link "Broadsheet" at bounding box center [225, 108] width 46 height 11
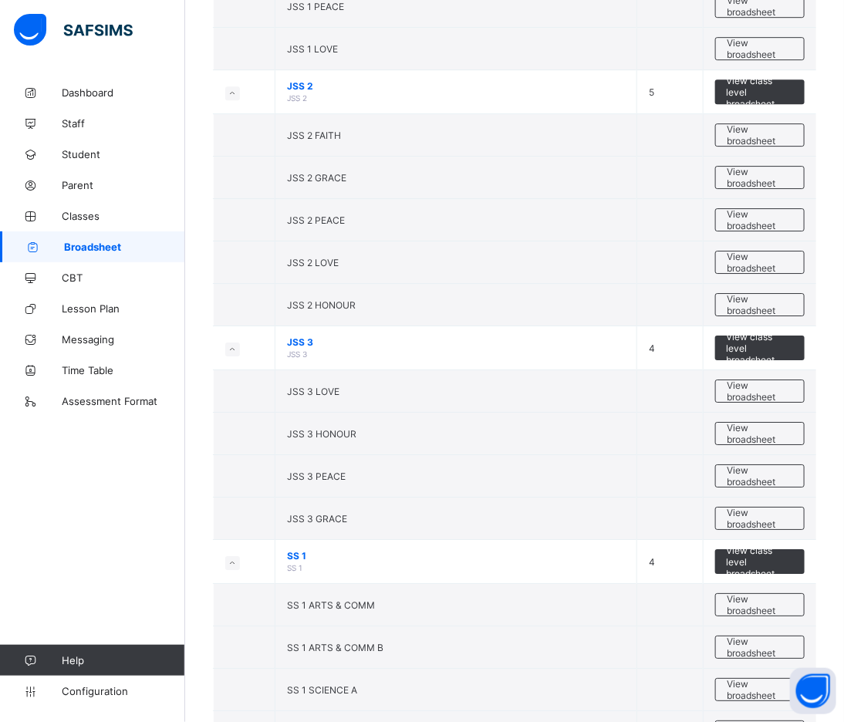
scroll to position [1542, 0]
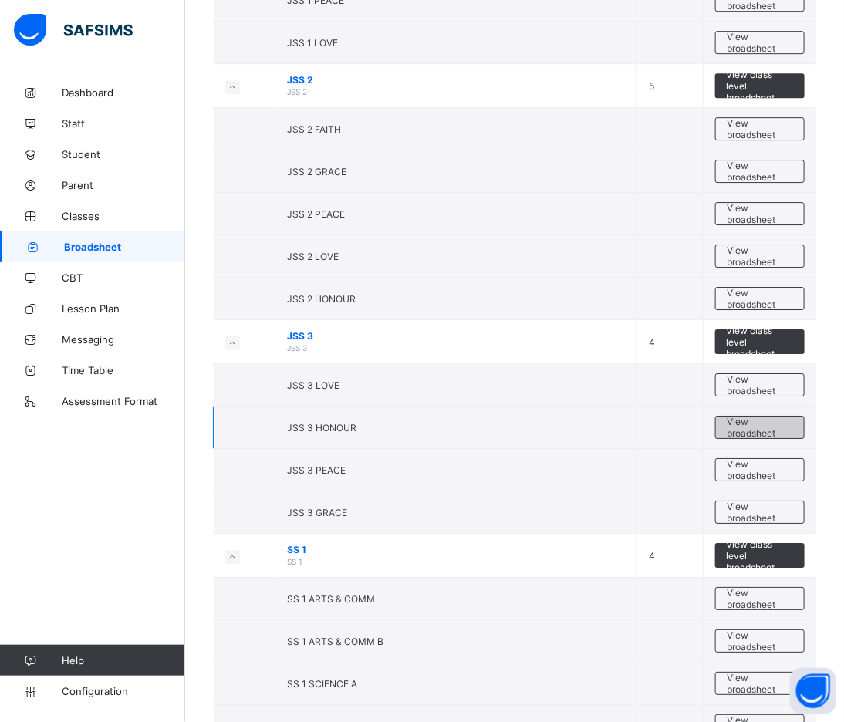
click at [767, 428] on span "View broadsheet" at bounding box center [759, 427] width 65 height 23
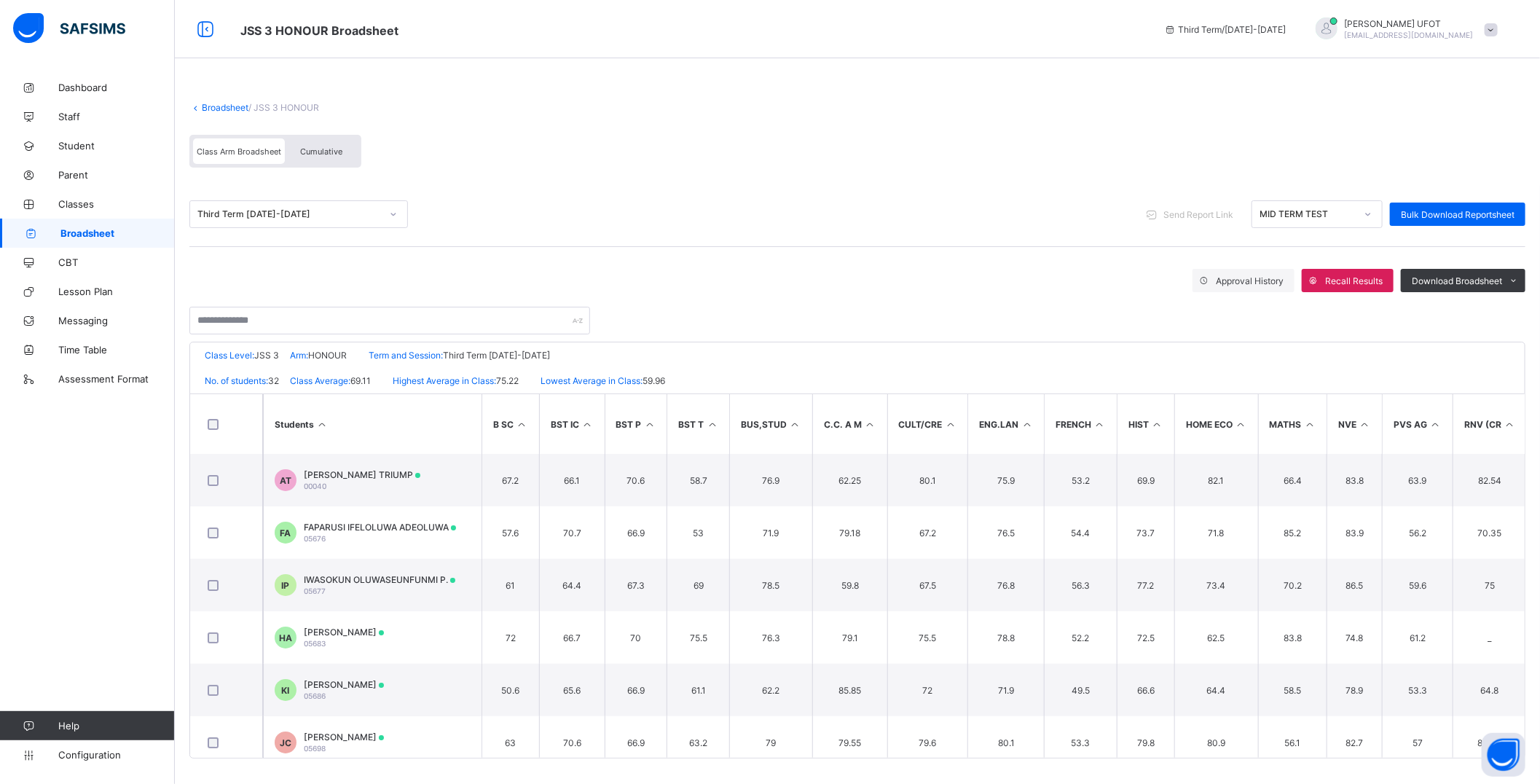
click at [1359, 400] on th "NVE" at bounding box center [1354, 423] width 56 height 60
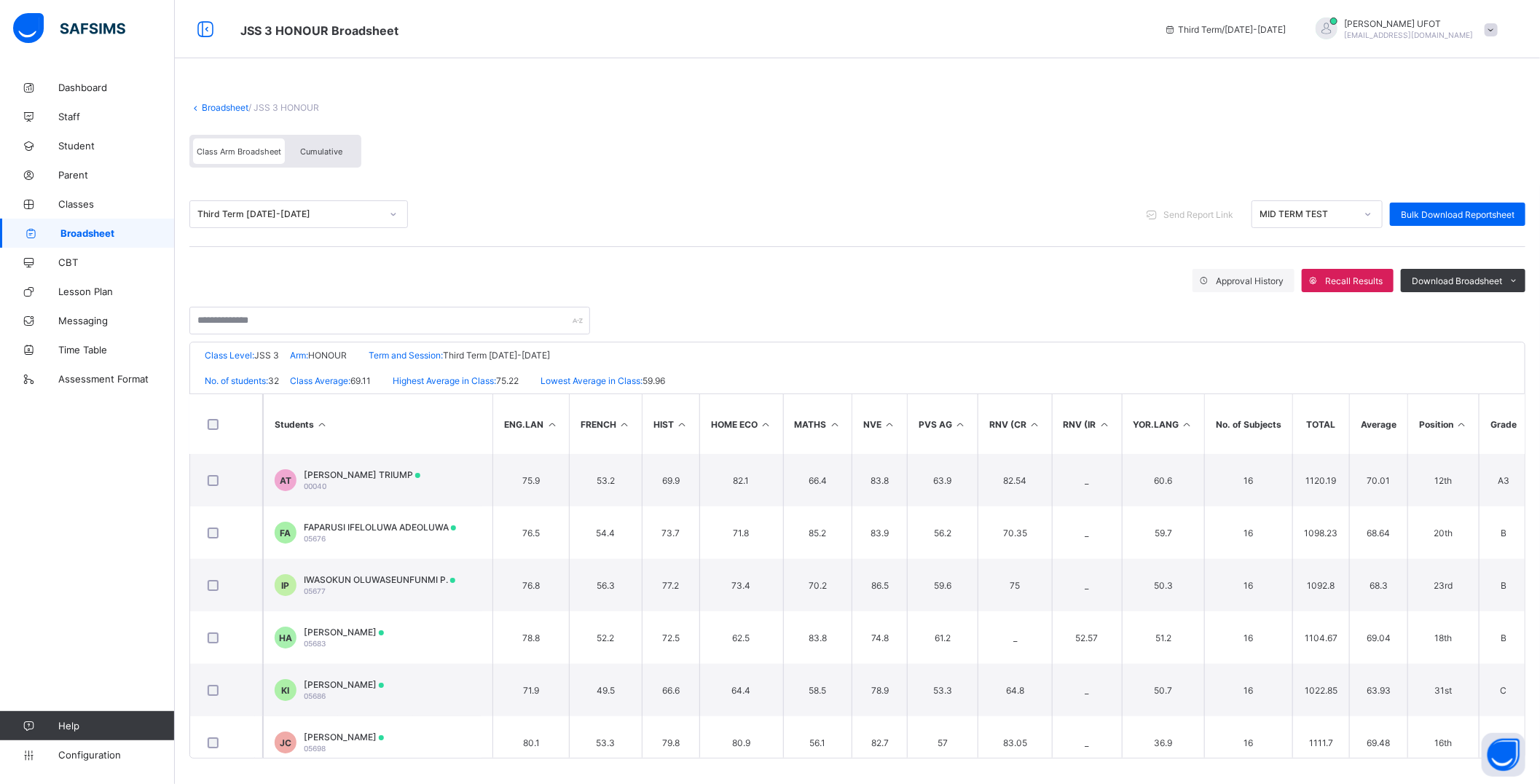
scroll to position [0, 476]
click at [1466, 424] on icon at bounding box center [1460, 424] width 12 height 11
click at [1462, 285] on div "Download Broadsheet" at bounding box center [1463, 281] width 125 height 24
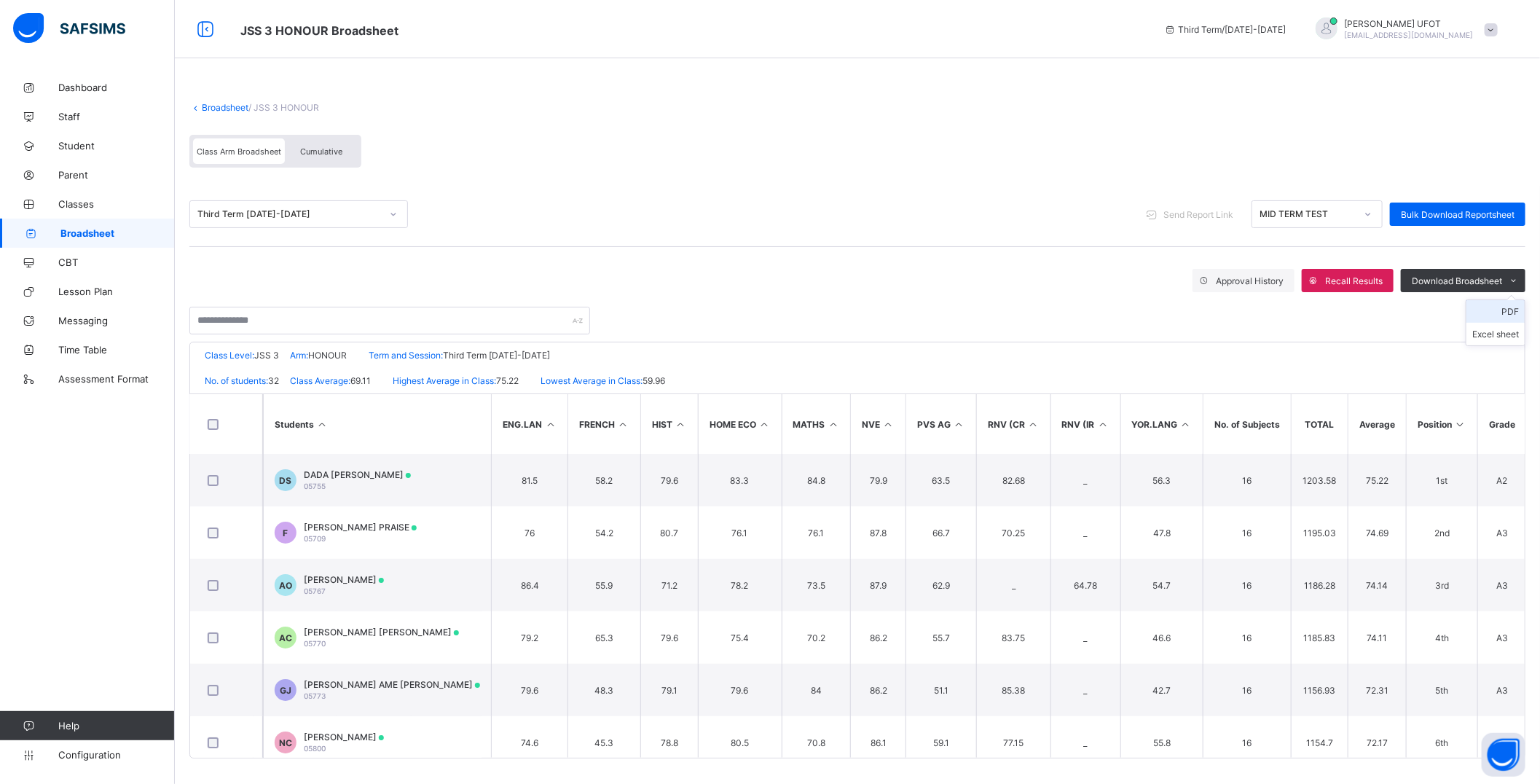
click at [1505, 308] on li "PDF" at bounding box center [1496, 312] width 59 height 23
click at [236, 104] on link "Broadsheet" at bounding box center [225, 108] width 46 height 11
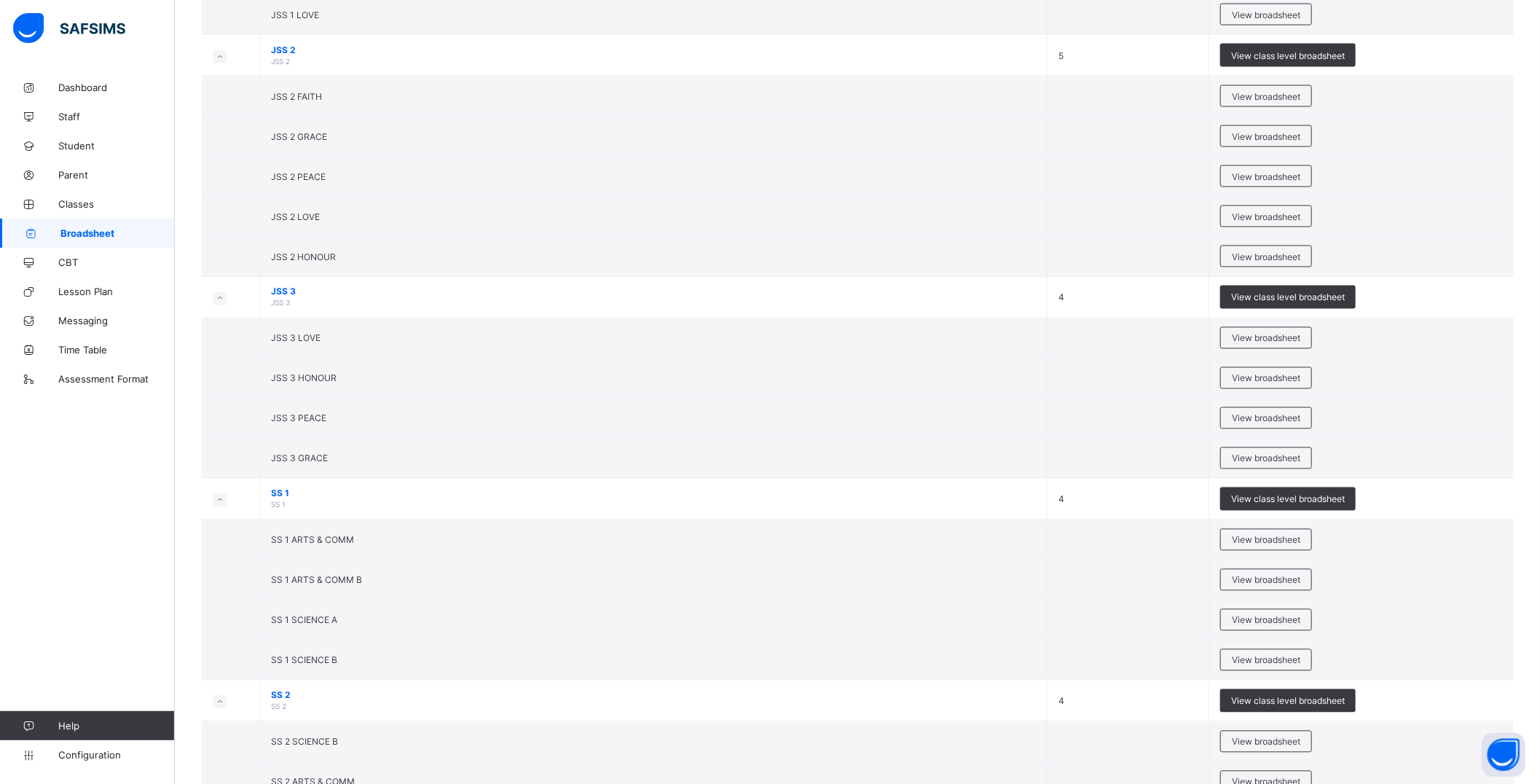
scroll to position [1699, 0]
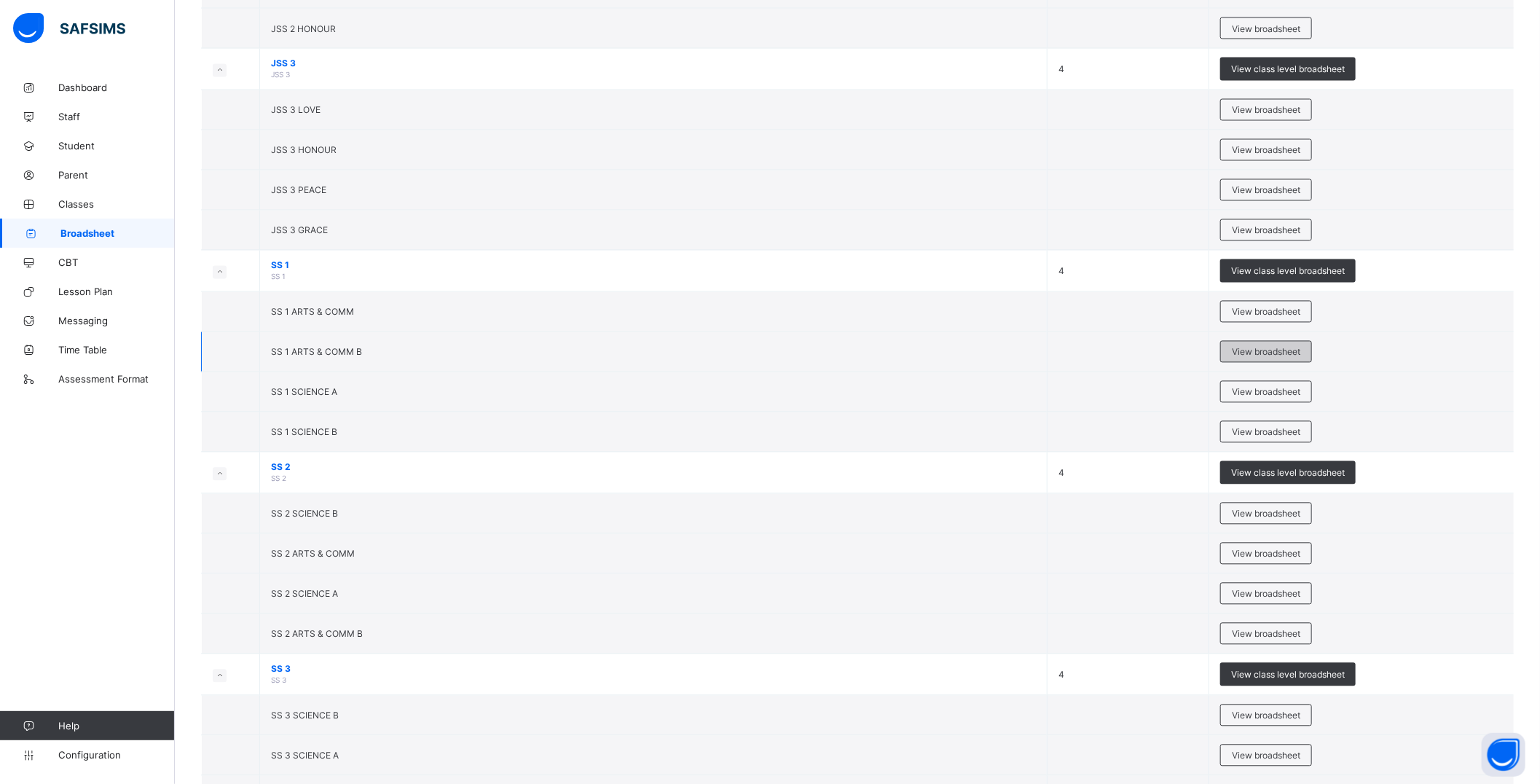
click at [1243, 350] on span "View broadsheet" at bounding box center [1266, 352] width 68 height 11
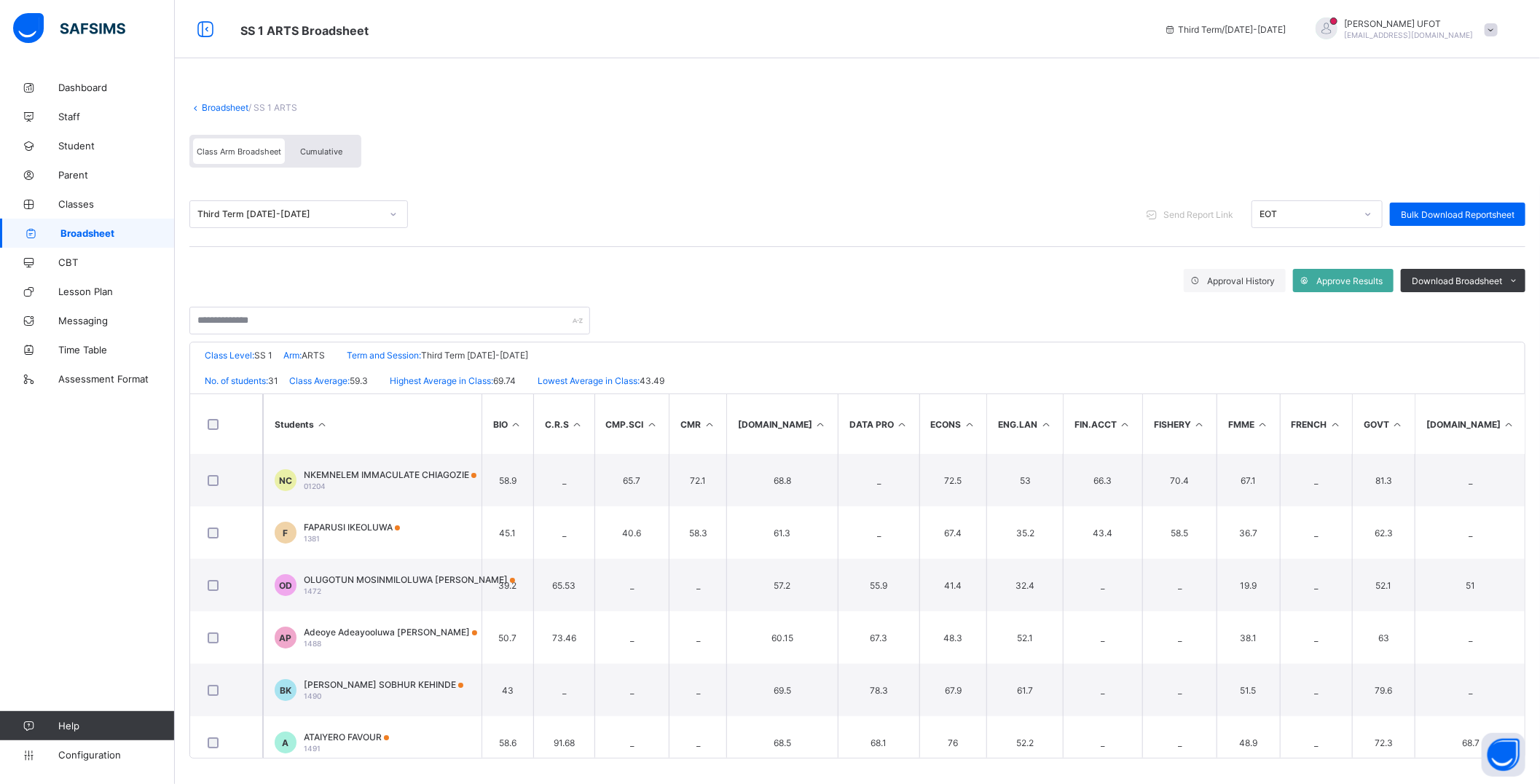
click at [1217, 400] on th "FMME" at bounding box center [1248, 423] width 63 height 60
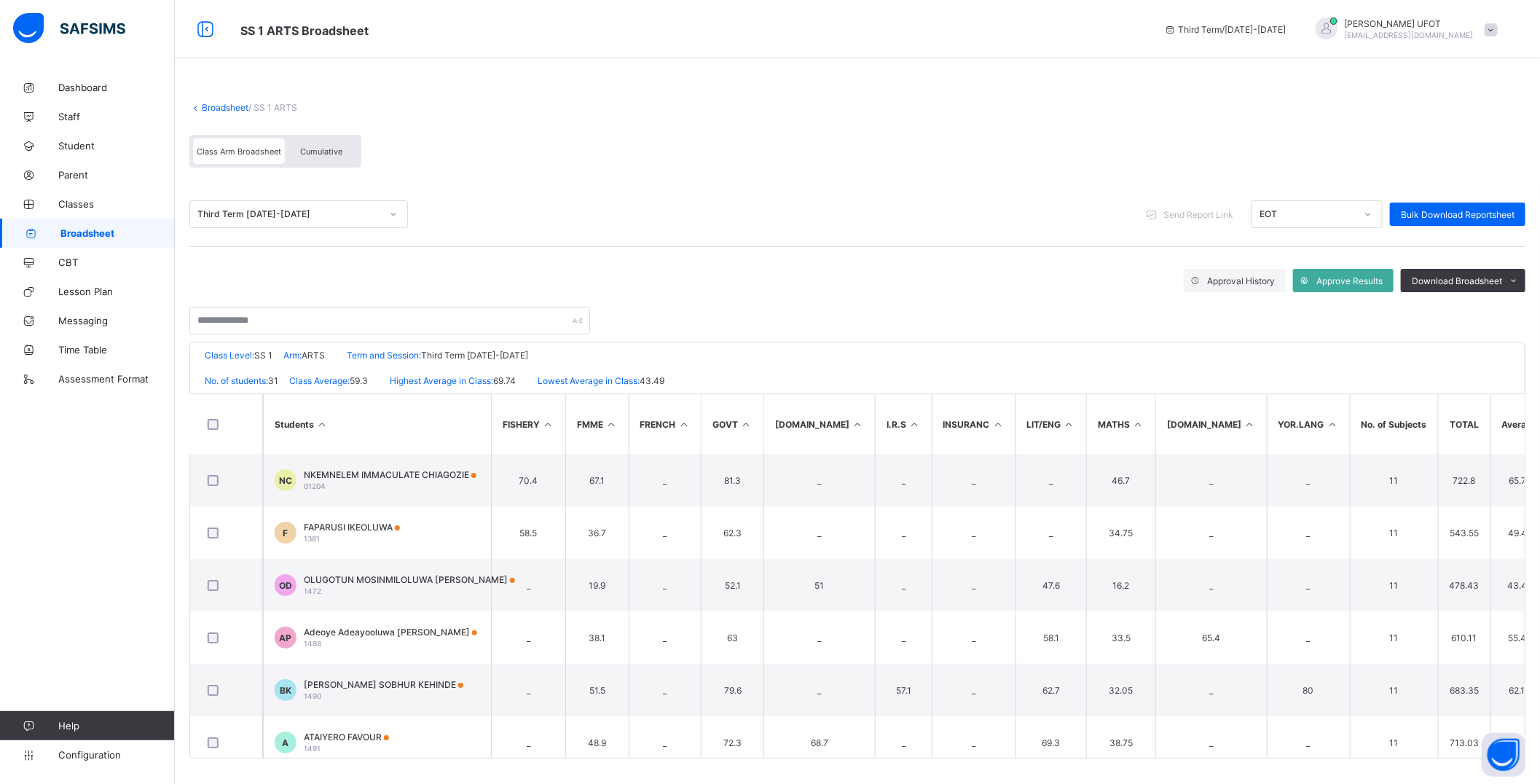
scroll to position [0, 689]
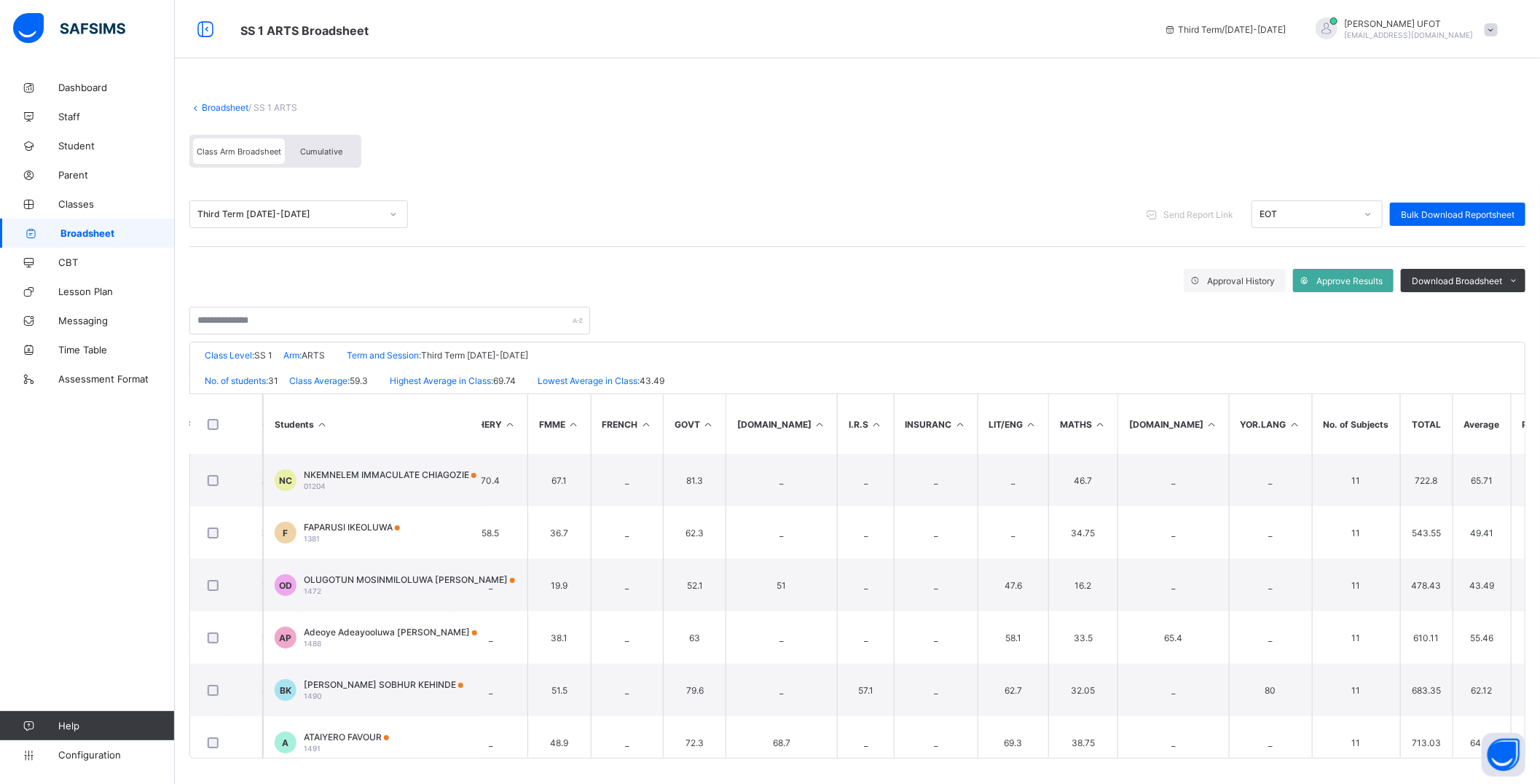
click at [1553, 421] on icon at bounding box center [1565, 424] width 12 height 11
click at [1501, 314] on li "PDF" at bounding box center [1496, 312] width 59 height 23
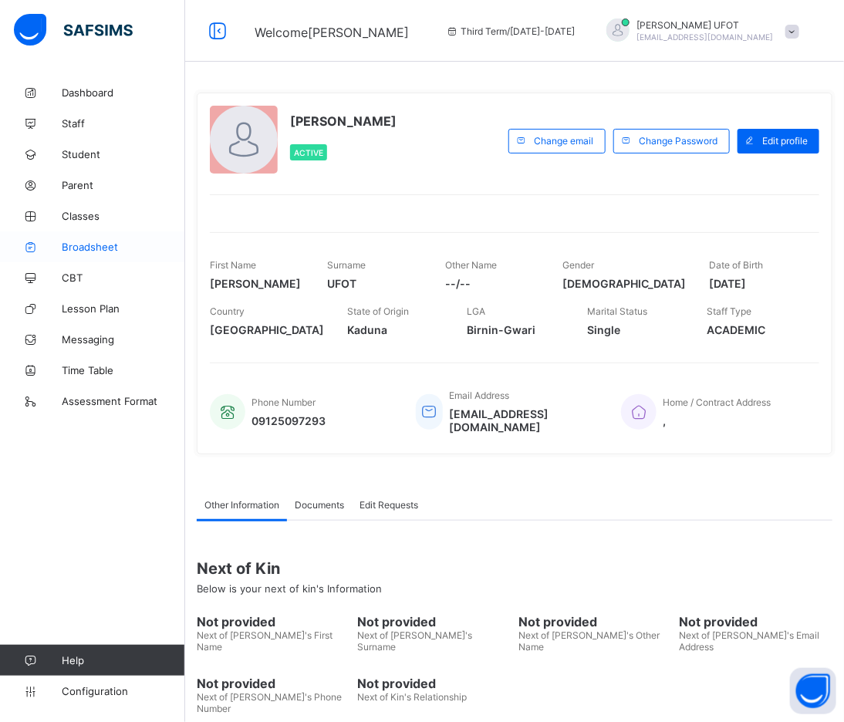
click at [117, 245] on span "Broadsheet" at bounding box center [123, 247] width 123 height 12
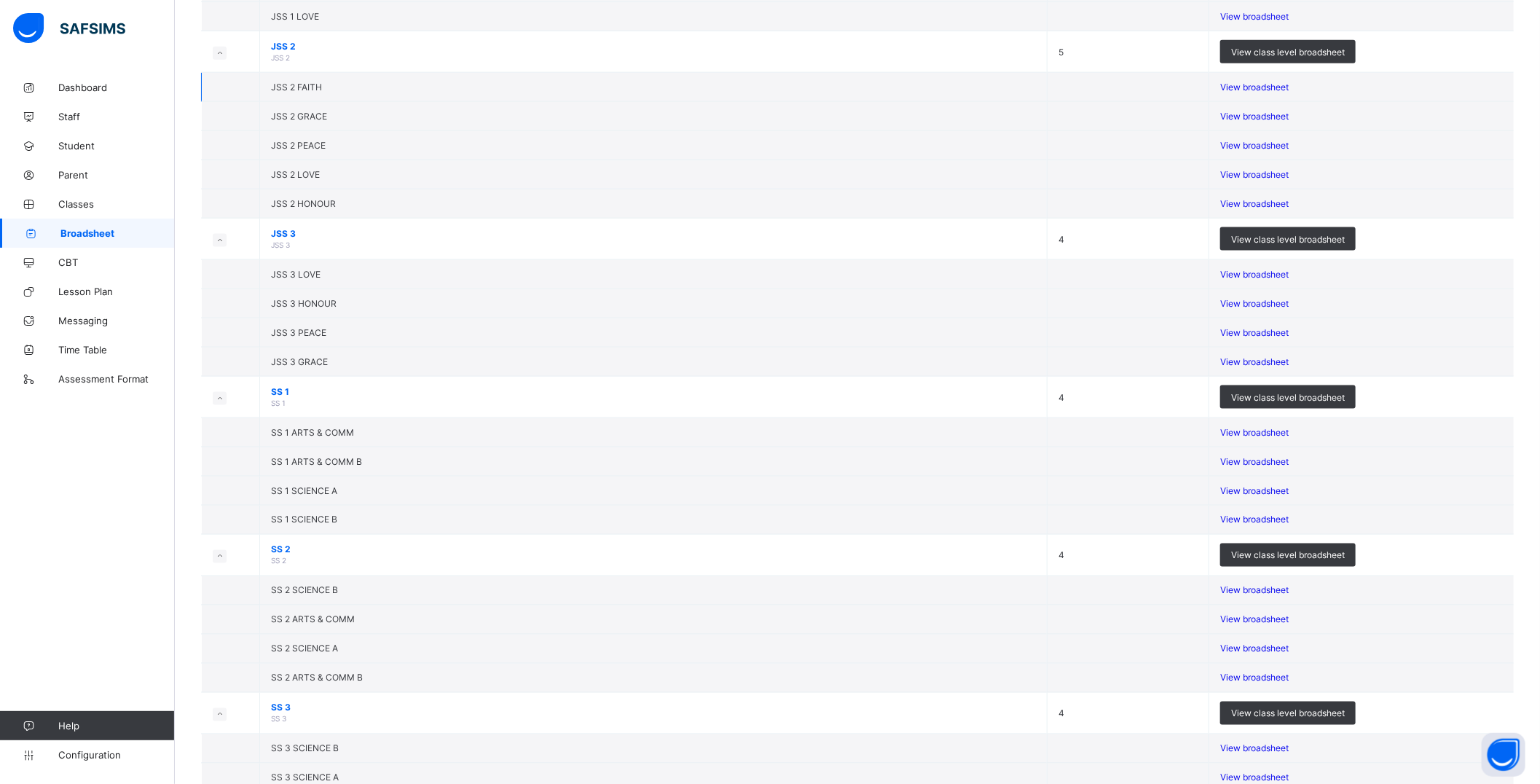
scroll to position [1375, 0]
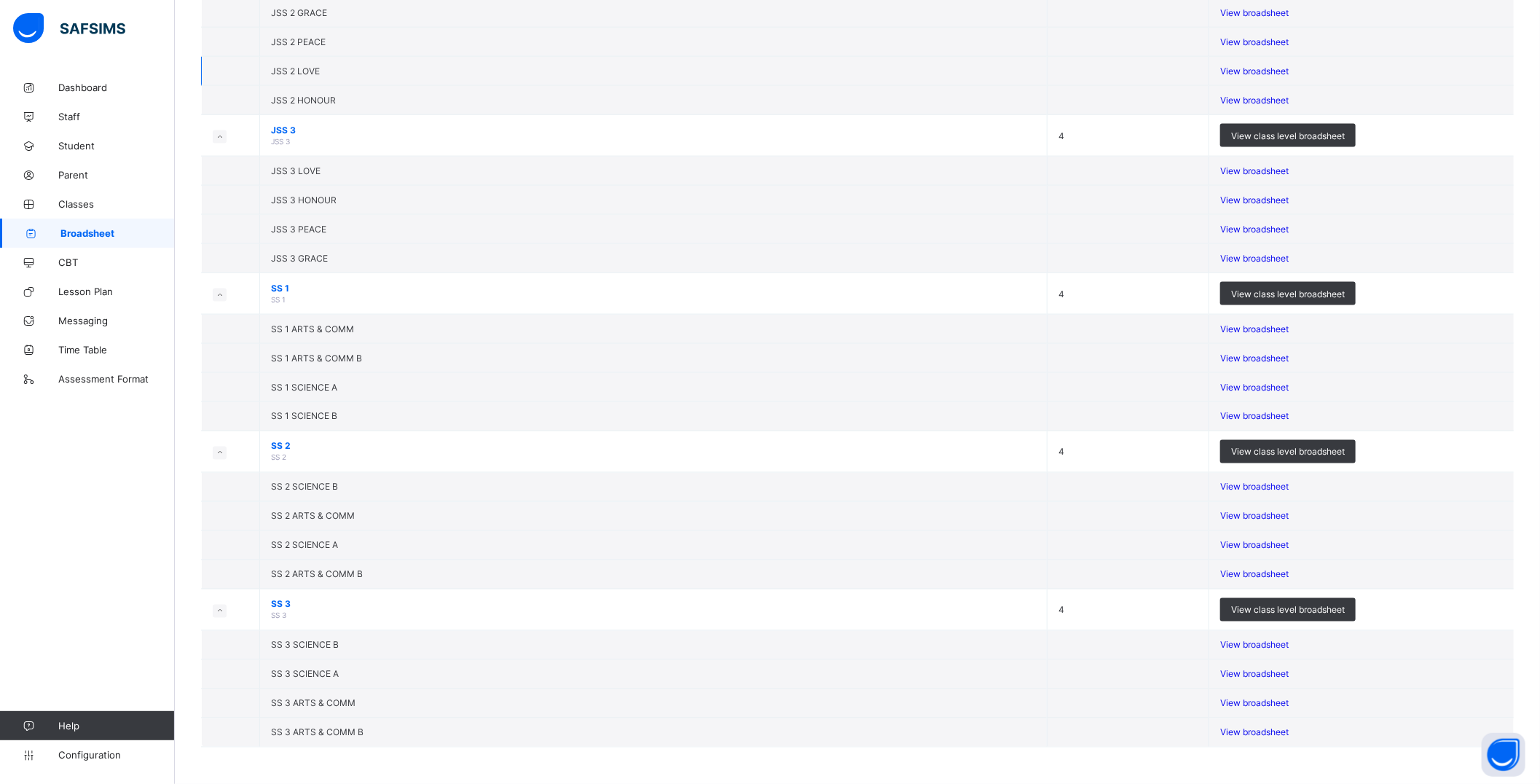
click at [811, 77] on span "View broadsheet" at bounding box center [1255, 71] width 68 height 11
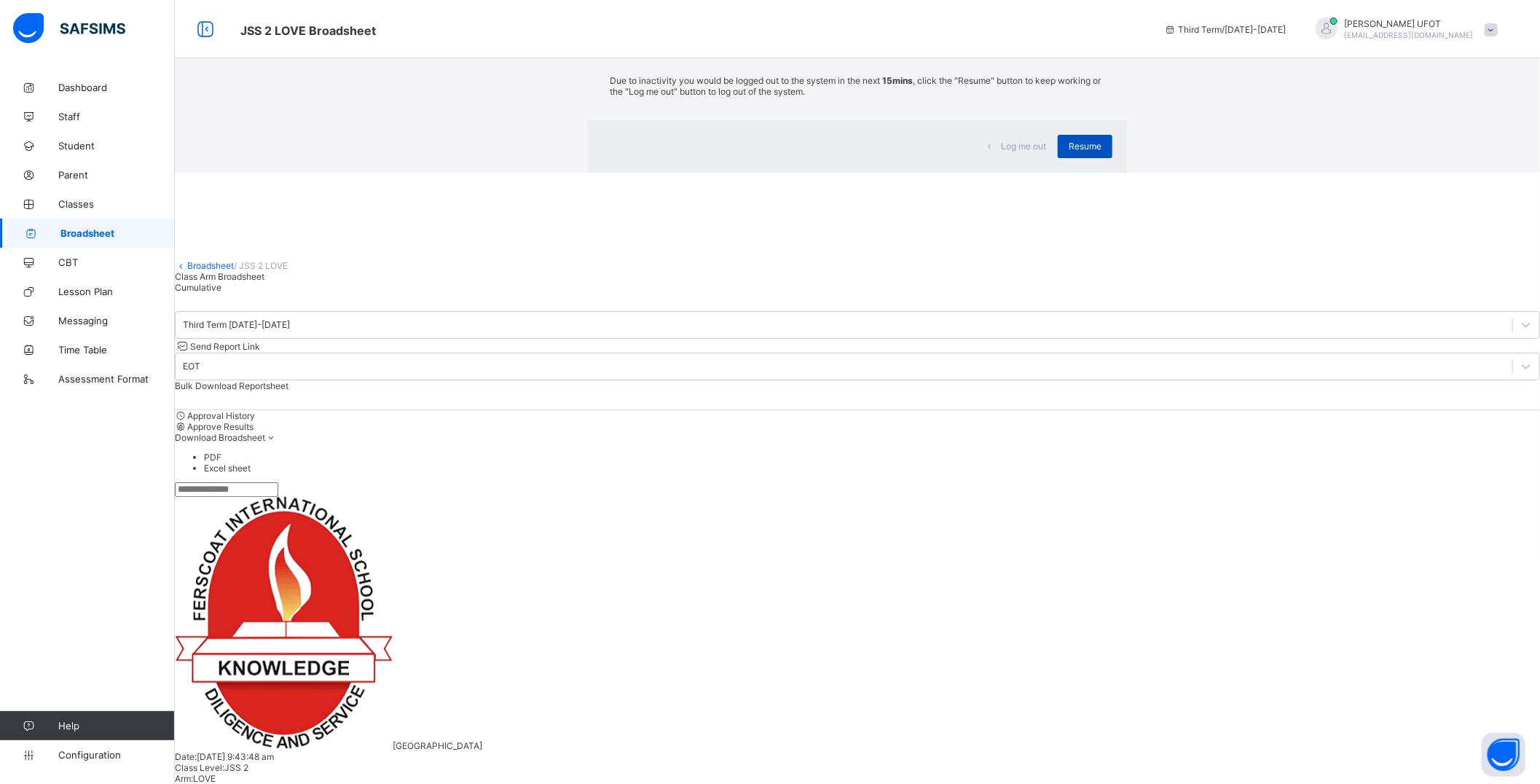
click at [811, 151] on span "Resume" at bounding box center [1085, 146] width 33 height 11
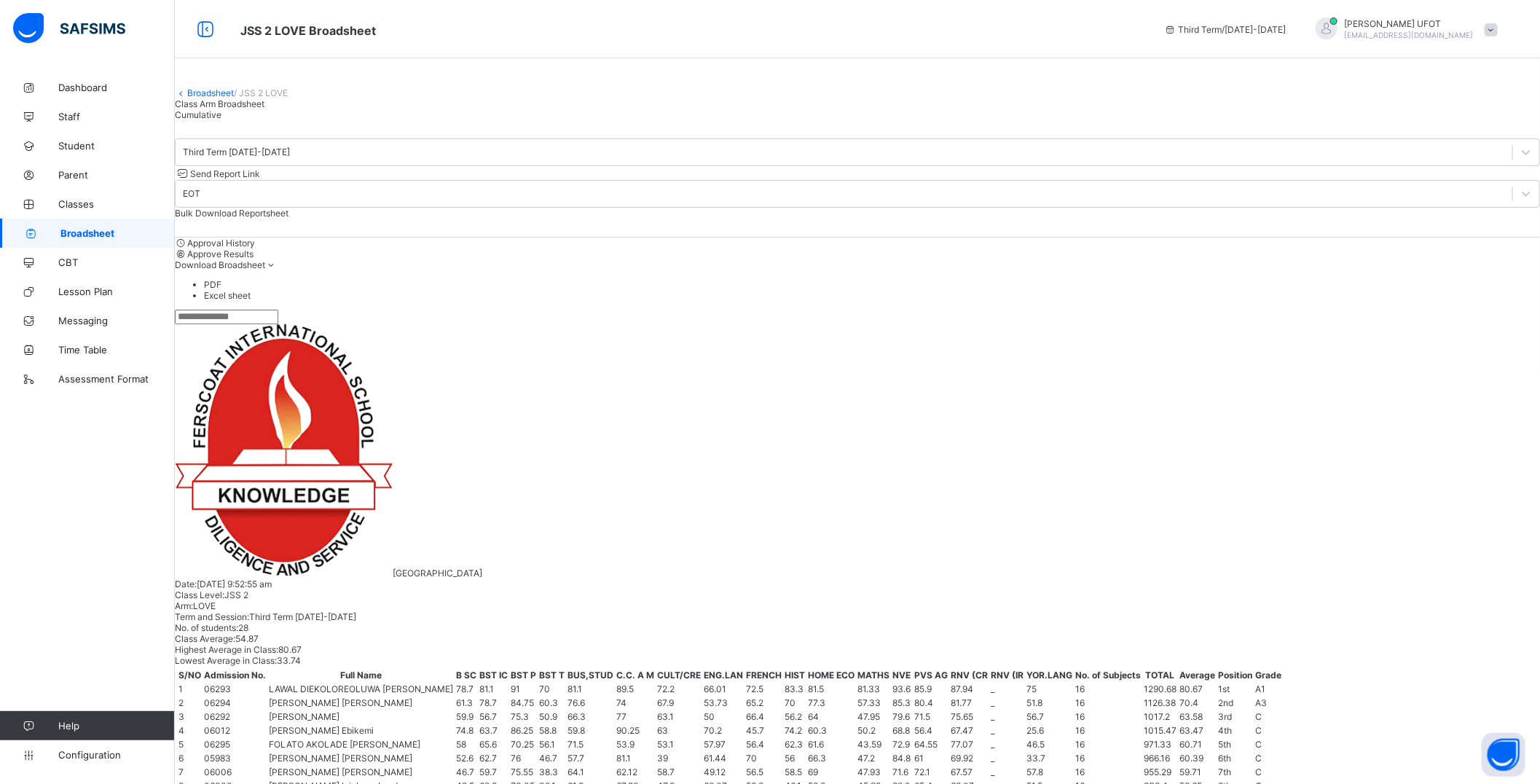
click at [811, 270] on div "Download Broadsheet" at bounding box center [857, 265] width 1365 height 11
click at [811, 290] on li "PDF" at bounding box center [872, 284] width 1336 height 11
click at [229, 115] on div "Broadsheet / JSS 2 LOVE Class Arm Broadsheet Cumulative" at bounding box center [857, 96] width 1365 height 47
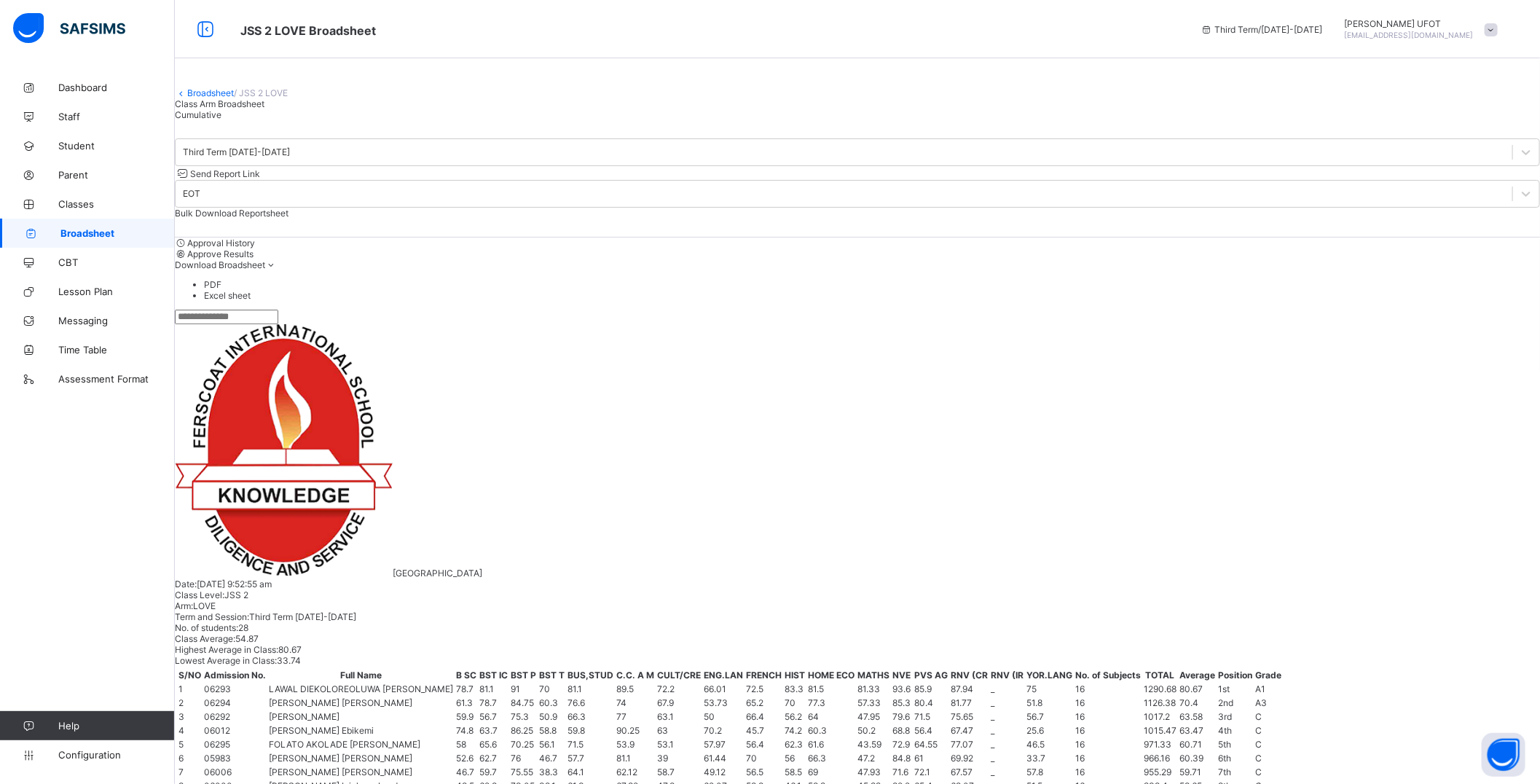
click at [231, 98] on link "Broadsheet" at bounding box center [210, 94] width 46 height 11
